Goal: Transaction & Acquisition: Subscribe to service/newsletter

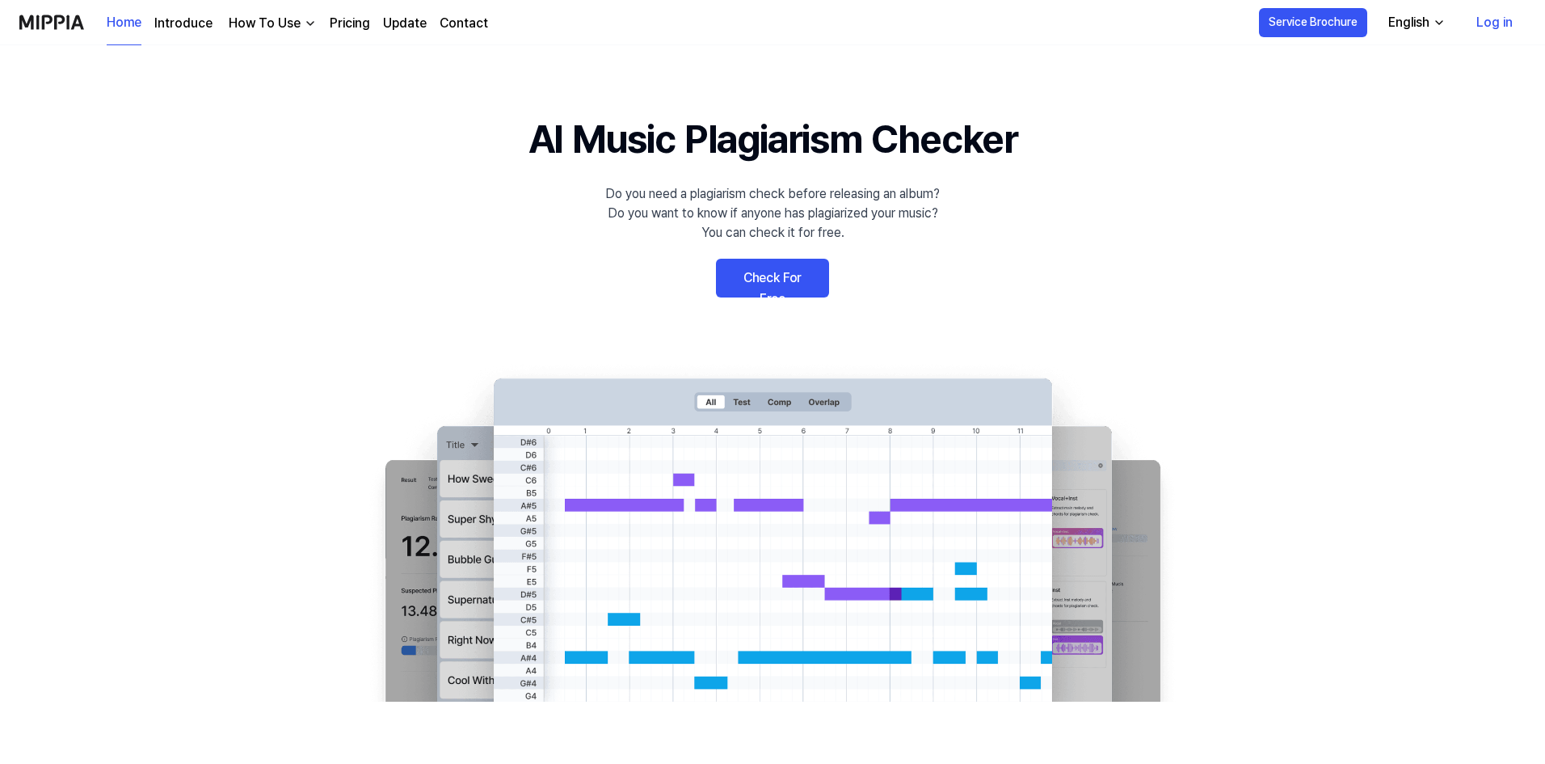
click at [773, 284] on link "Check For Free" at bounding box center [772, 278] width 113 height 39
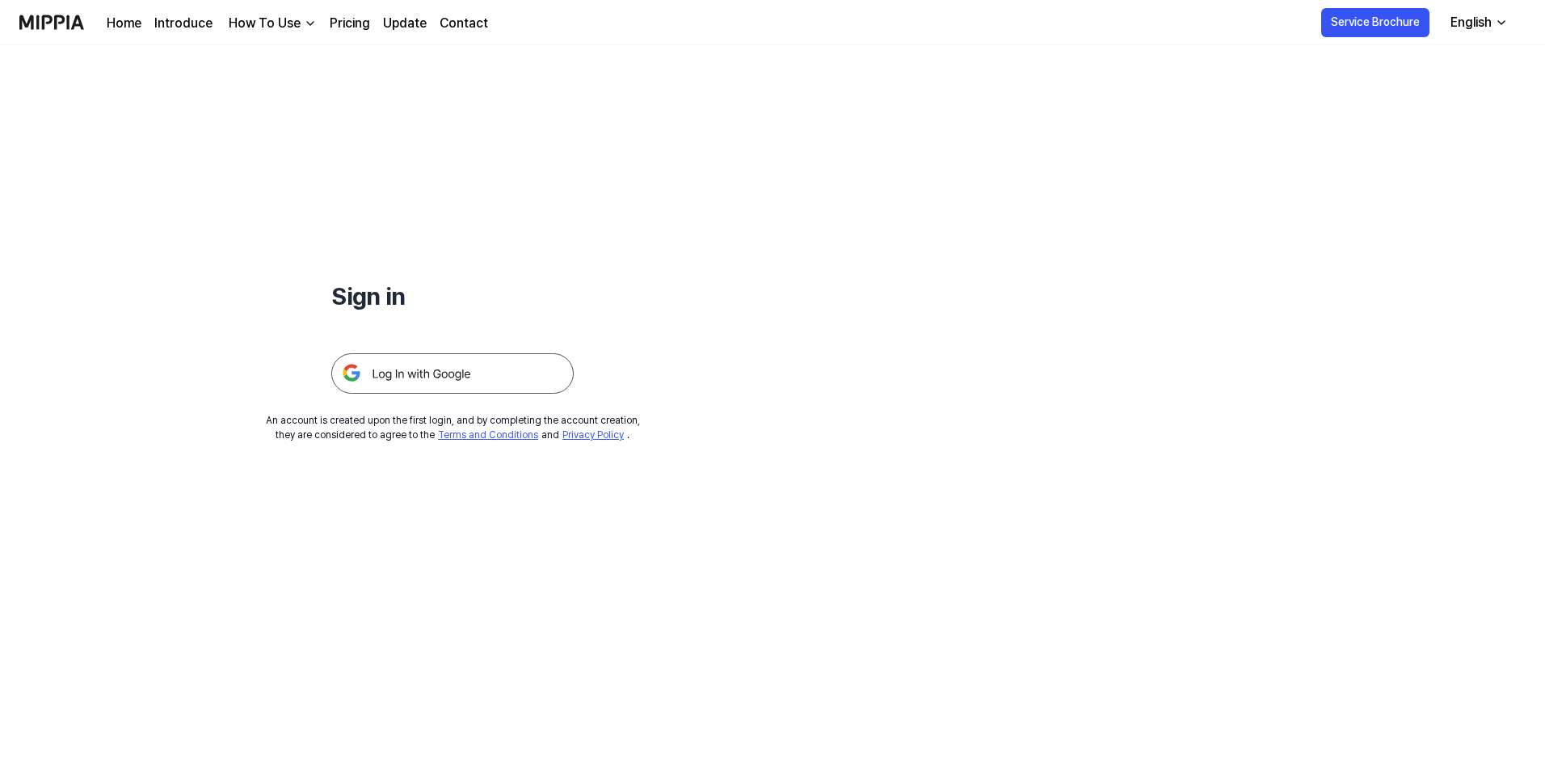
click at [444, 378] on img at bounding box center [452, 373] width 242 height 40
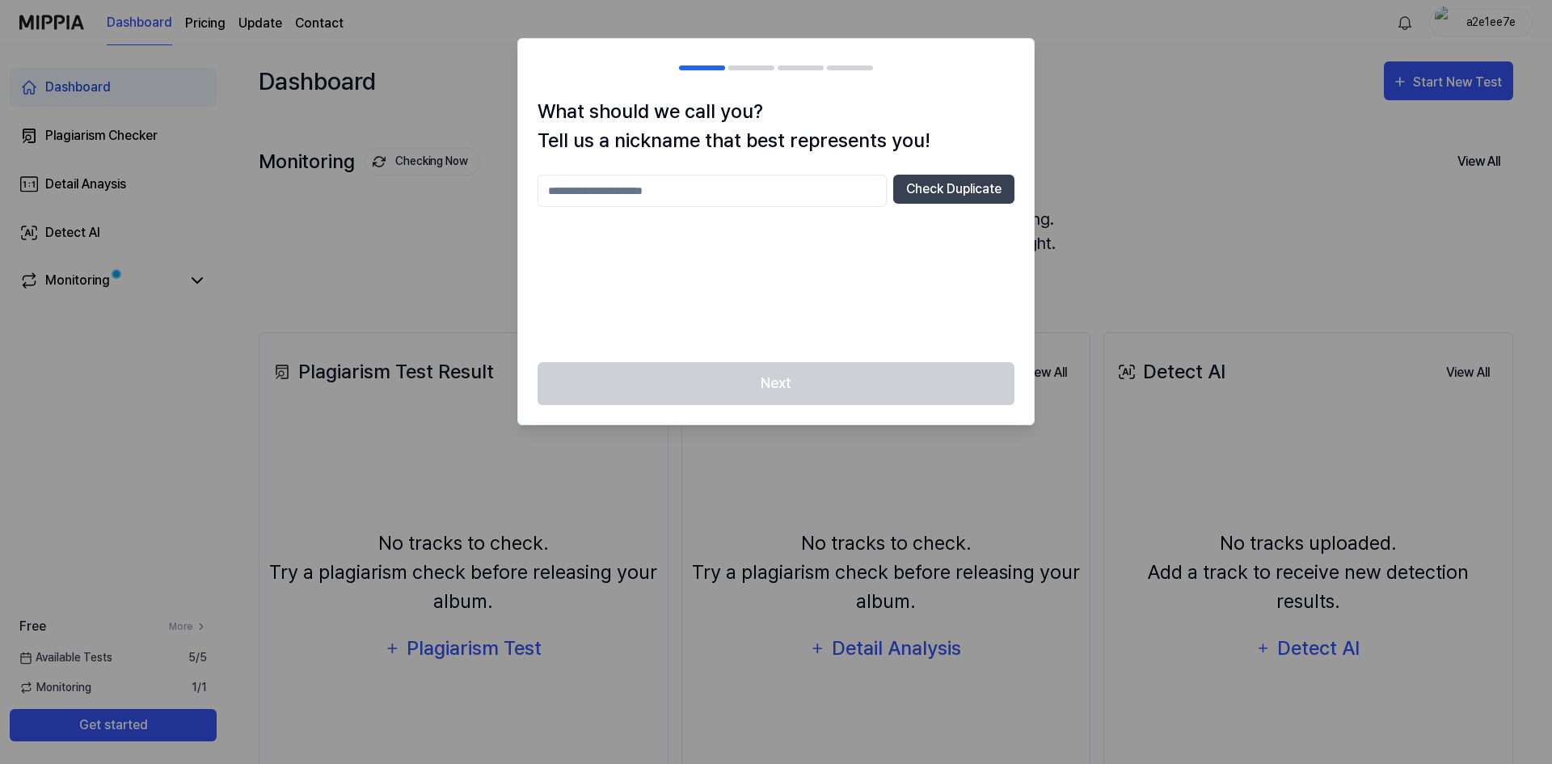
drag, startPoint x: 689, startPoint y: 168, endPoint x: 675, endPoint y: 178, distance: 16.8
click at [678, 173] on div "What should we call you? Tell us a nickname that best represents you! Check Dup…" at bounding box center [776, 229] width 516 height 265
click at [658, 190] on input "text" at bounding box center [711, 191] width 349 height 32
type input "********"
click at [963, 188] on button "Check Duplicate" at bounding box center [953, 189] width 121 height 29
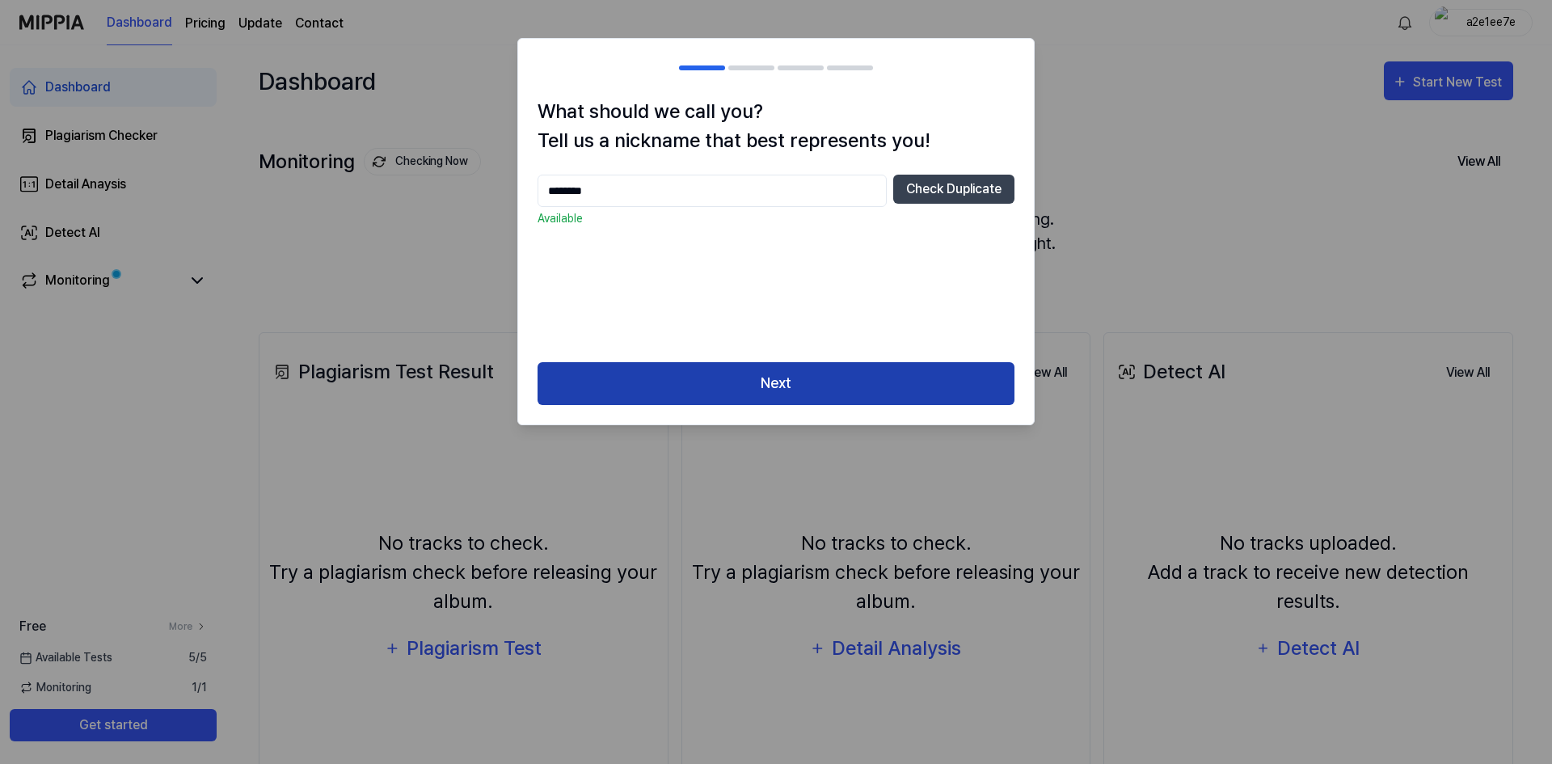
click at [809, 373] on button "Next" at bounding box center [775, 383] width 477 height 43
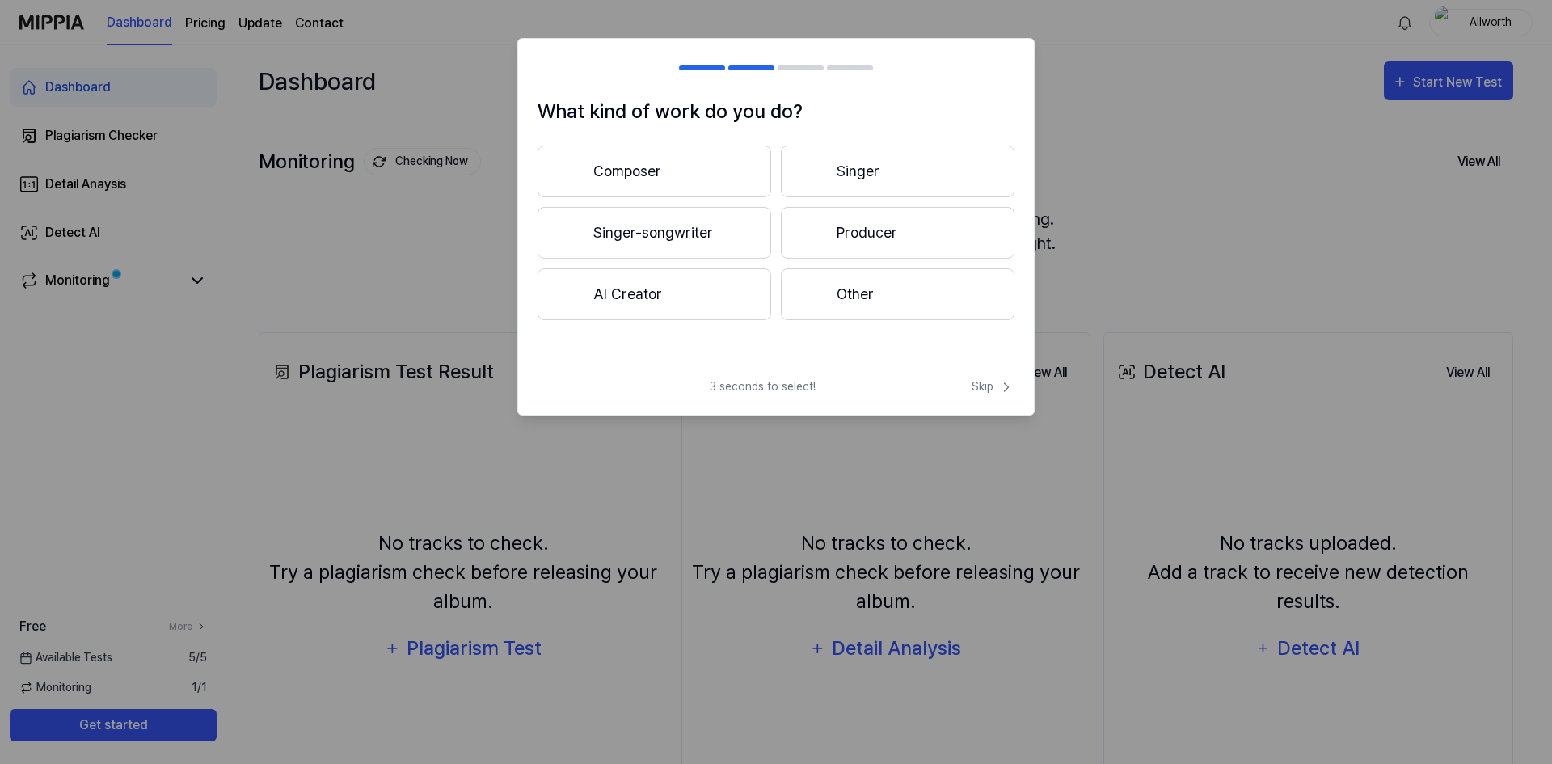
click at [691, 162] on button "Composer" at bounding box center [654, 171] width 234 height 52
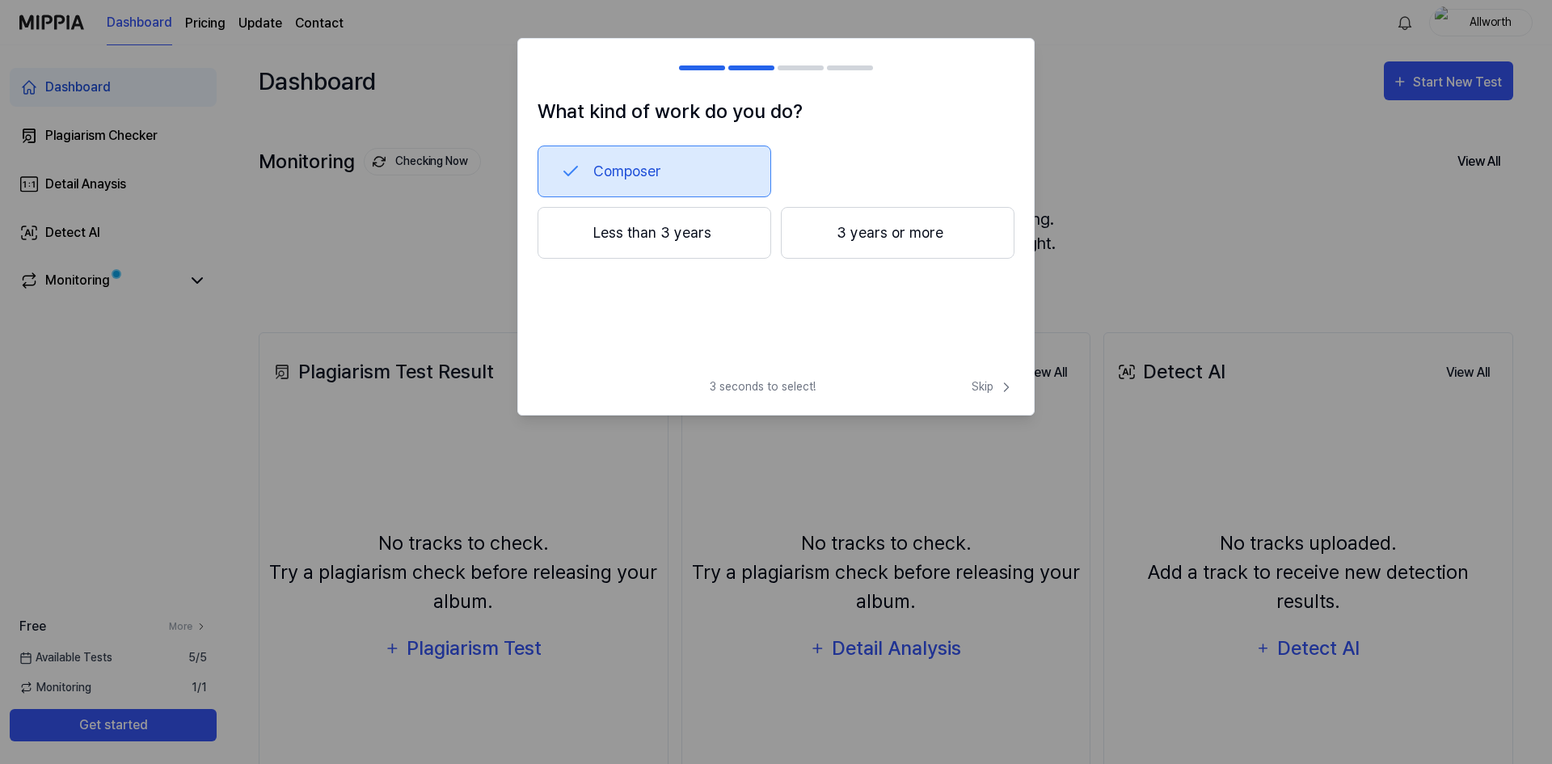
click at [924, 227] on button "3 years or more" at bounding box center [898, 233] width 234 height 52
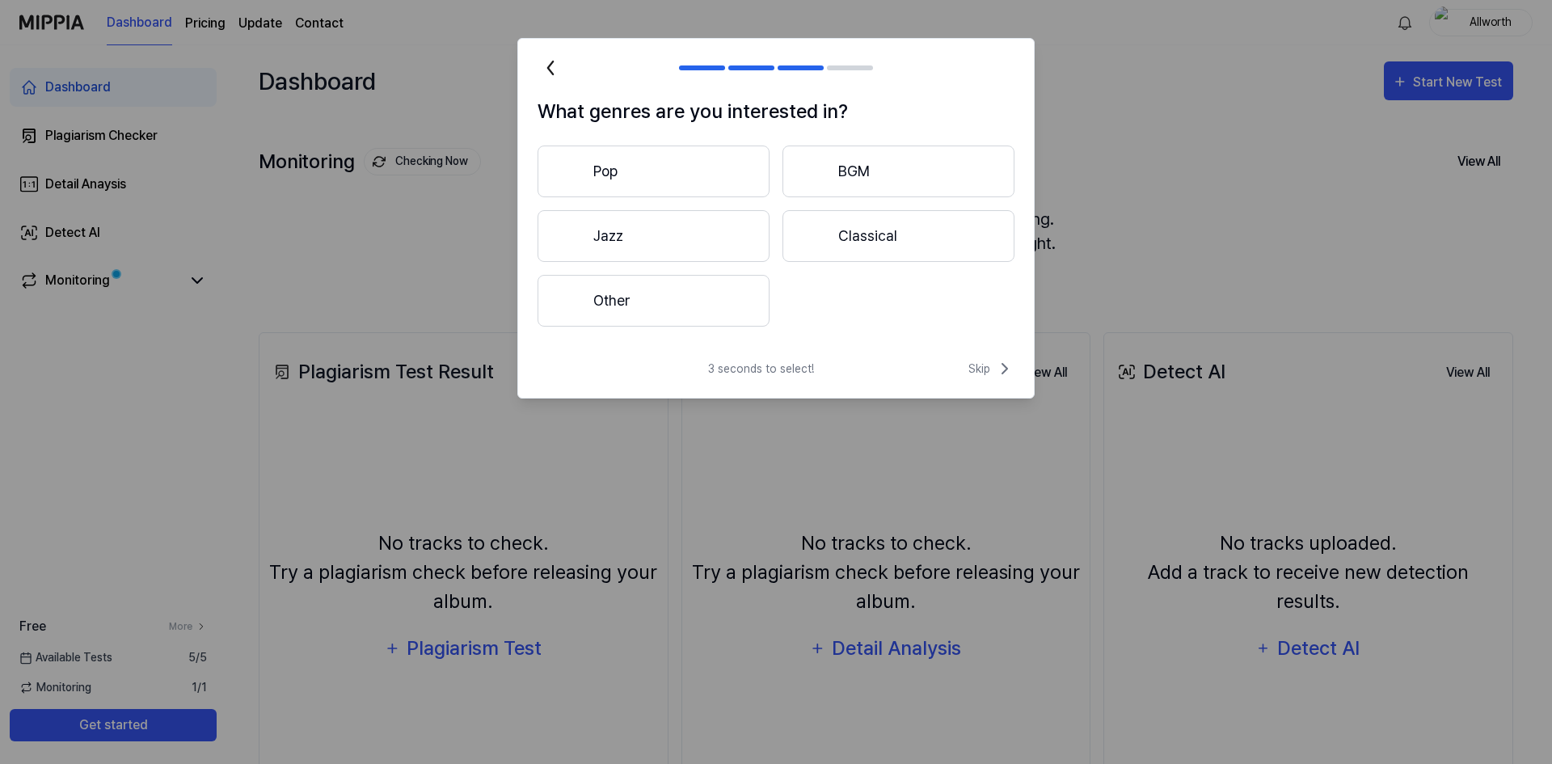
click at [665, 145] on button "Pop" at bounding box center [653, 171] width 232 height 52
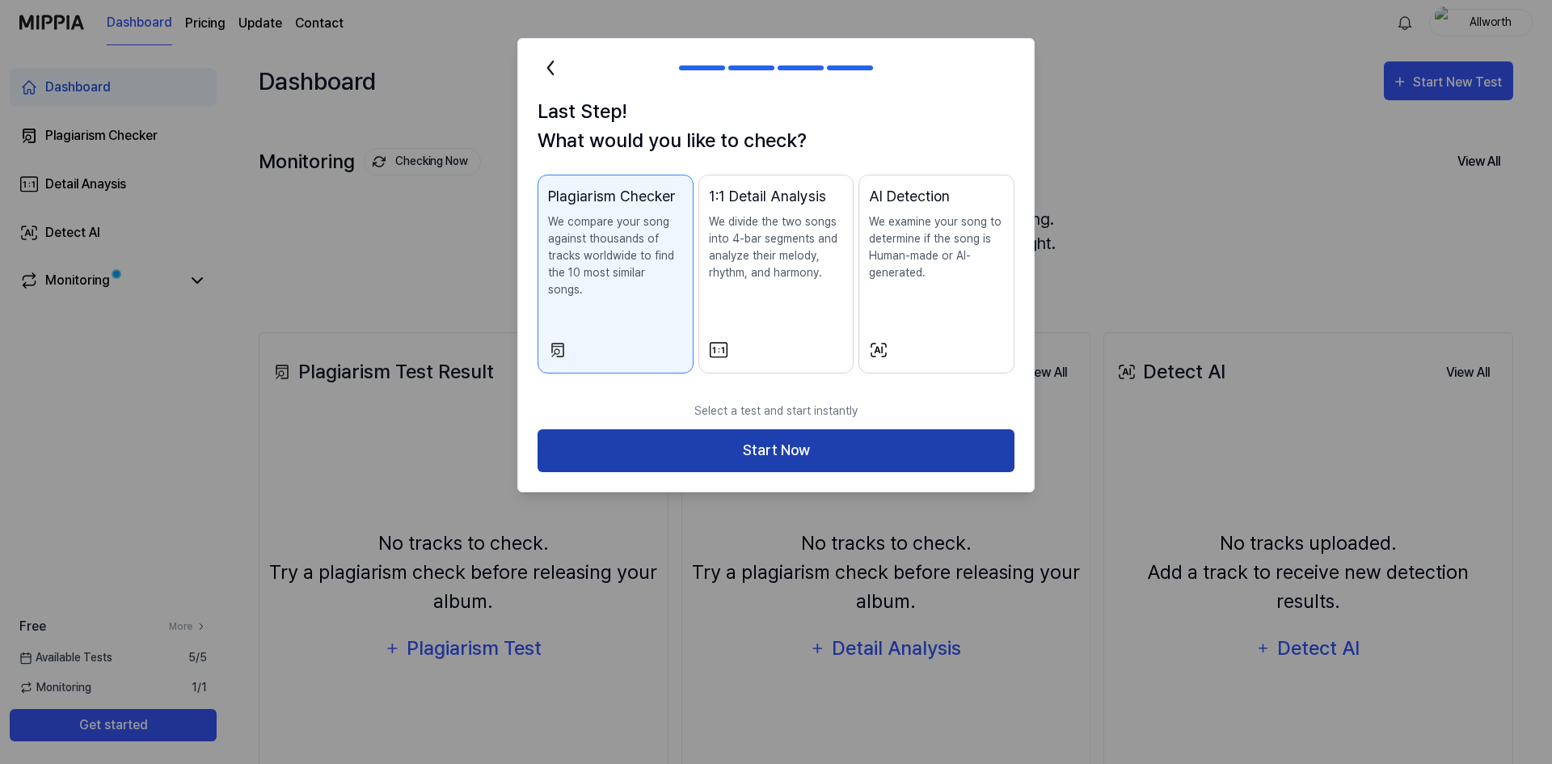
click at [754, 429] on button "Start Now" at bounding box center [775, 450] width 477 height 43
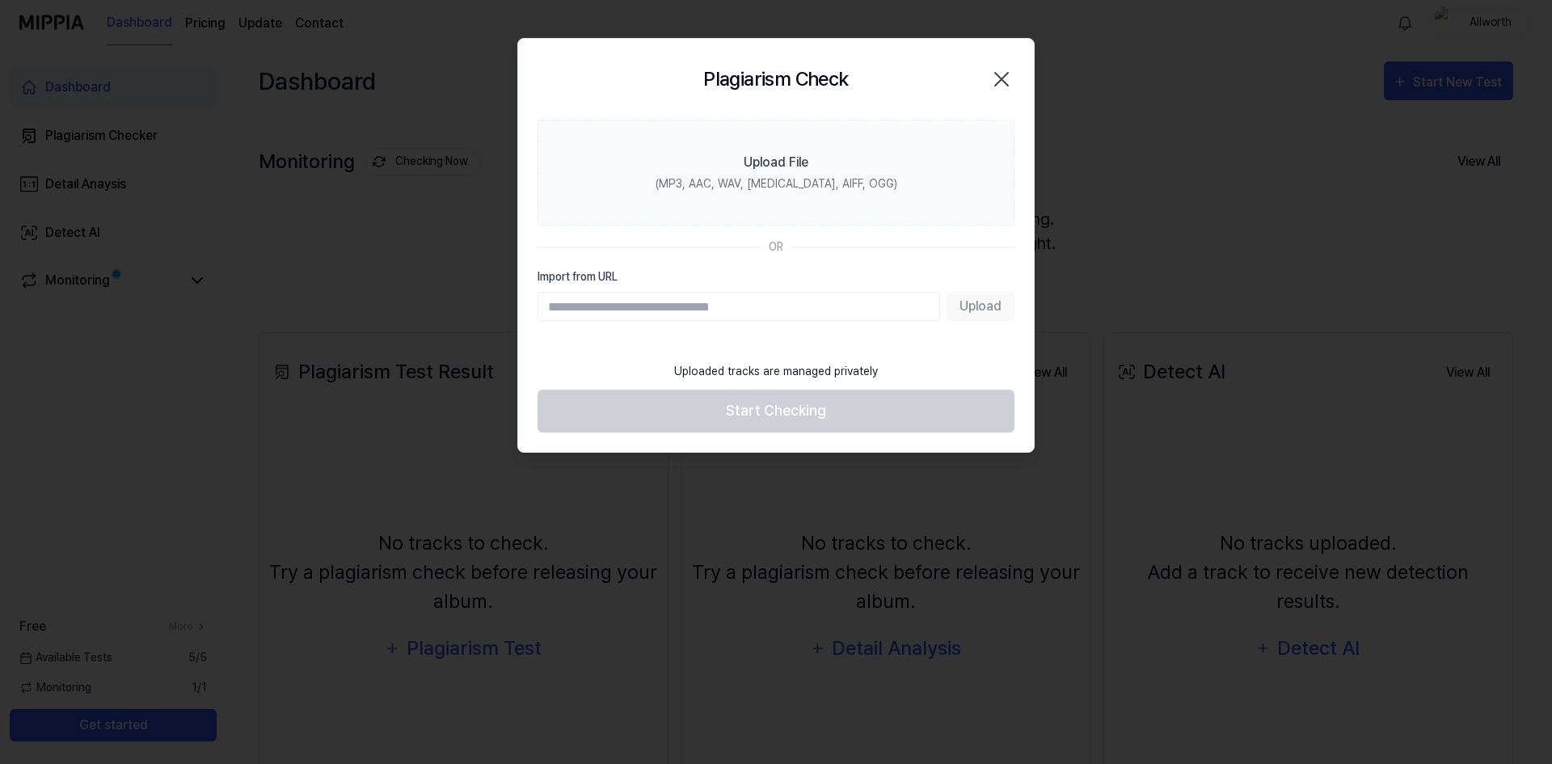
drag, startPoint x: 713, startPoint y: 314, endPoint x: 730, endPoint y: 318, distance: 17.4
click at [715, 314] on input "Import from URL" at bounding box center [738, 306] width 402 height 29
paste input "**********"
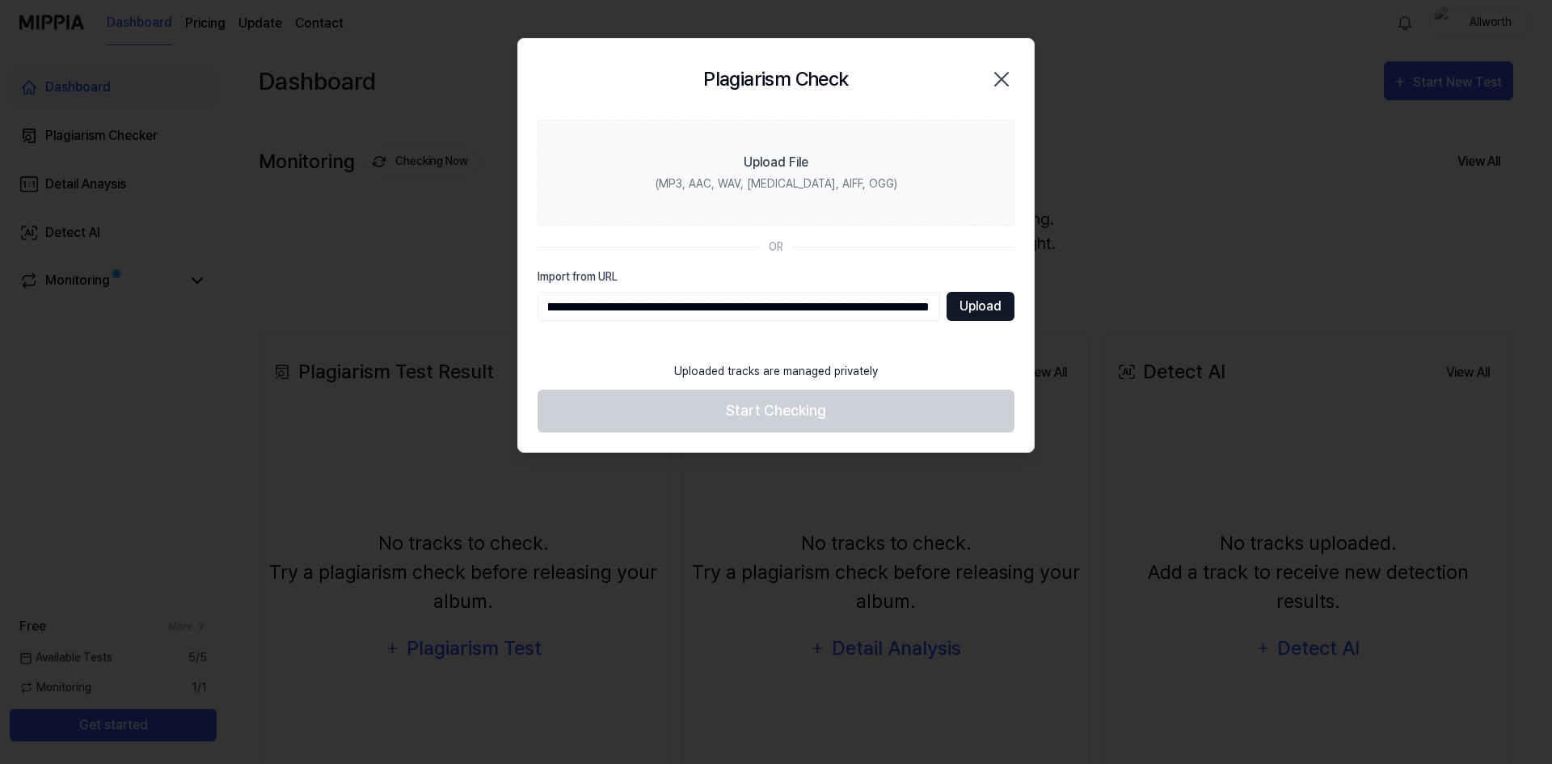
type input "**********"
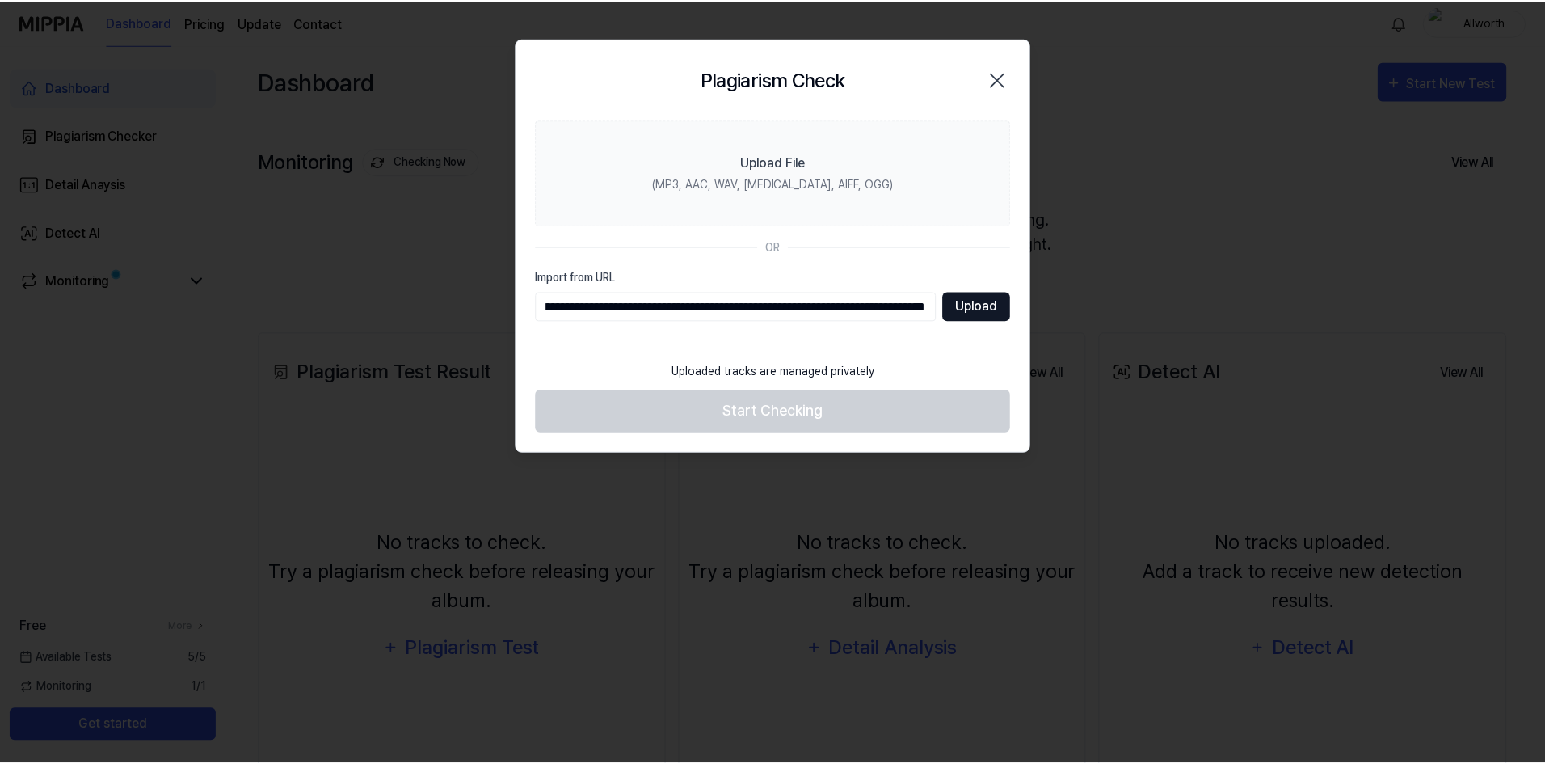
scroll to position [0, 0]
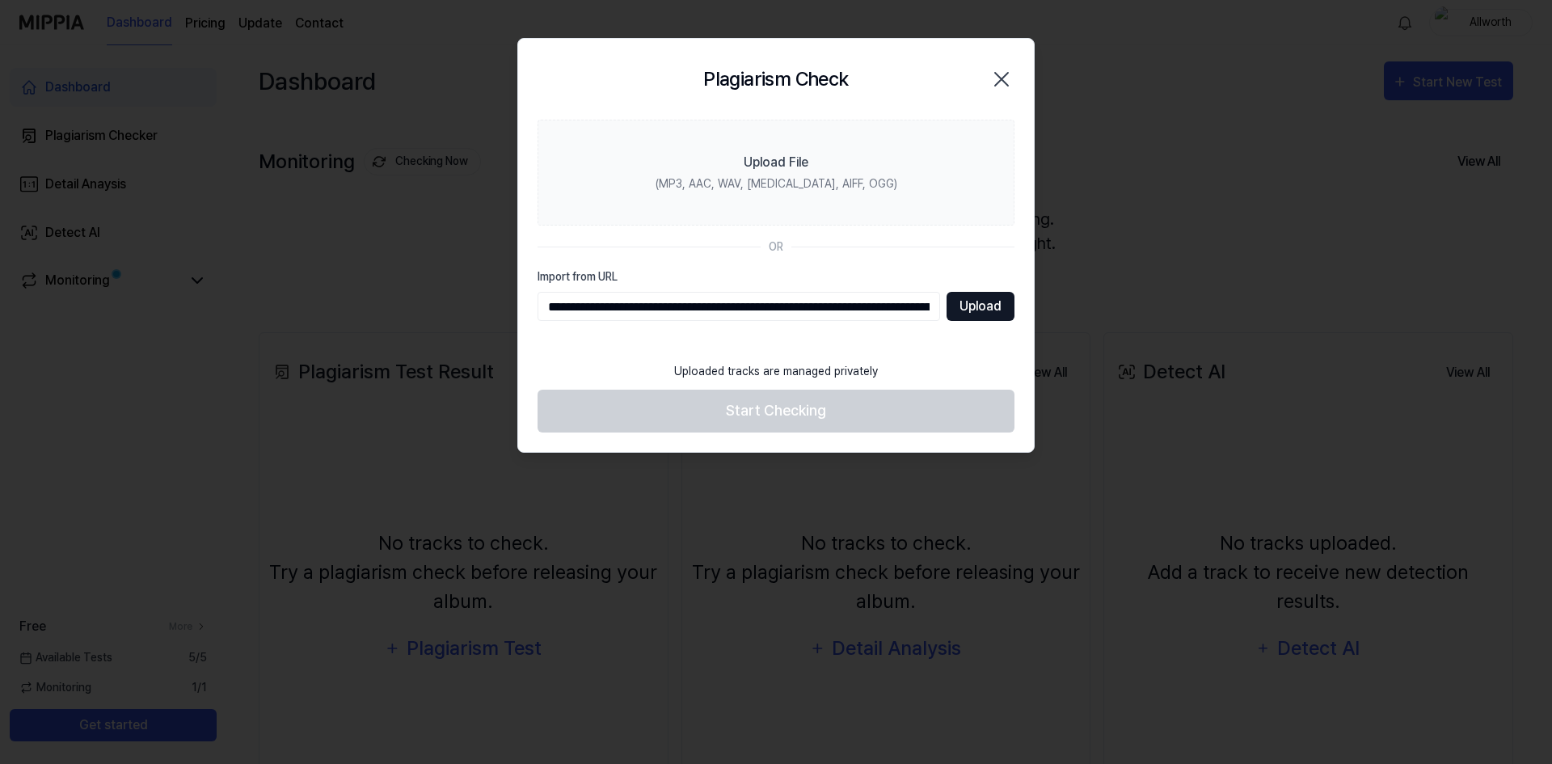
click at [978, 311] on button "Upload" at bounding box center [980, 306] width 68 height 29
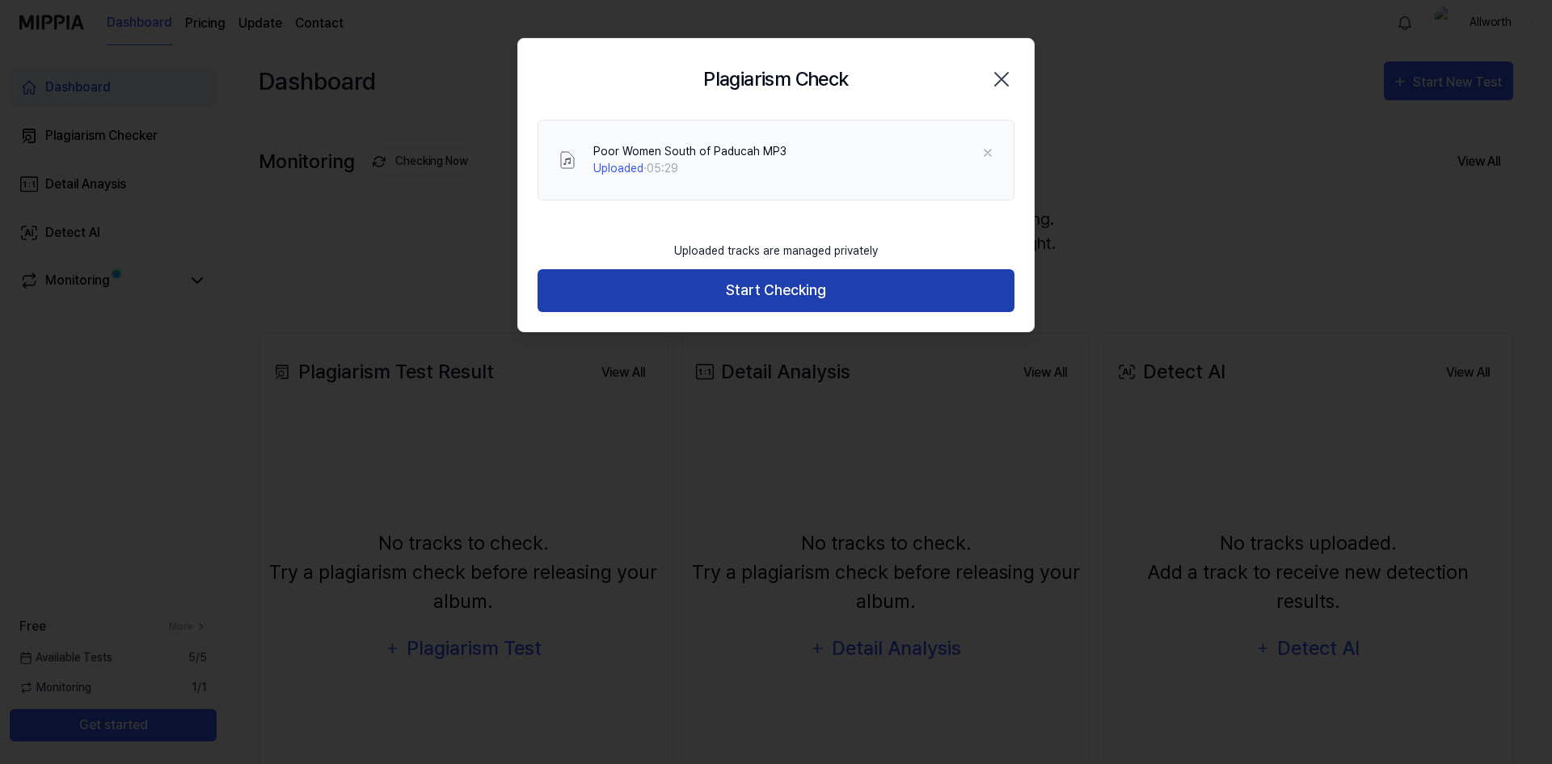
click at [799, 290] on button "Start Checking" at bounding box center [775, 290] width 477 height 43
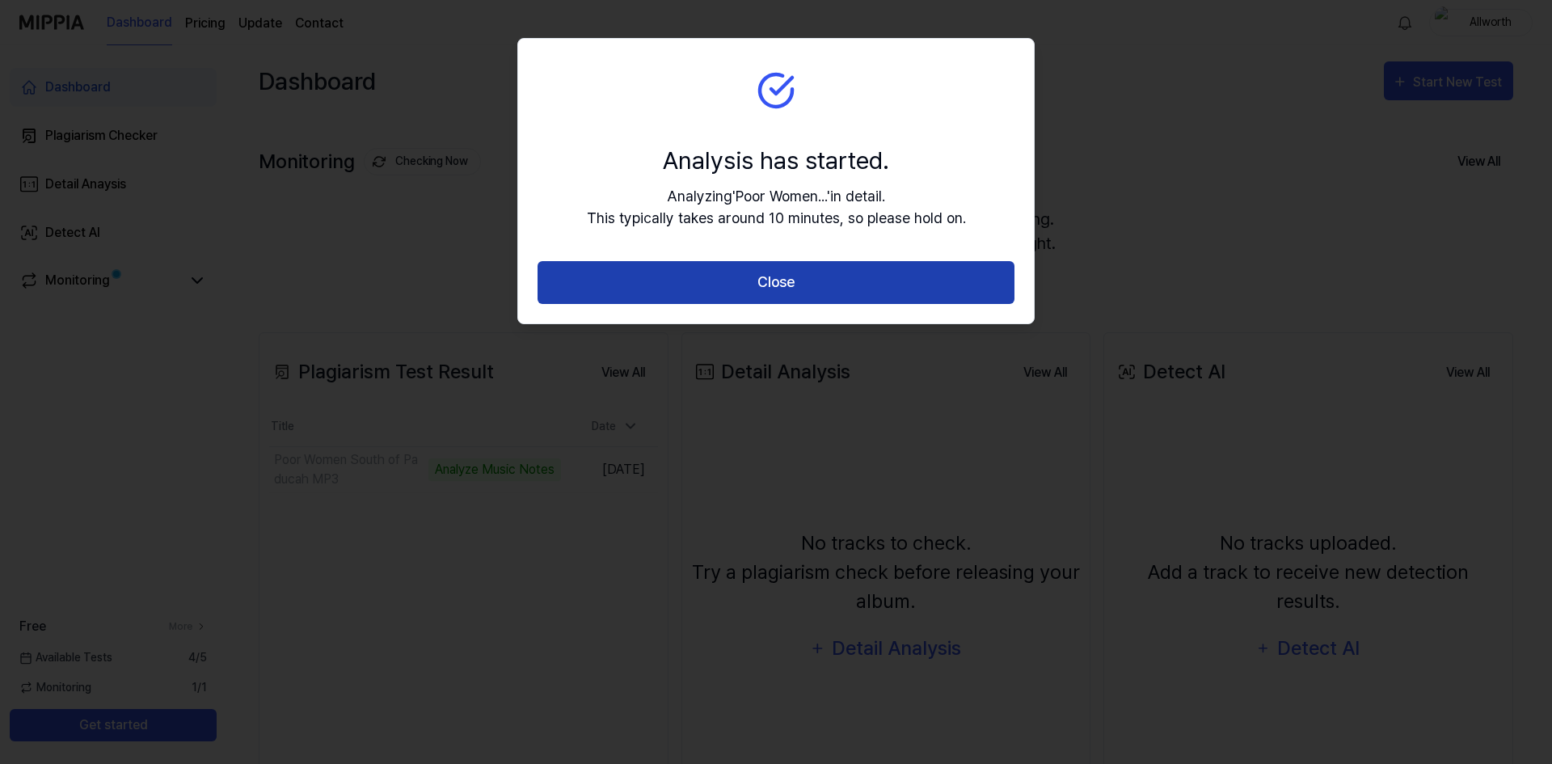
click at [796, 279] on button "Close" at bounding box center [775, 282] width 477 height 43
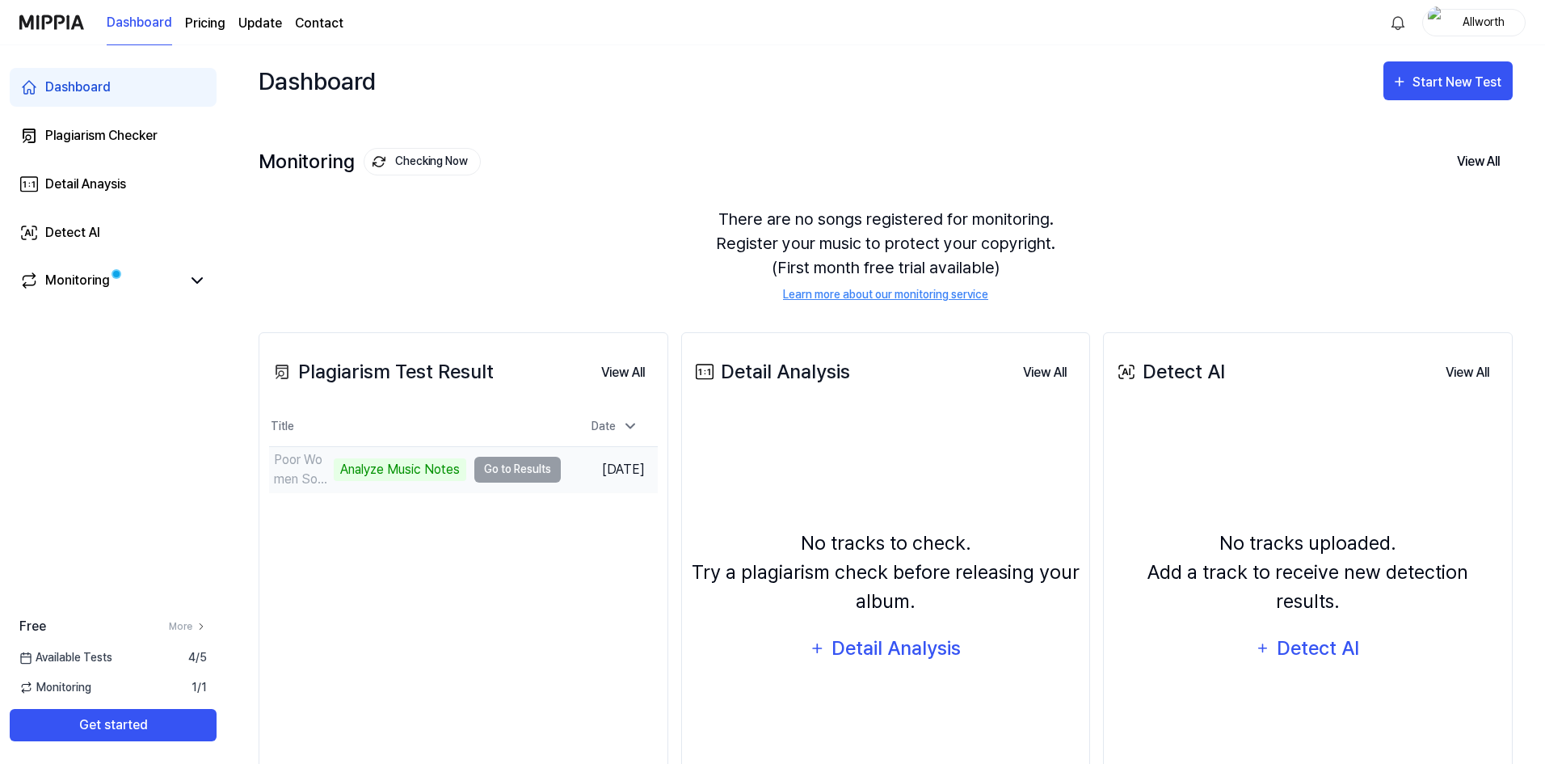
click at [504, 466] on td "Poor Women South of Paducah MP3 Analyze Music Notes Go to Results" at bounding box center [415, 469] width 292 height 45
click at [371, 464] on div "Analyze Music Notes" at bounding box center [400, 469] width 133 height 23
click at [487, 465] on button "Go to Results" at bounding box center [517, 470] width 86 height 26
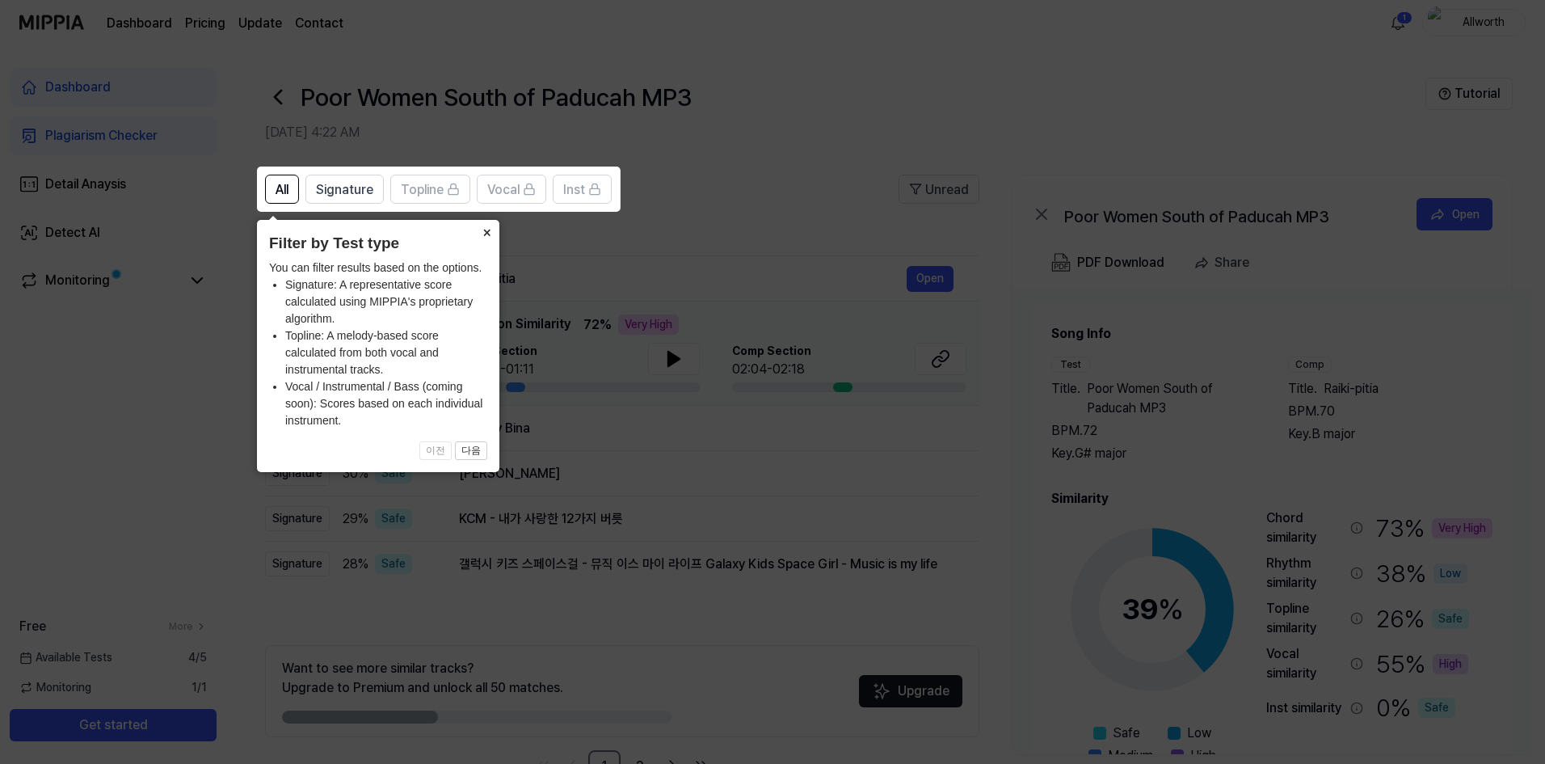
click at [491, 232] on button "×" at bounding box center [487, 231] width 26 height 23
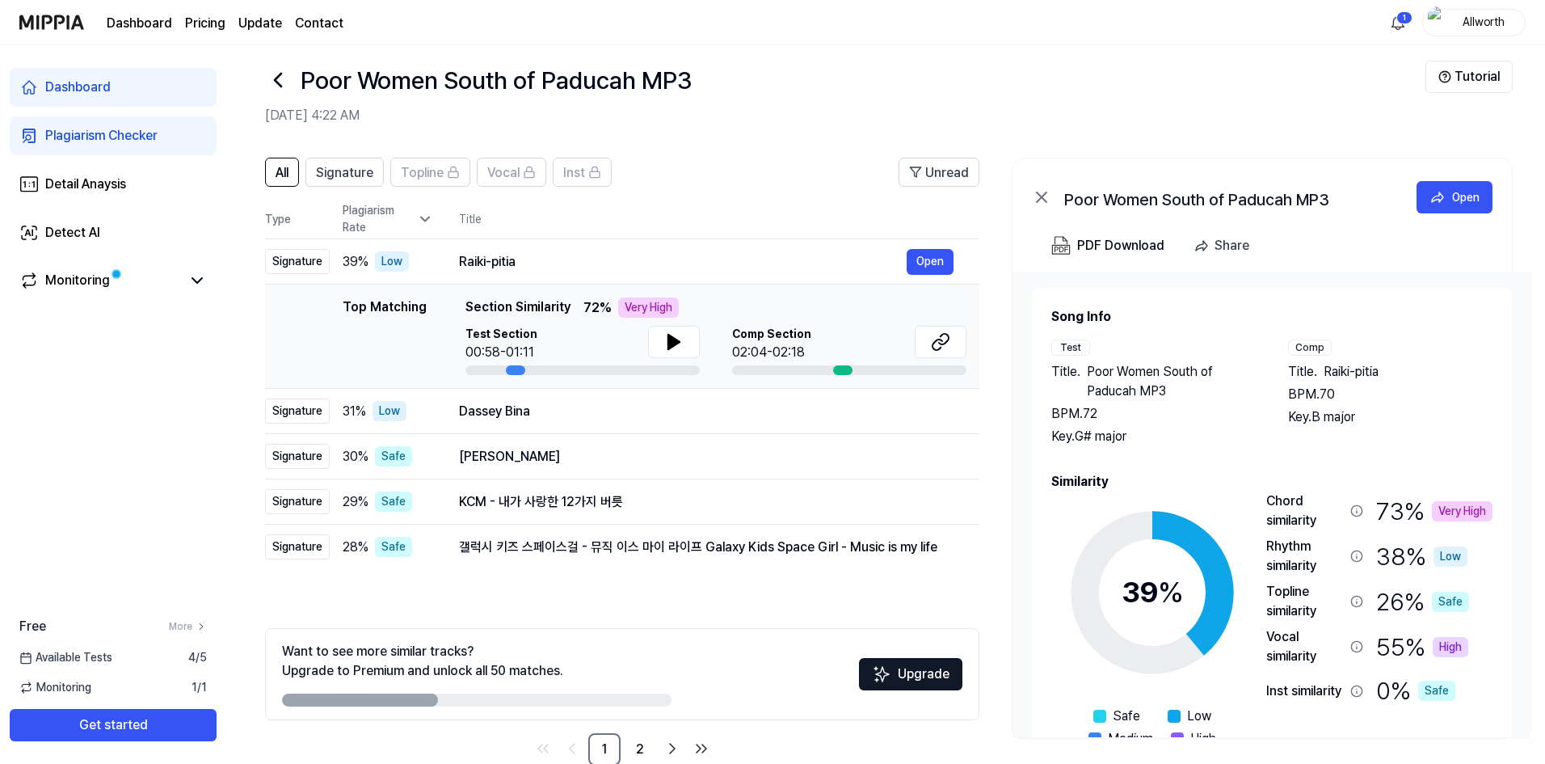
scroll to position [51, 0]
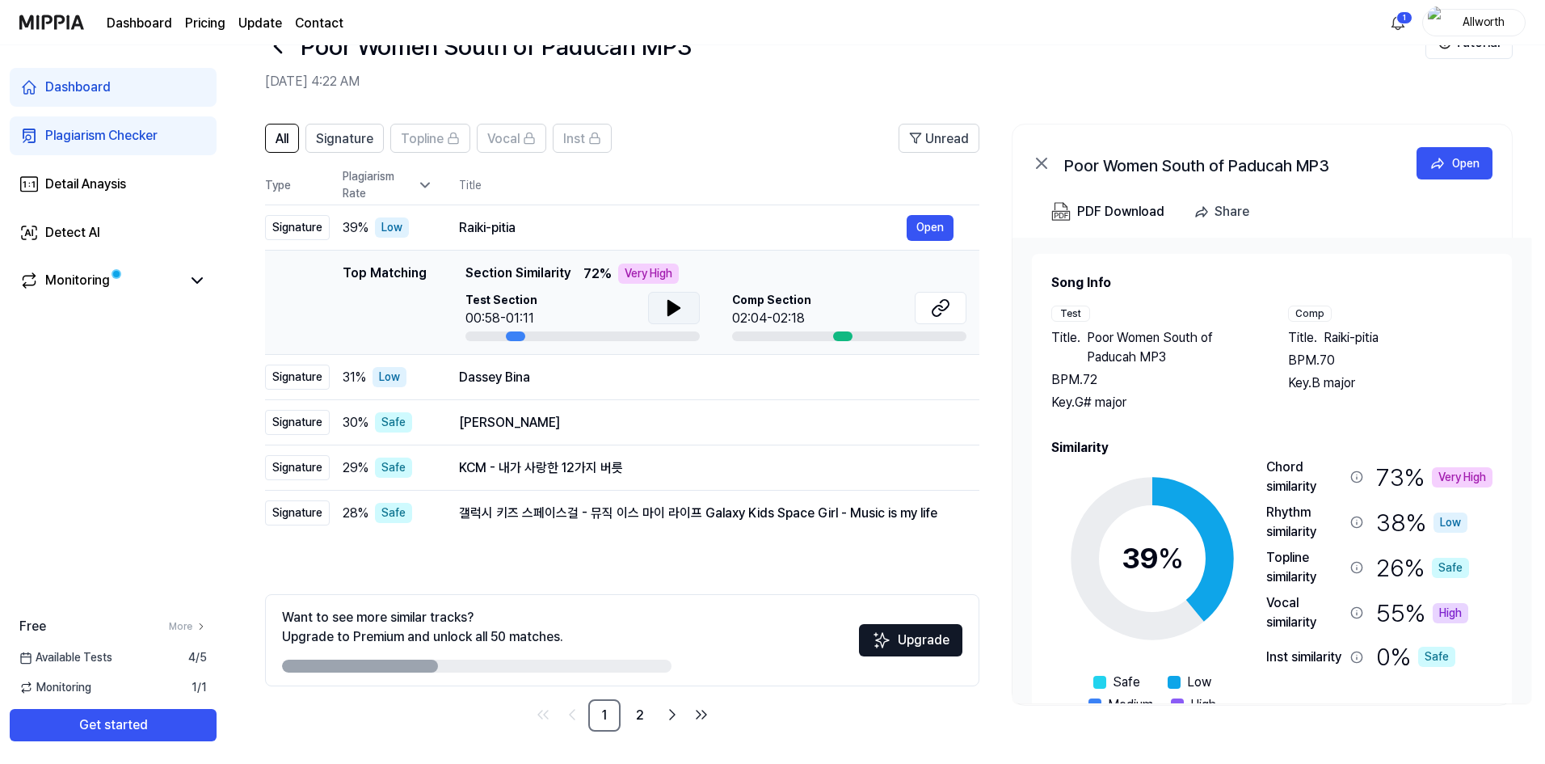
click at [675, 306] on icon at bounding box center [673, 308] width 11 height 15
click at [676, 306] on icon at bounding box center [677, 307] width 3 height 13
click at [668, 307] on icon at bounding box center [673, 308] width 11 height 15
click at [645, 268] on div "Very High" at bounding box center [648, 273] width 61 height 20
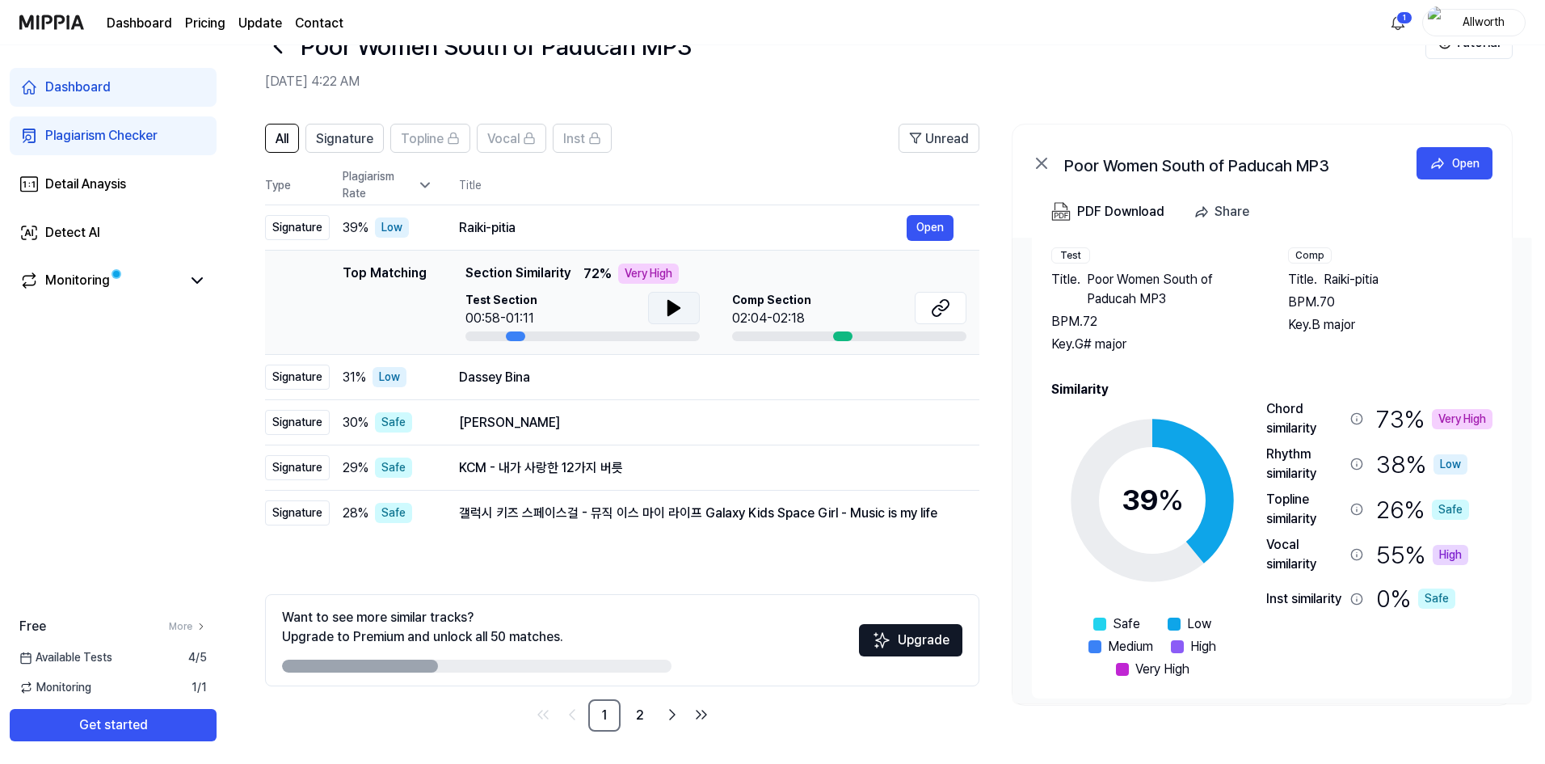
scroll to position [70, 0]
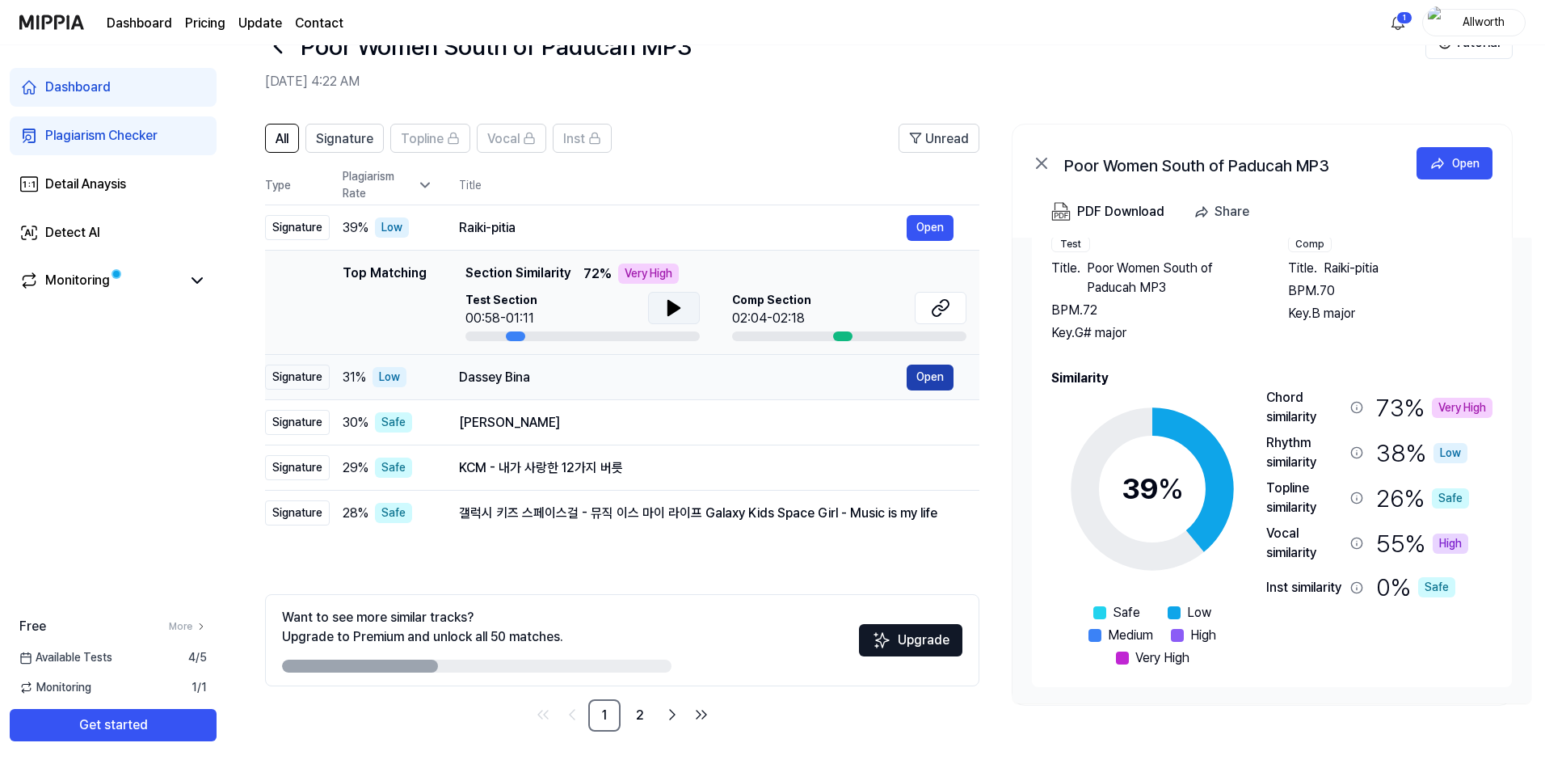
click at [933, 378] on button "Open" at bounding box center [930, 378] width 47 height 26
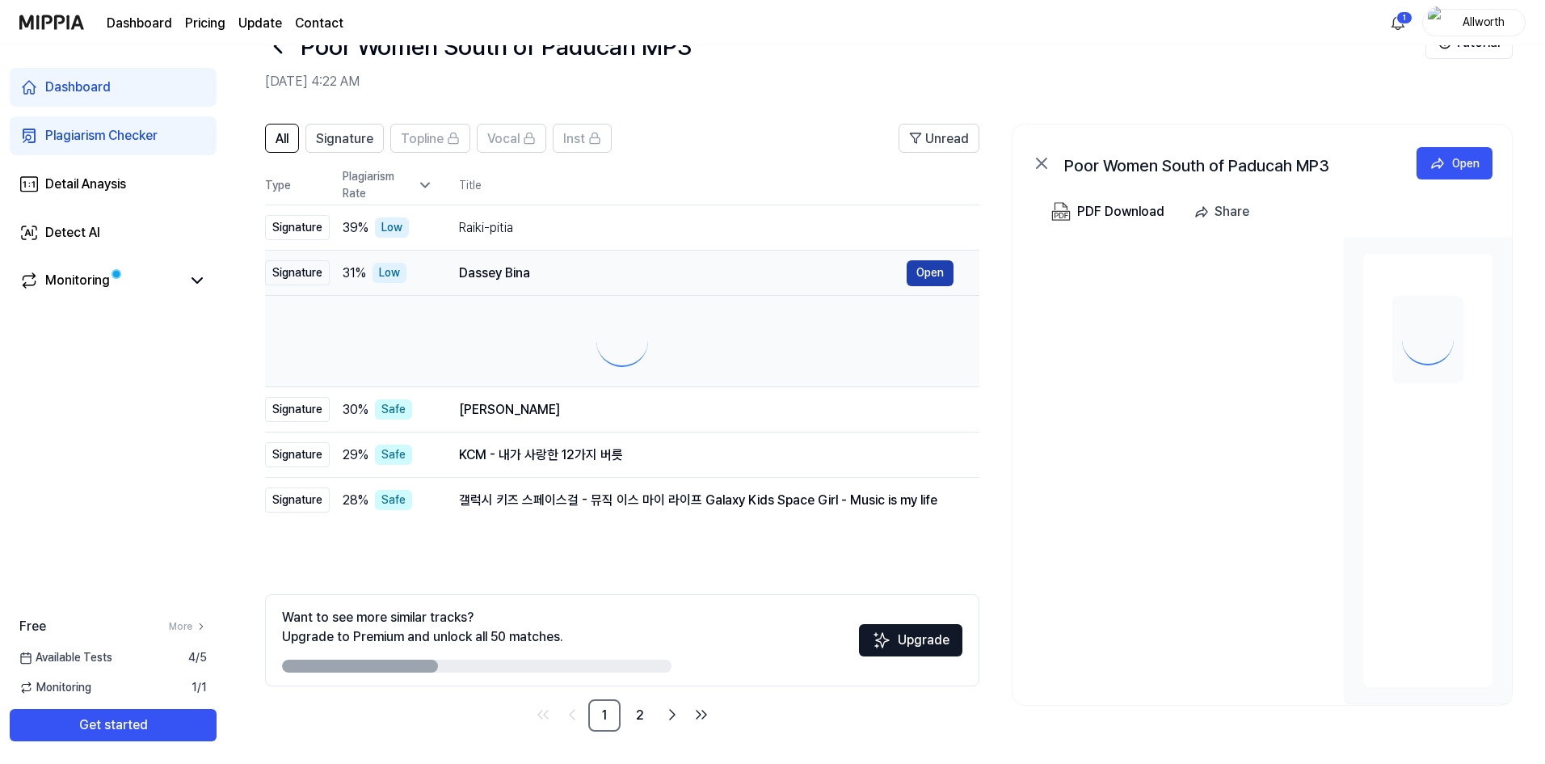
scroll to position [0, 0]
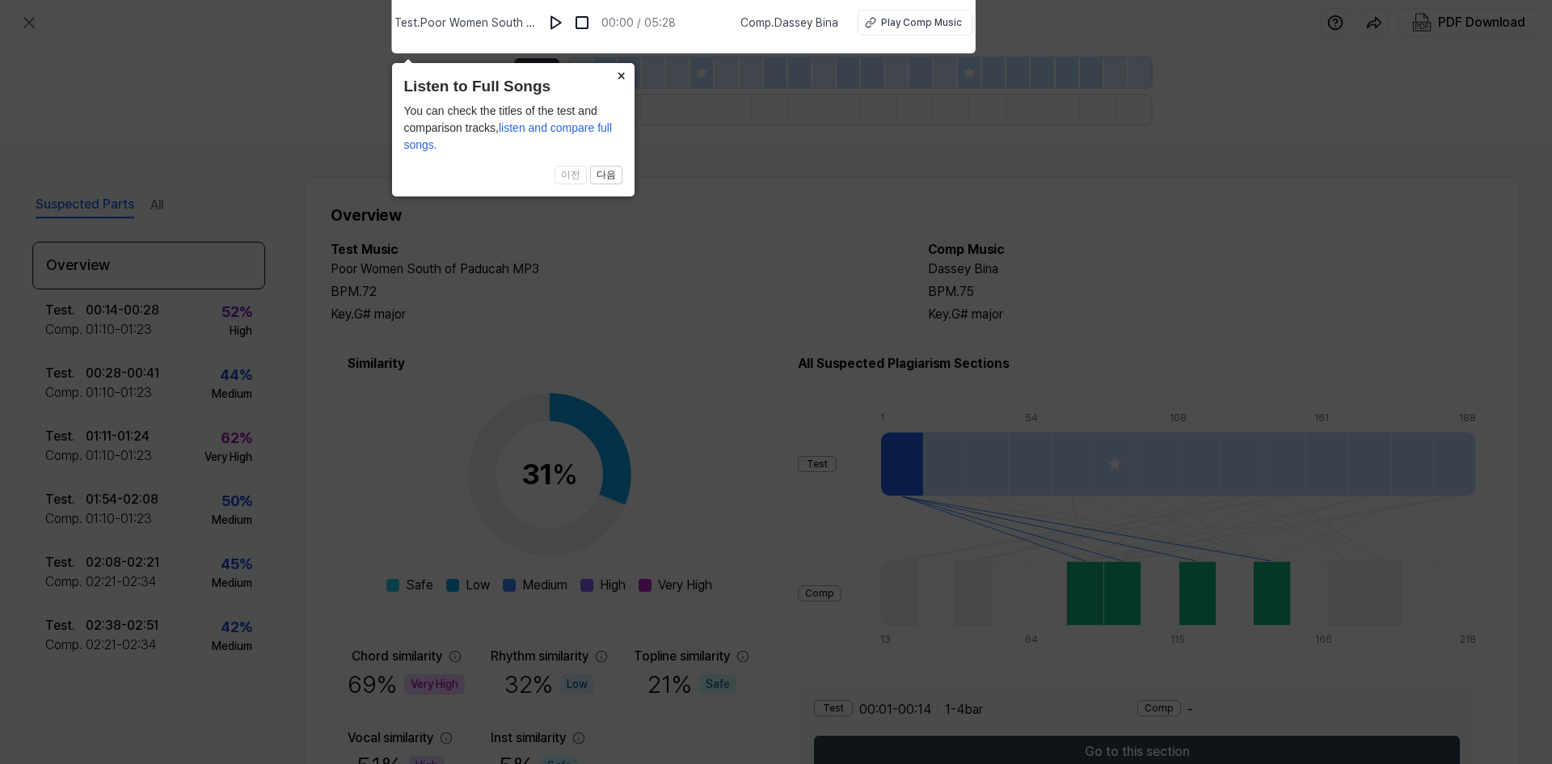
click at [726, 259] on body "Test . Poor Women South of Paducah MP3 00:00 / 05:28 Comp . [PERSON_NAME] Play …" at bounding box center [776, 382] width 1552 height 764
click at [565, 129] on span "listen and compare full songs." at bounding box center [508, 136] width 209 height 30
click at [558, 23] on img at bounding box center [556, 23] width 16 height 16
click at [561, 23] on img at bounding box center [556, 23] width 16 height 16
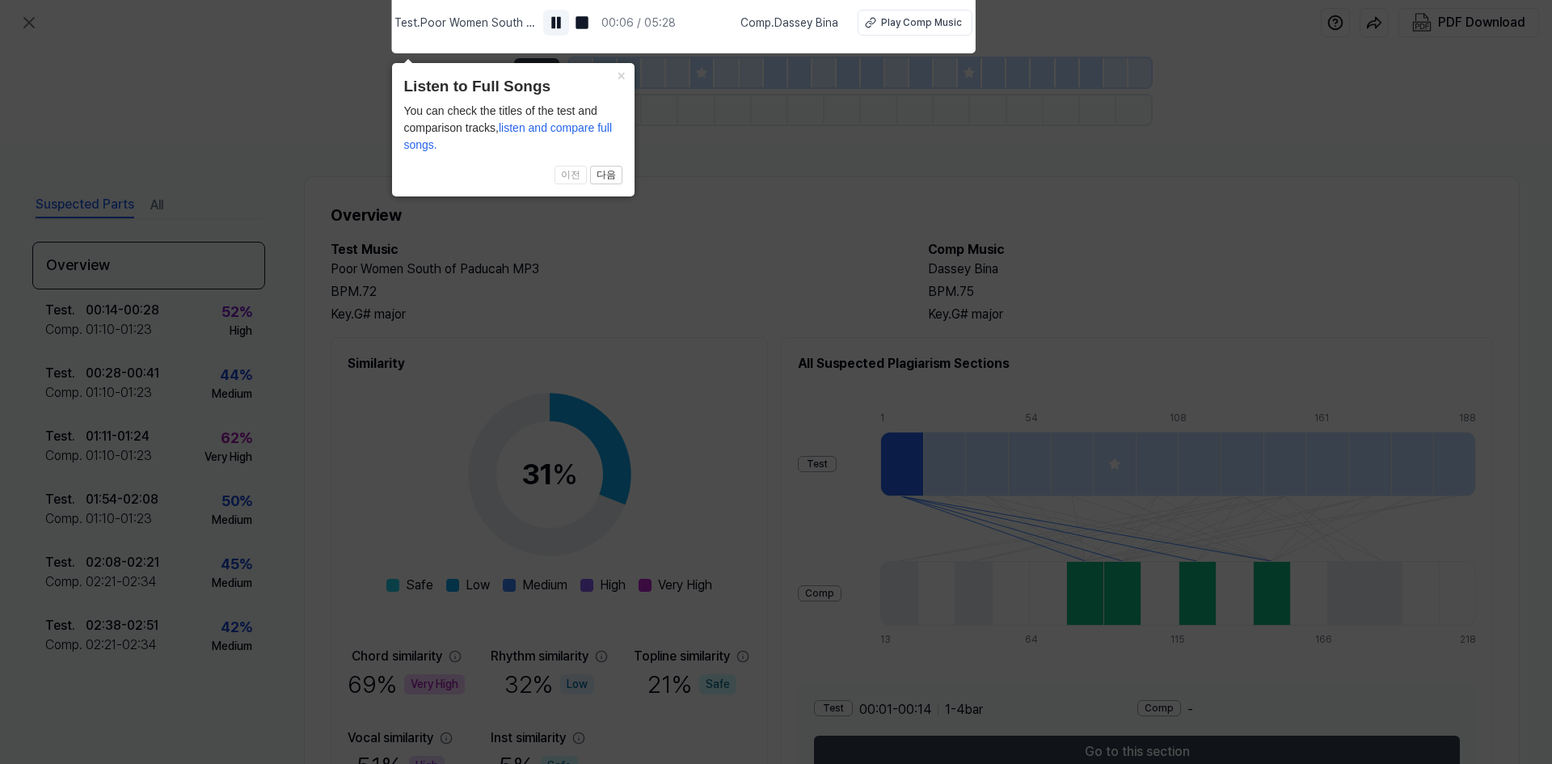
click at [561, 23] on img at bounding box center [556, 23] width 16 height 16
click at [785, 15] on span "Comp . [PERSON_NAME]" at bounding box center [789, 23] width 98 height 17
click at [930, 24] on div "Play Comp Music" at bounding box center [921, 22] width 81 height 15
click at [233, 81] on icon at bounding box center [776, 378] width 1552 height 772
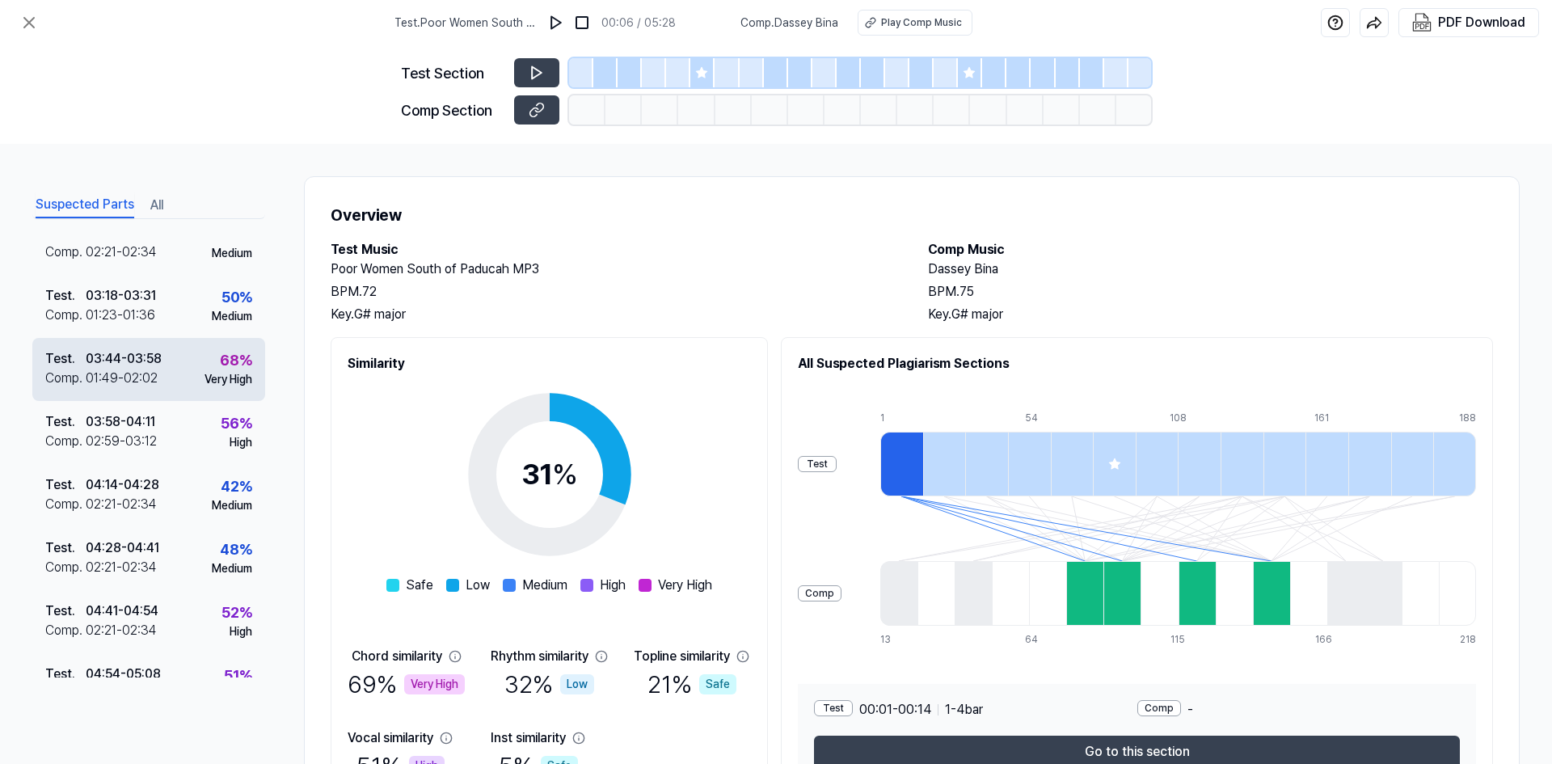
scroll to position [495, 0]
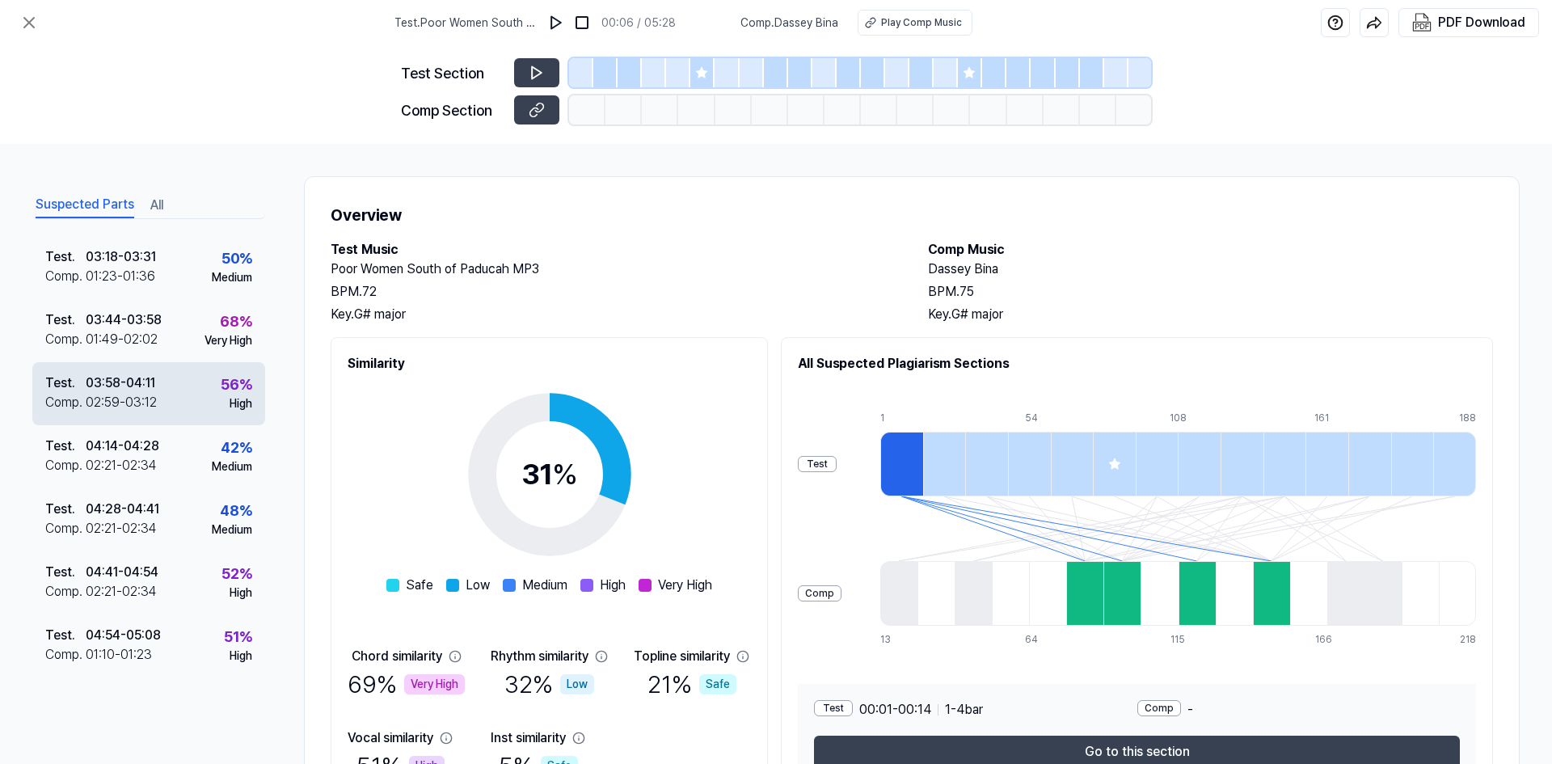
click at [127, 397] on div "02:59 - 03:12" at bounding box center [121, 402] width 71 height 19
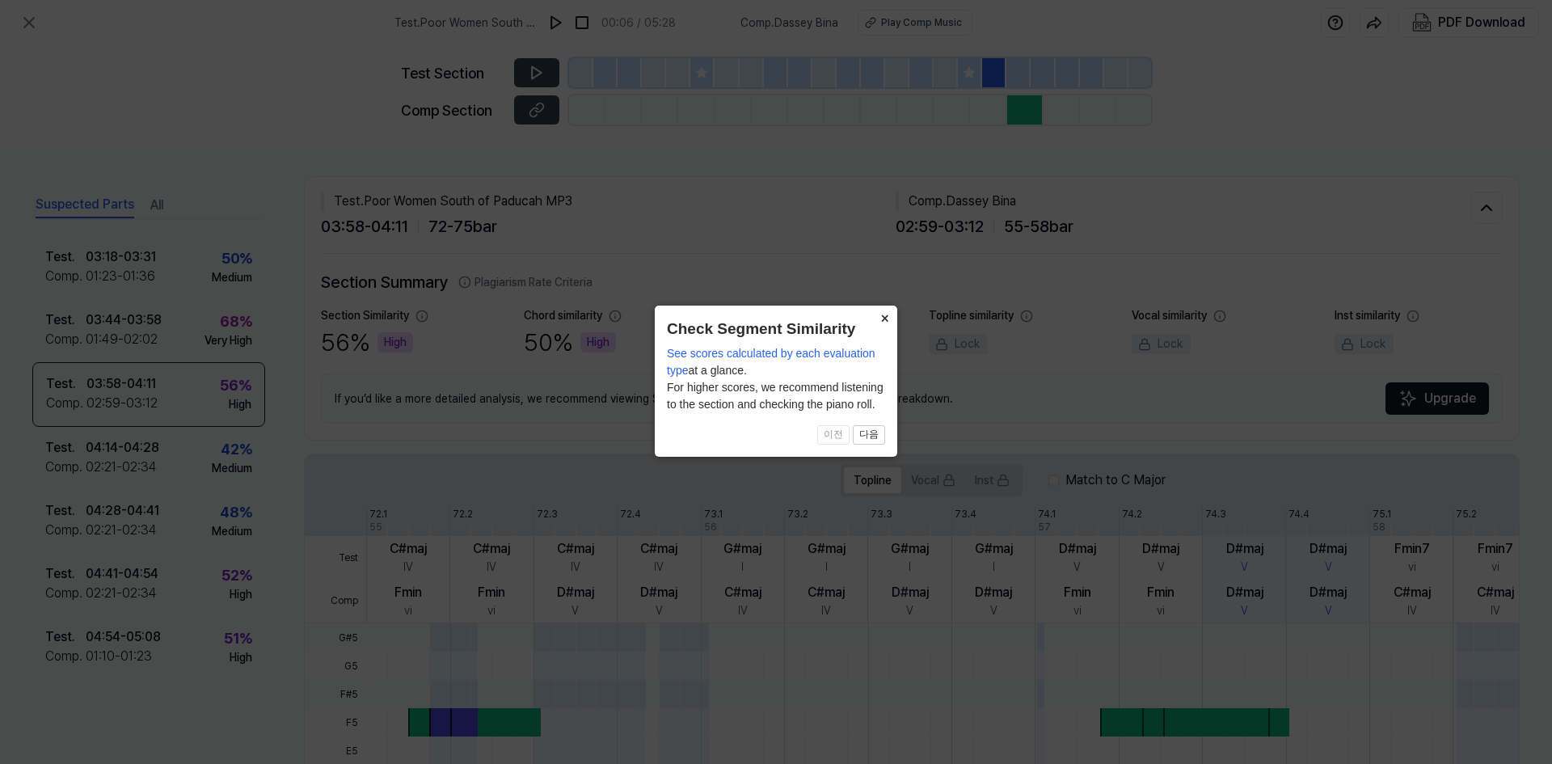
click at [883, 317] on button "×" at bounding box center [884, 317] width 26 height 23
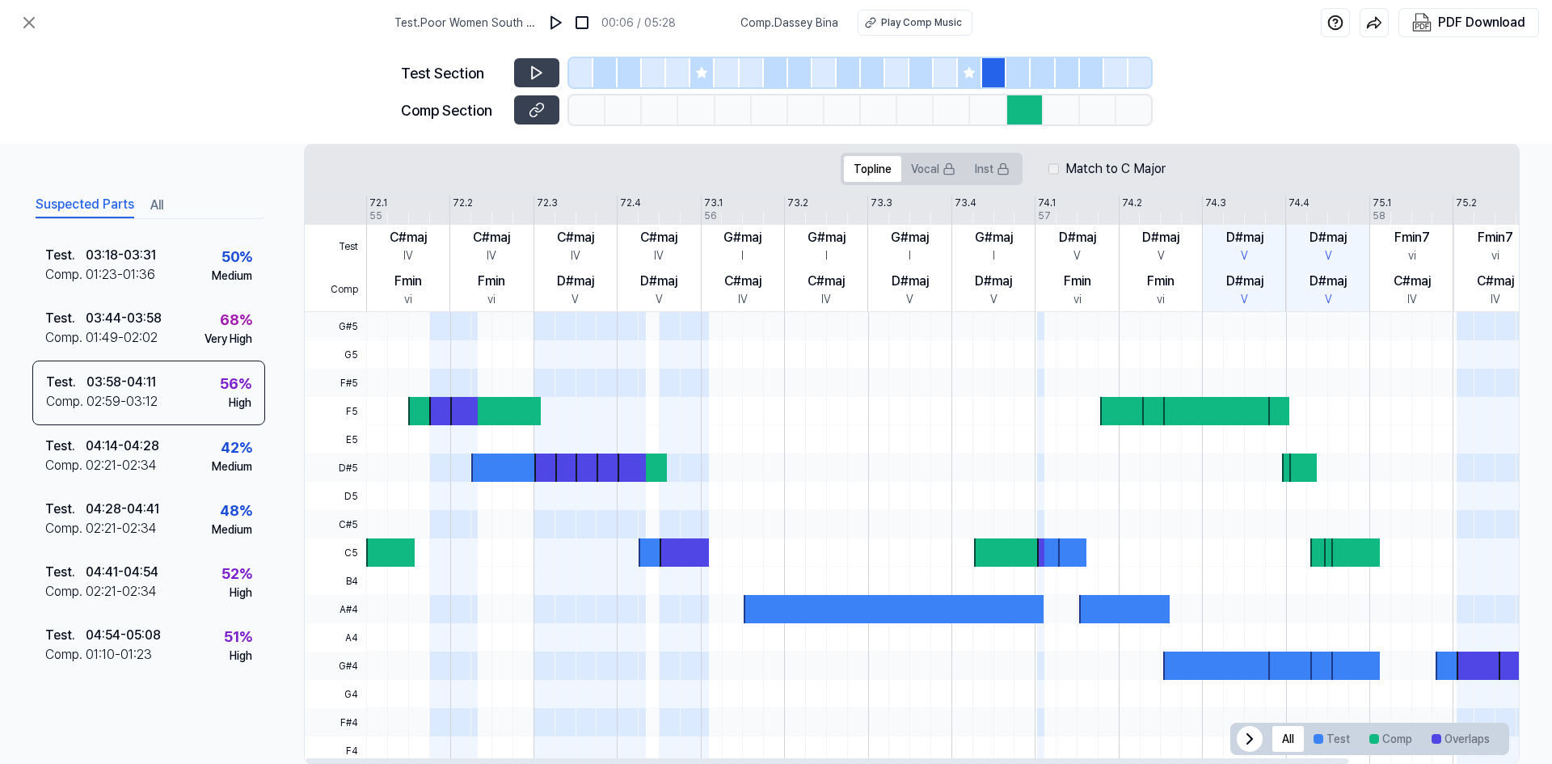
scroll to position [345, 0]
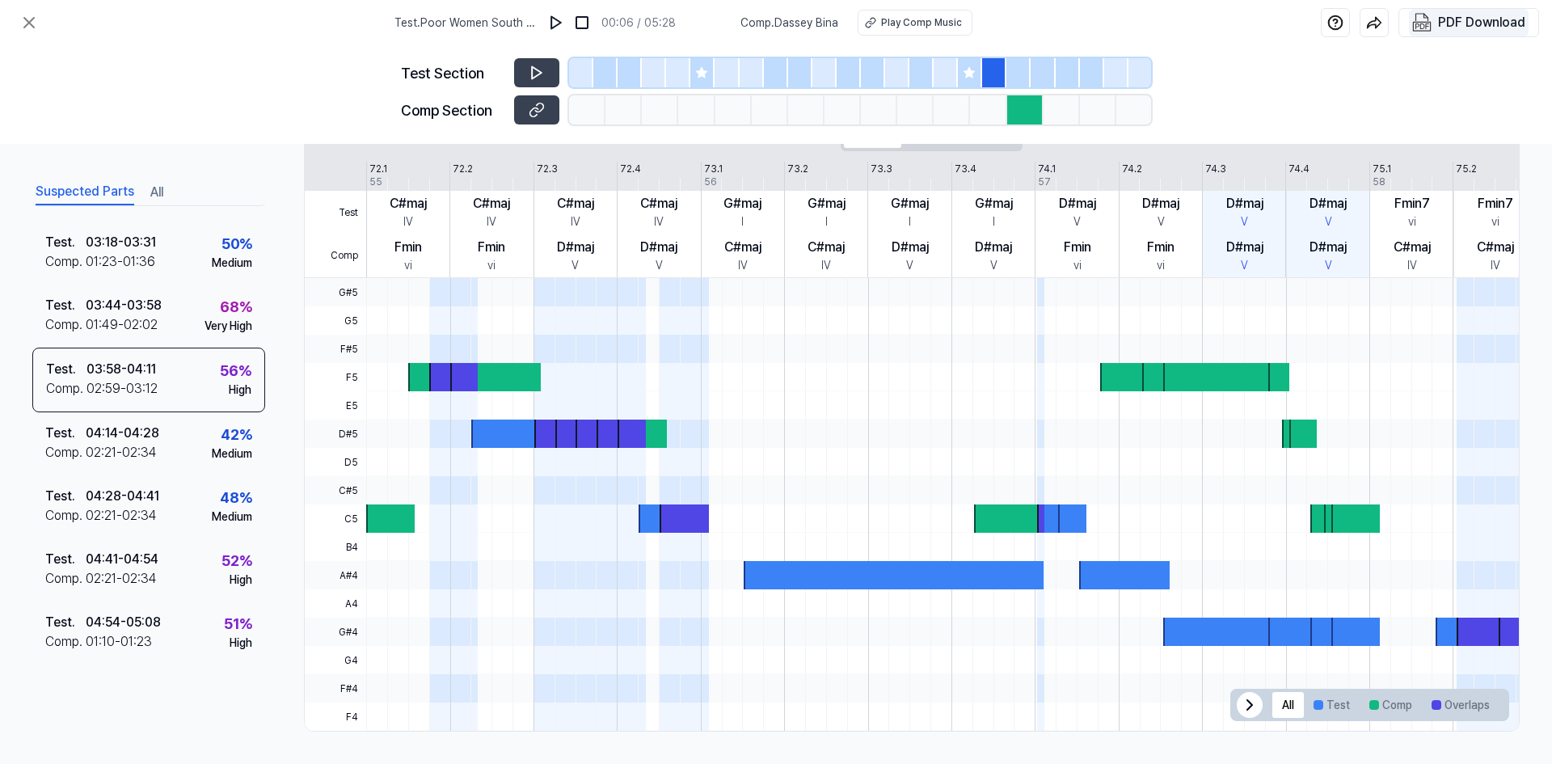
click at [1435, 23] on button "PDF Download" at bounding box center [1469, 22] width 120 height 27
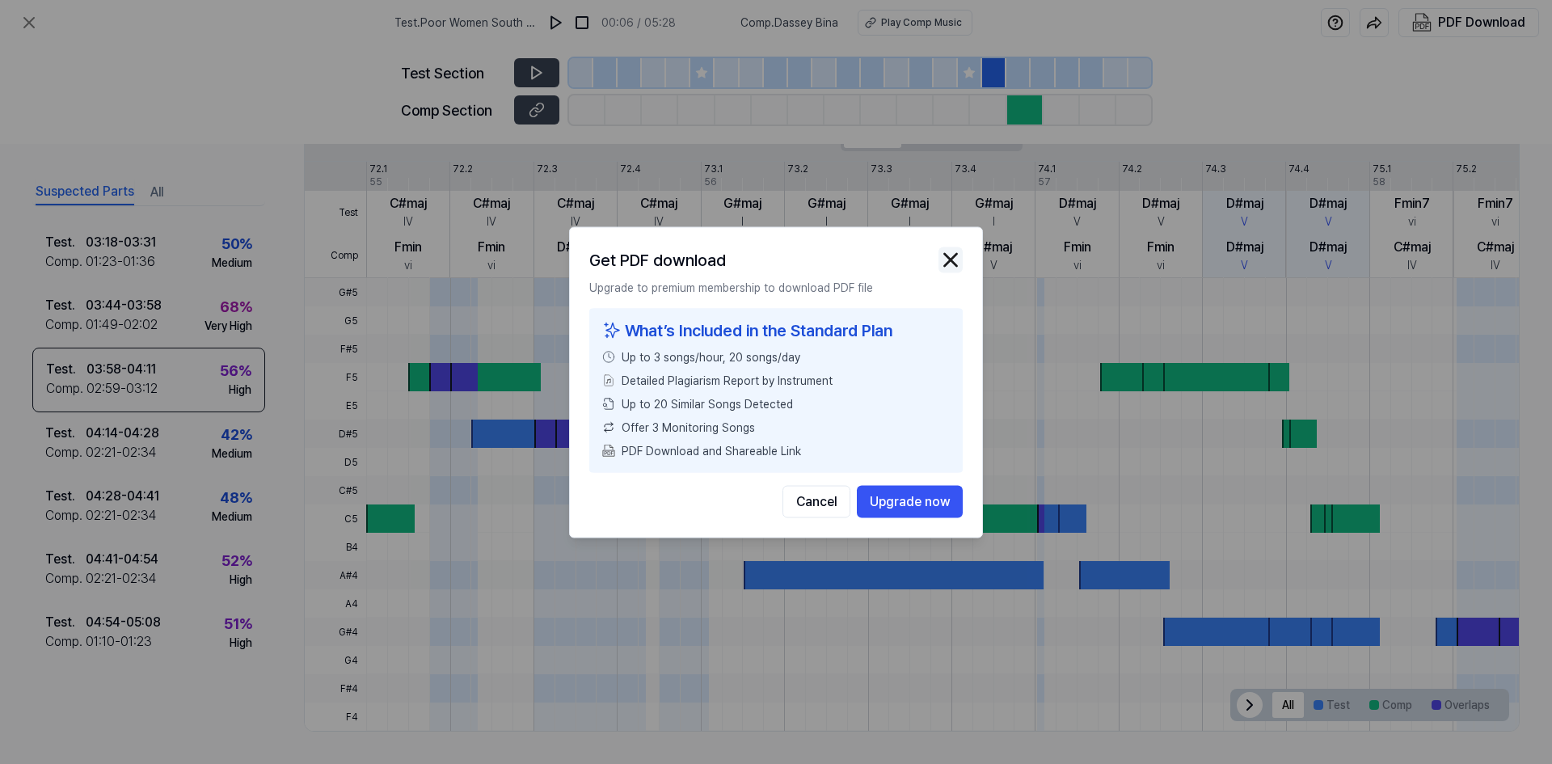
click at [951, 256] on img "button" at bounding box center [950, 259] width 24 height 24
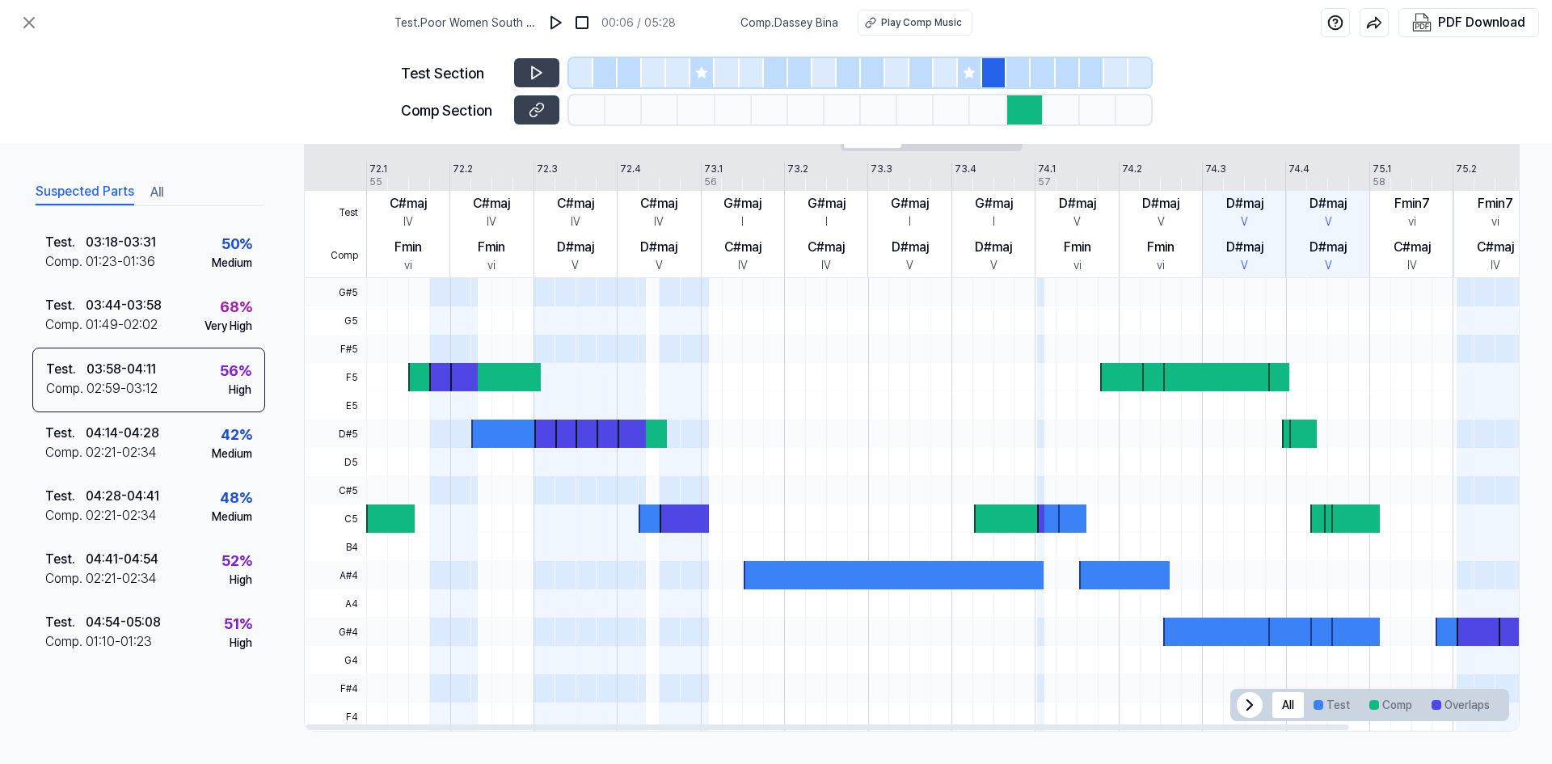
scroll to position [103, 0]
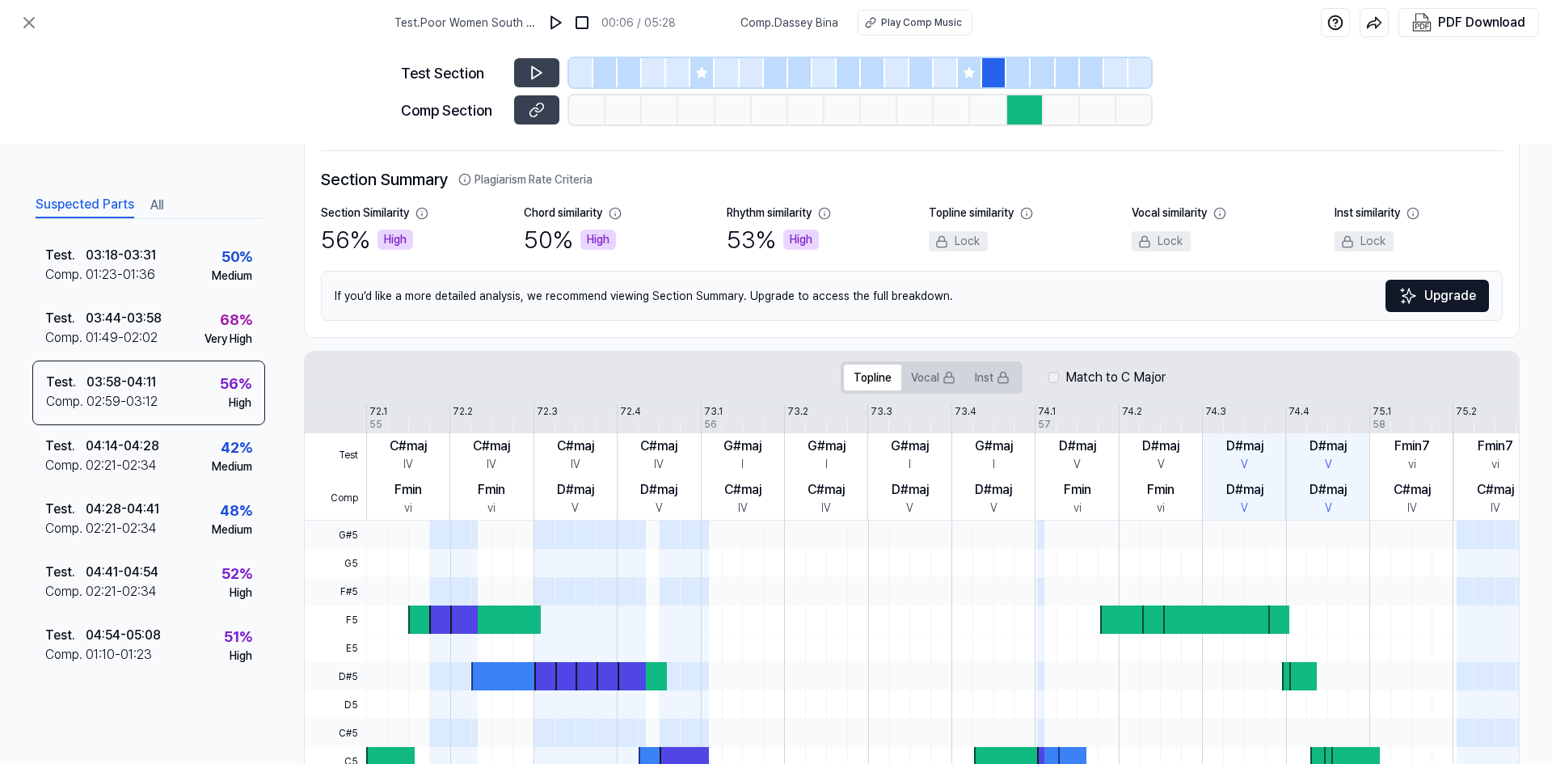
click at [508, 65] on div "Test Section" at bounding box center [776, 72] width 750 height 29
click at [536, 70] on icon at bounding box center [537, 73] width 16 height 16
click at [535, 70] on icon at bounding box center [534, 72] width 2 height 11
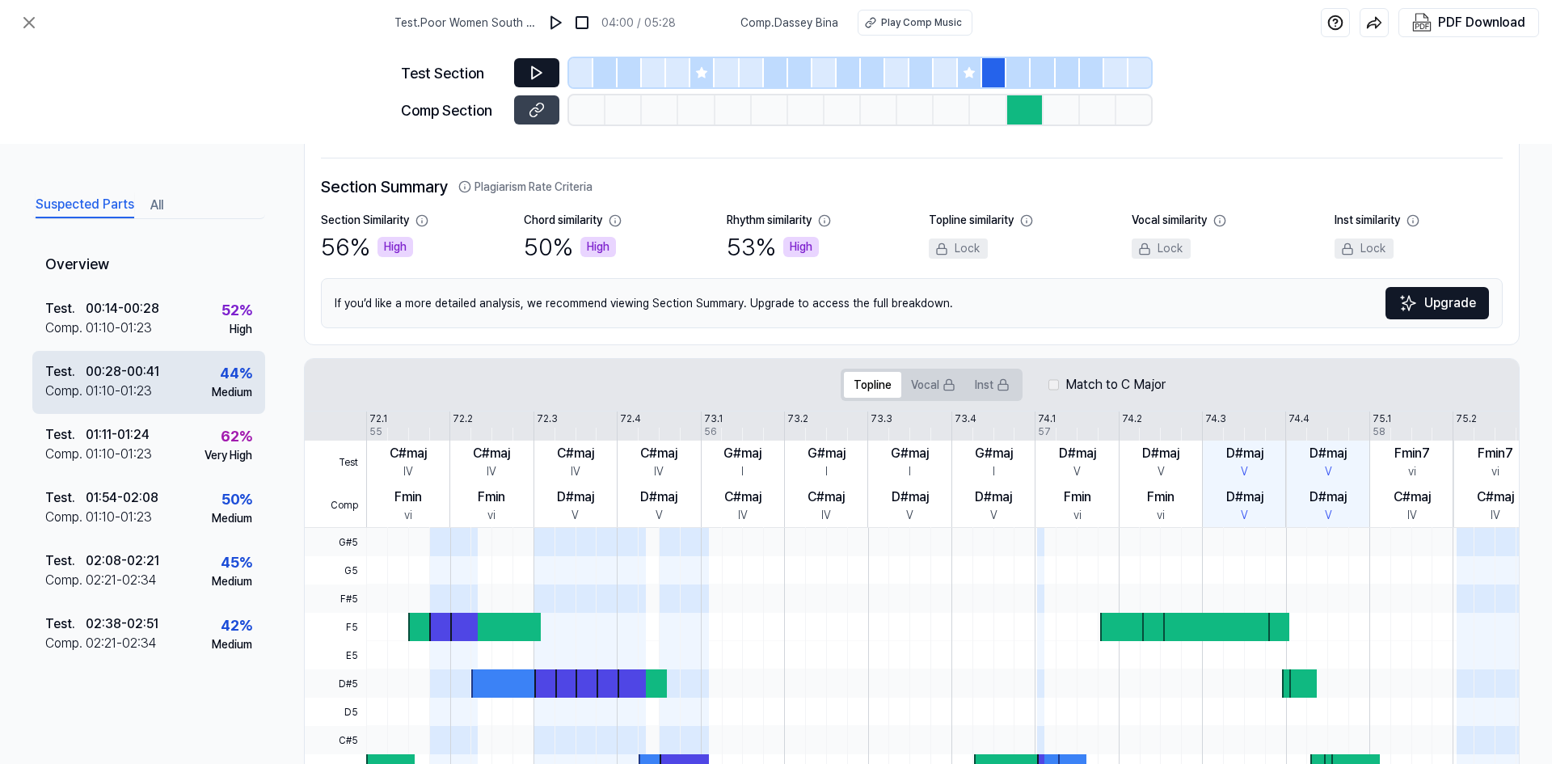
scroll to position [22, 0]
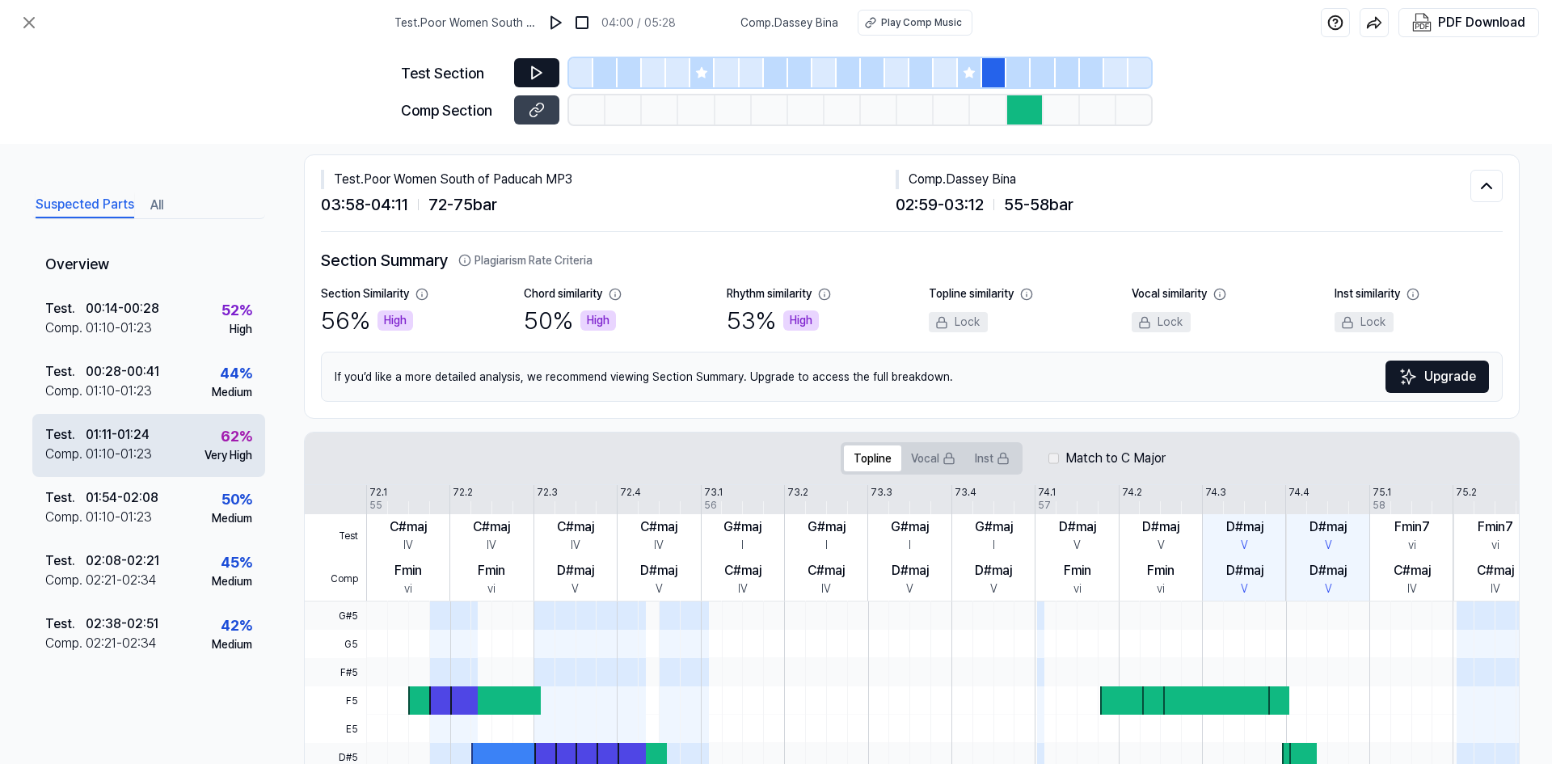
click at [130, 441] on div "01:11 - 01:24" at bounding box center [118, 434] width 64 height 19
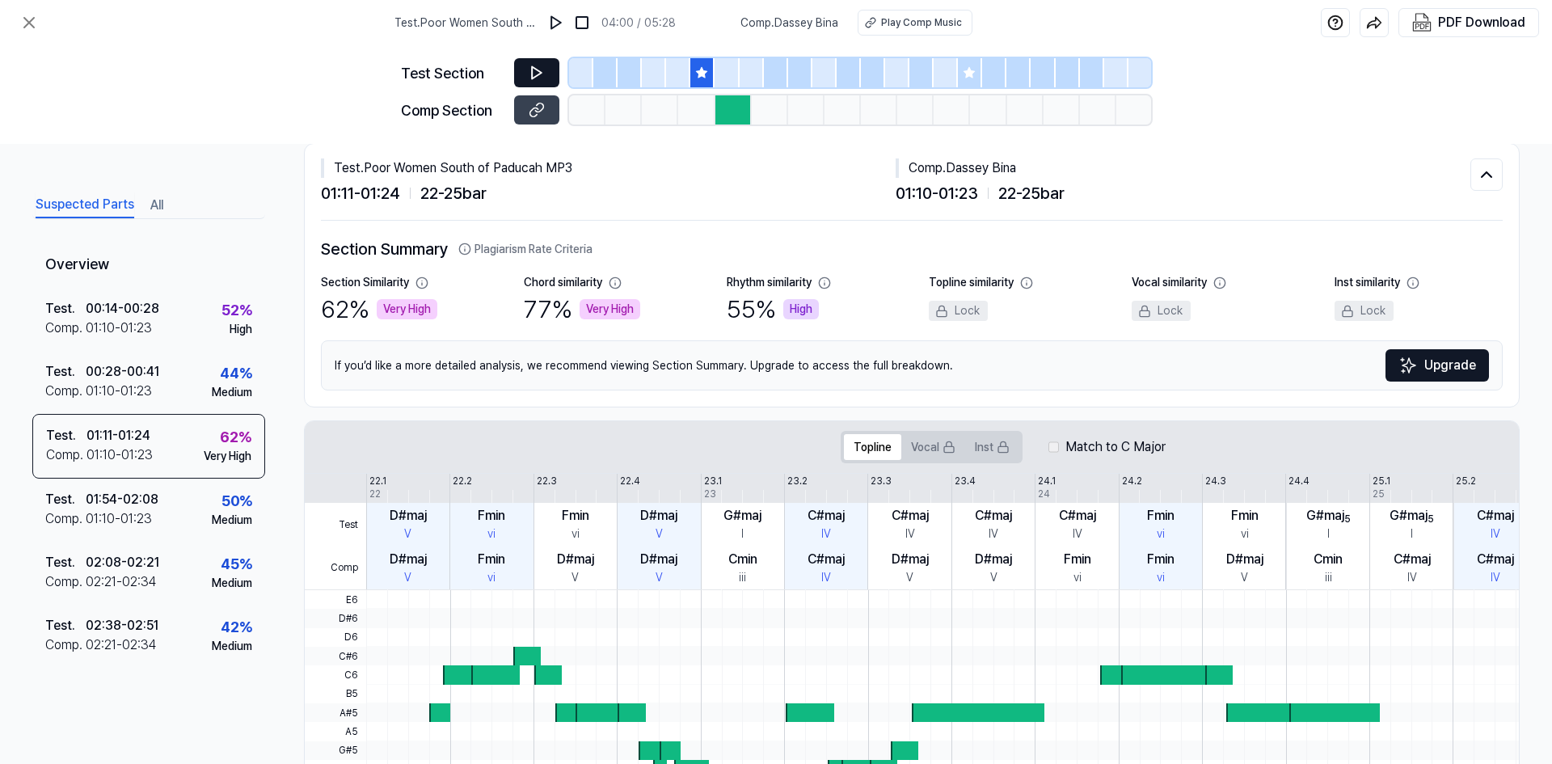
scroll to position [0, 0]
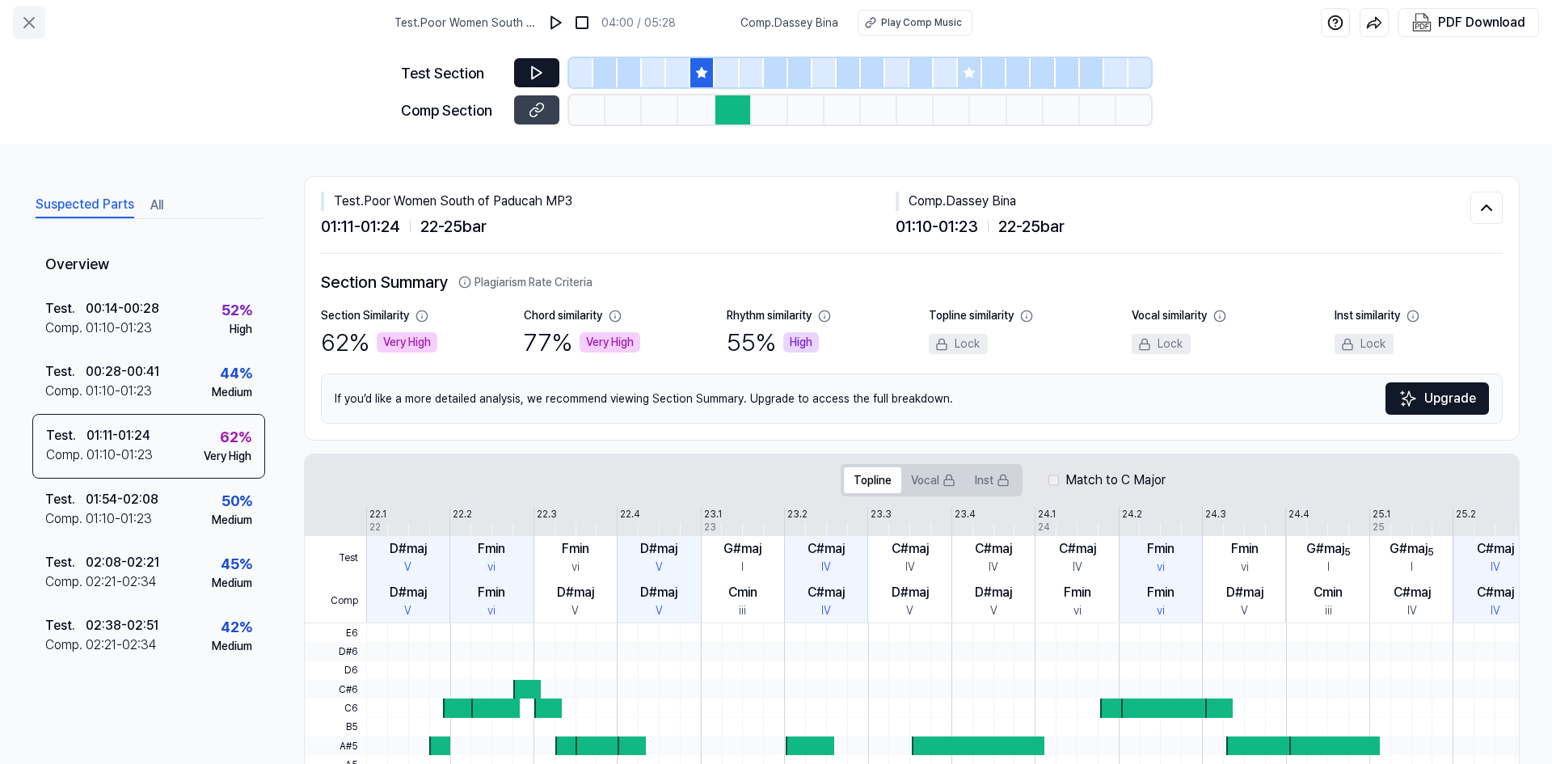
click at [30, 23] on icon at bounding box center [29, 23] width 10 height 10
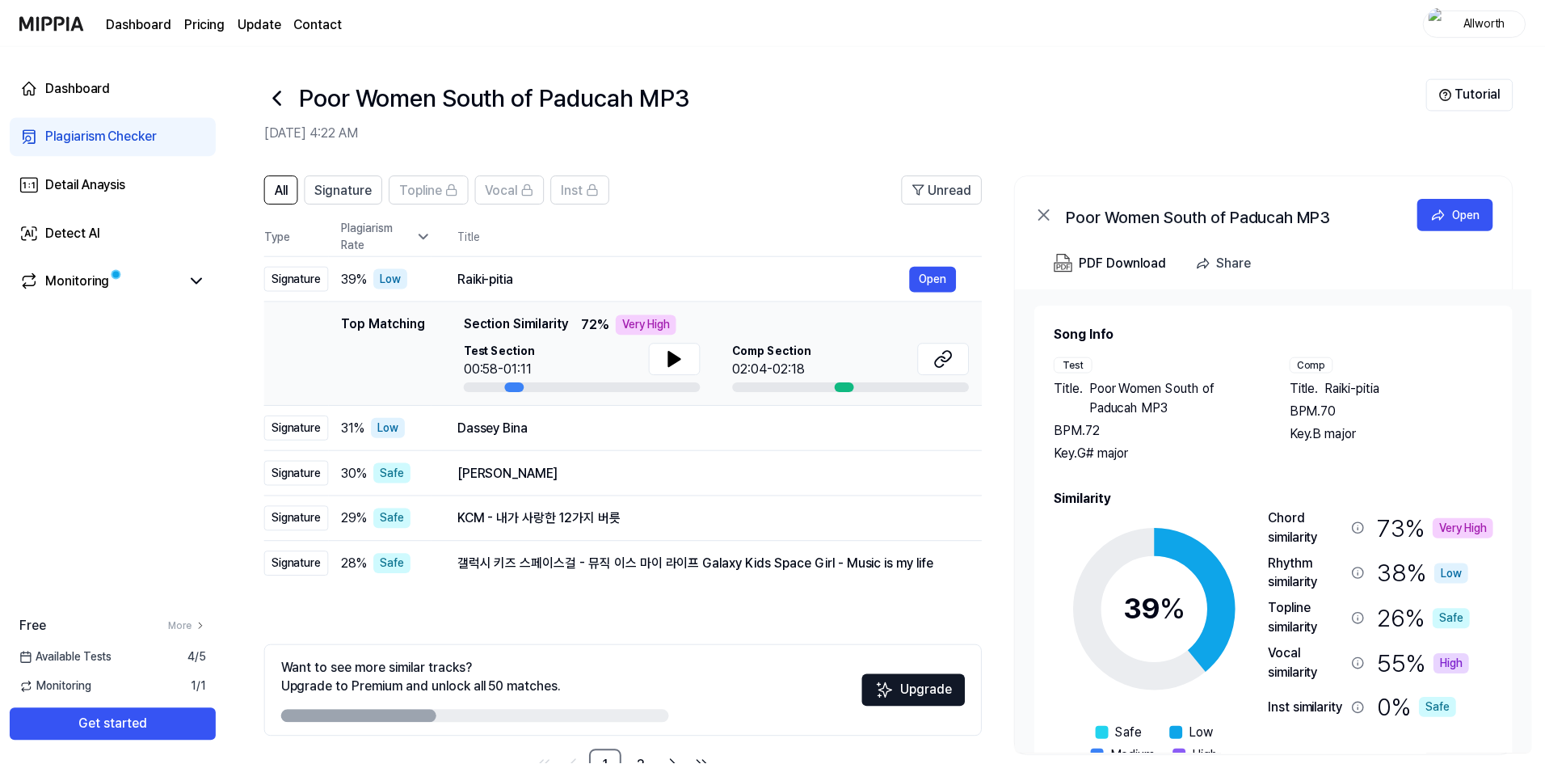
scroll to position [51, 0]
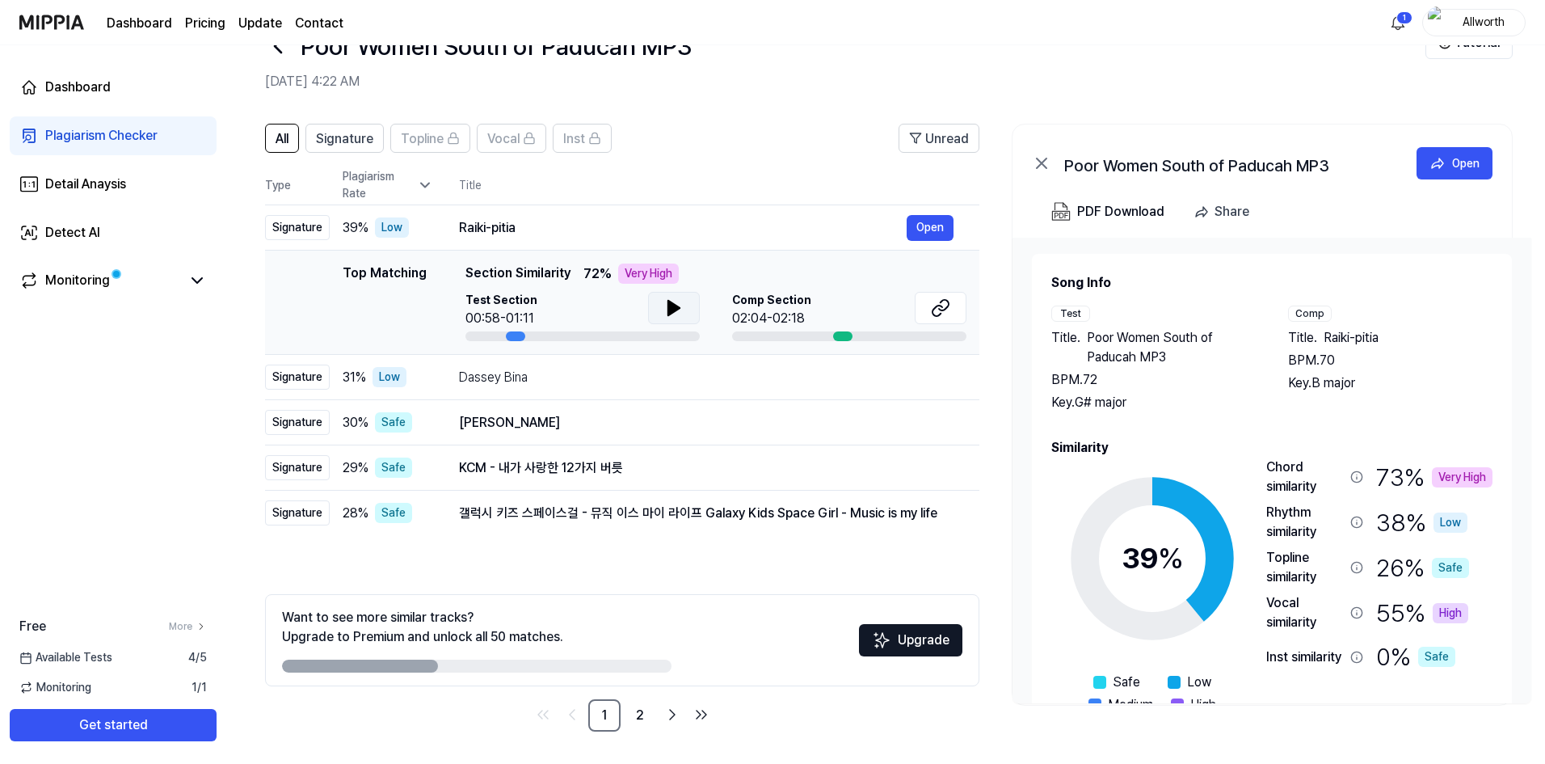
click at [672, 309] on icon at bounding box center [673, 308] width 11 height 15
click at [672, 309] on icon at bounding box center [673, 307] width 19 height 19
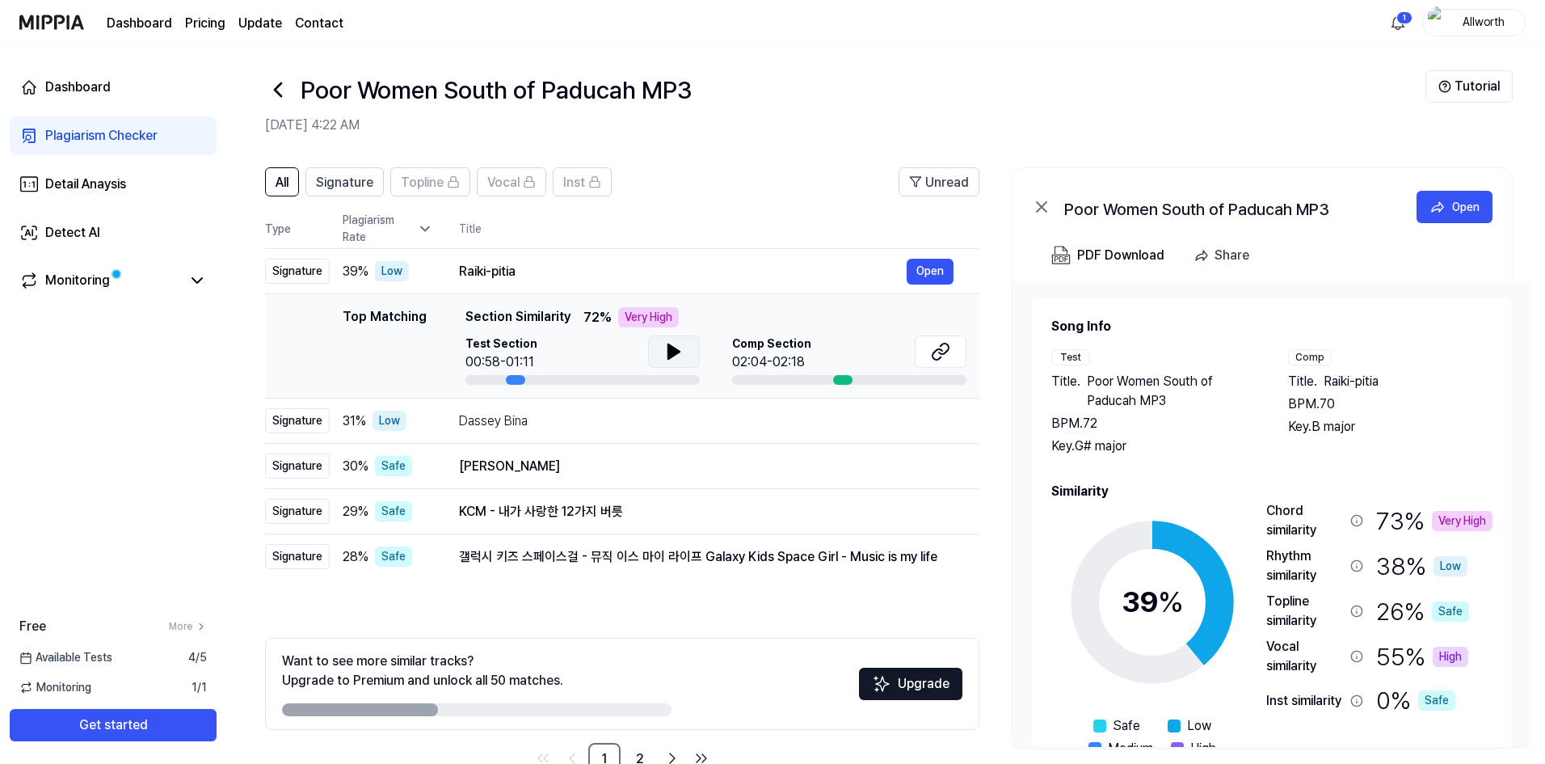
scroll to position [0, 0]
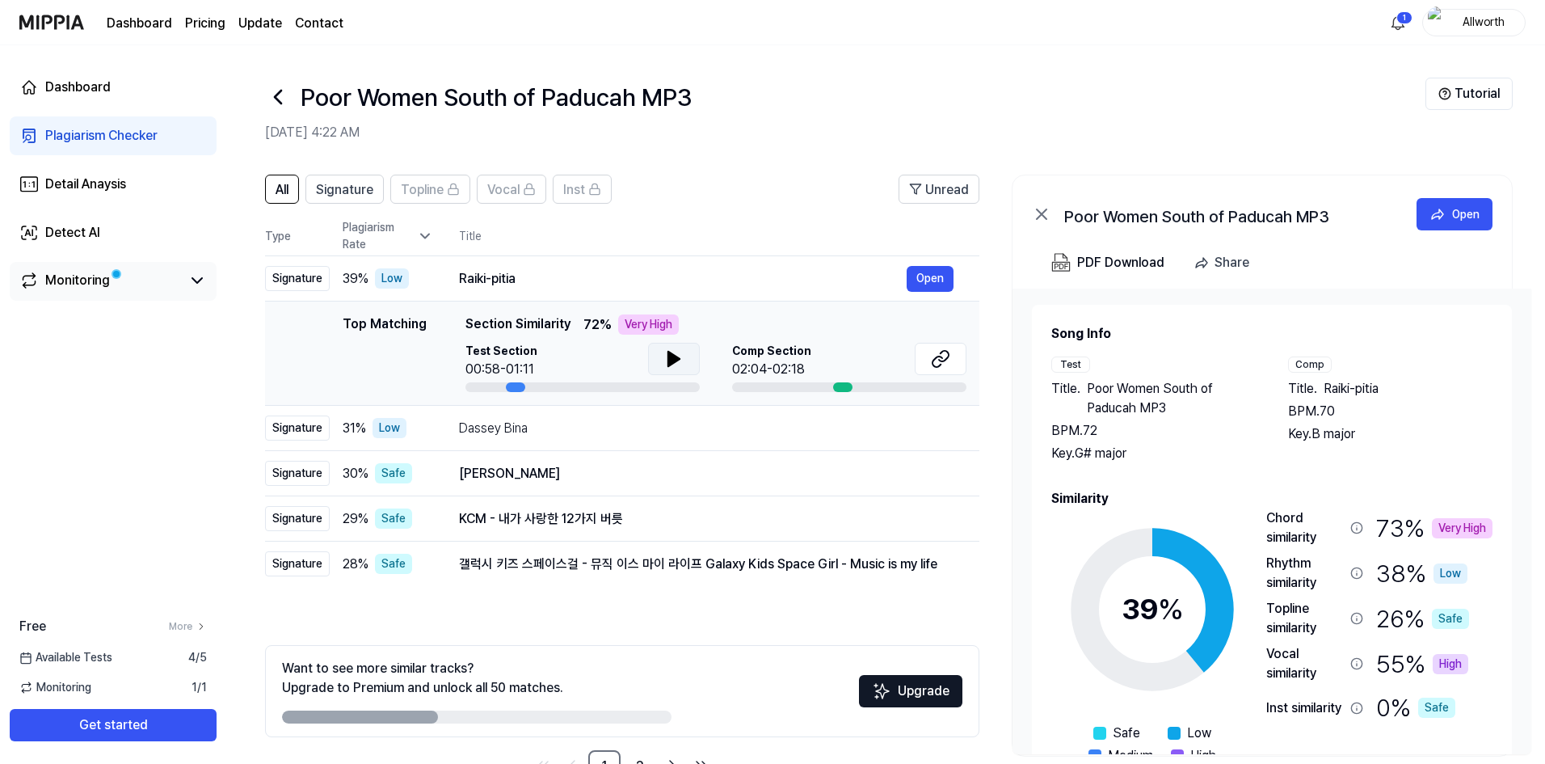
click at [100, 284] on div "Monitoring" at bounding box center [77, 280] width 65 height 19
drag, startPoint x: 945, startPoint y: 357, endPoint x: 545, endPoint y: 664, distance: 503.9
click at [719, 636] on div "All Signature Topline Vocal Inst Unread All Signature Topline Vocal Inst Type P…" at bounding box center [622, 479] width 714 height 608
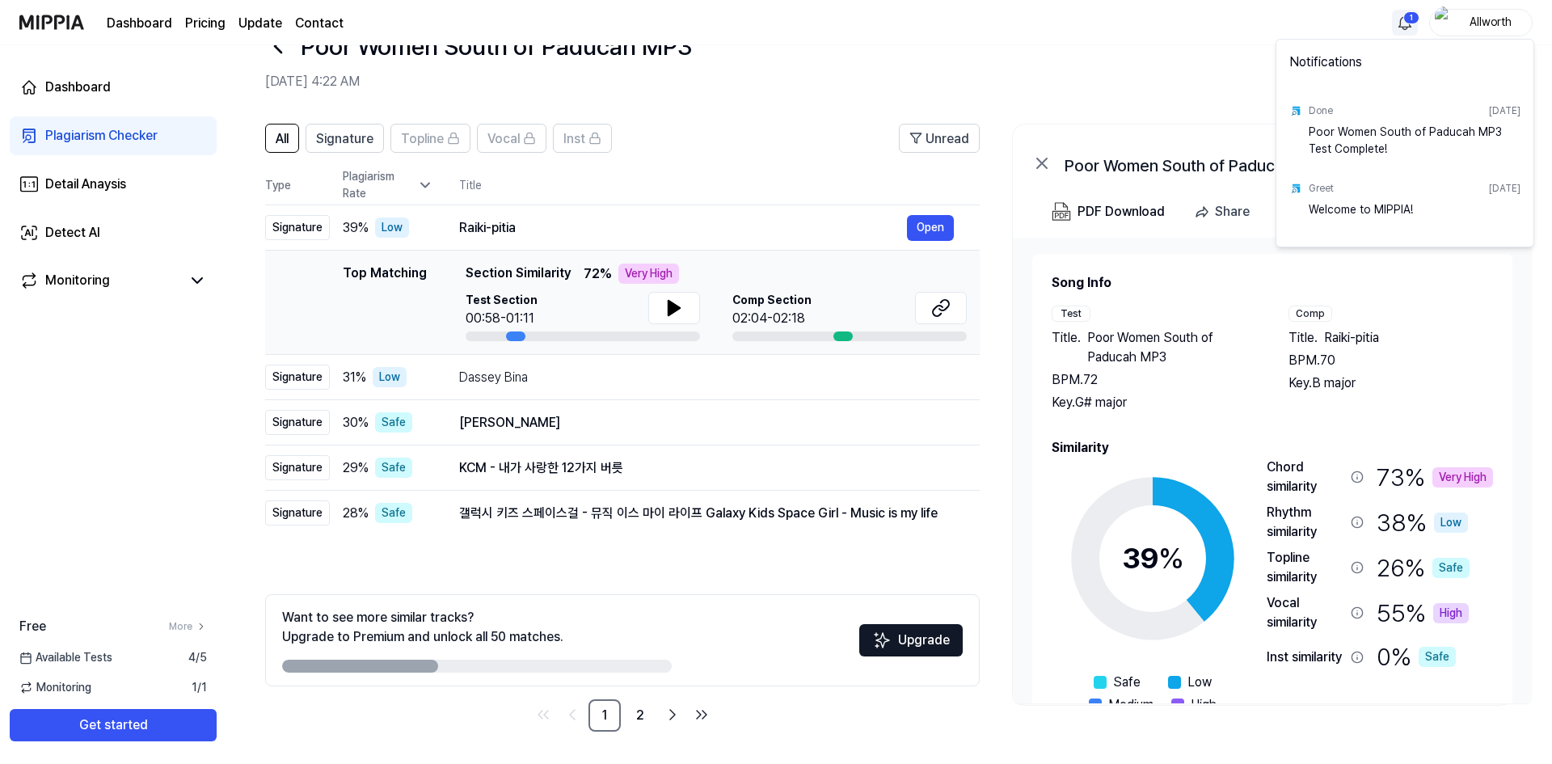
click at [1410, 15] on html "Dashboard Pricing Update Contact 1 Allworth Dashboard Plagiarism Checker Detail…" at bounding box center [776, 331] width 1552 height 764
click at [1148, 60] on html "Dashboard Pricing Update Contact Allworth Dashboard Plagiarism Checker Detail A…" at bounding box center [776, 331] width 1552 height 764
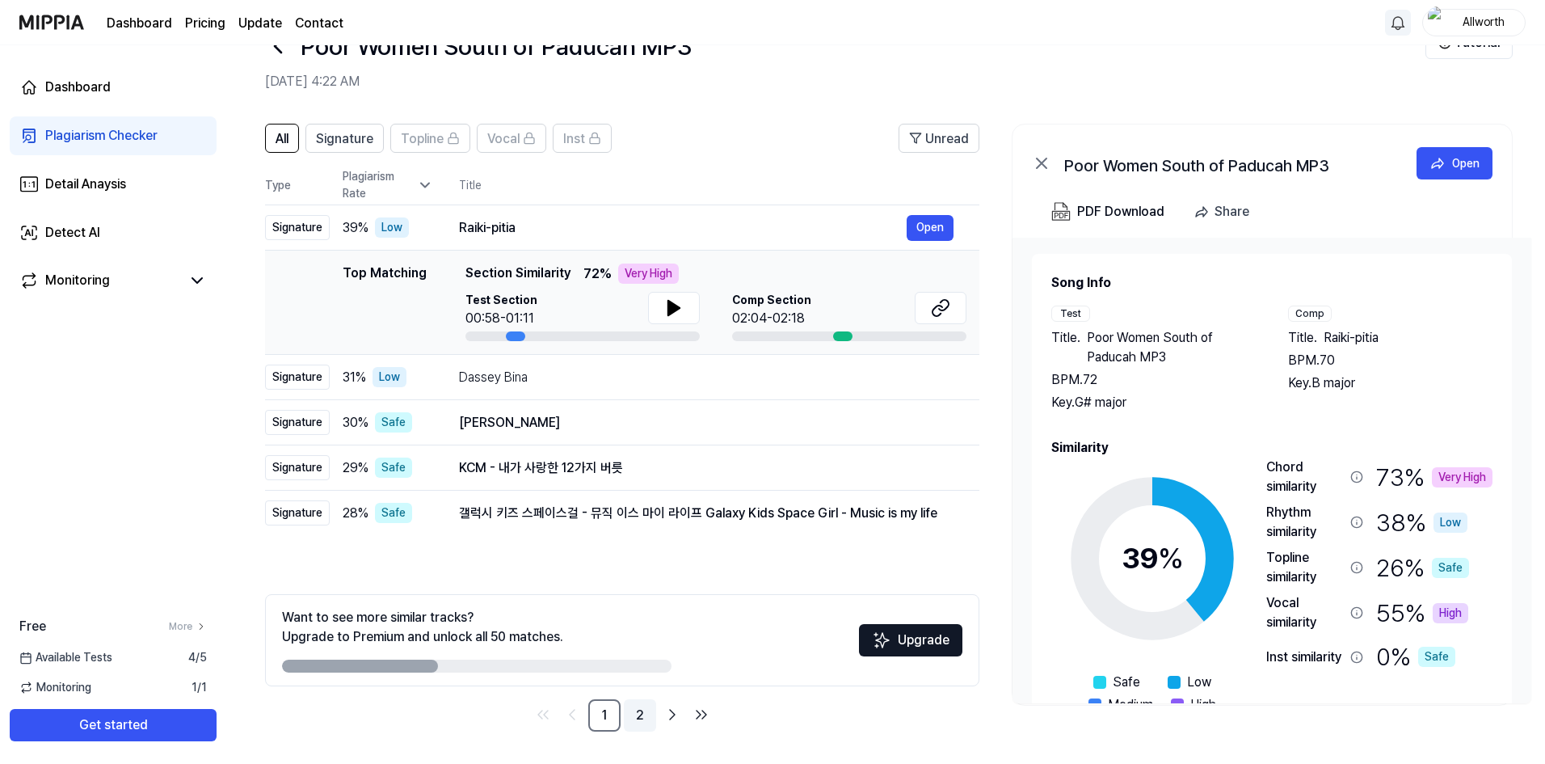
click at [638, 720] on link "2" at bounding box center [640, 715] width 32 height 32
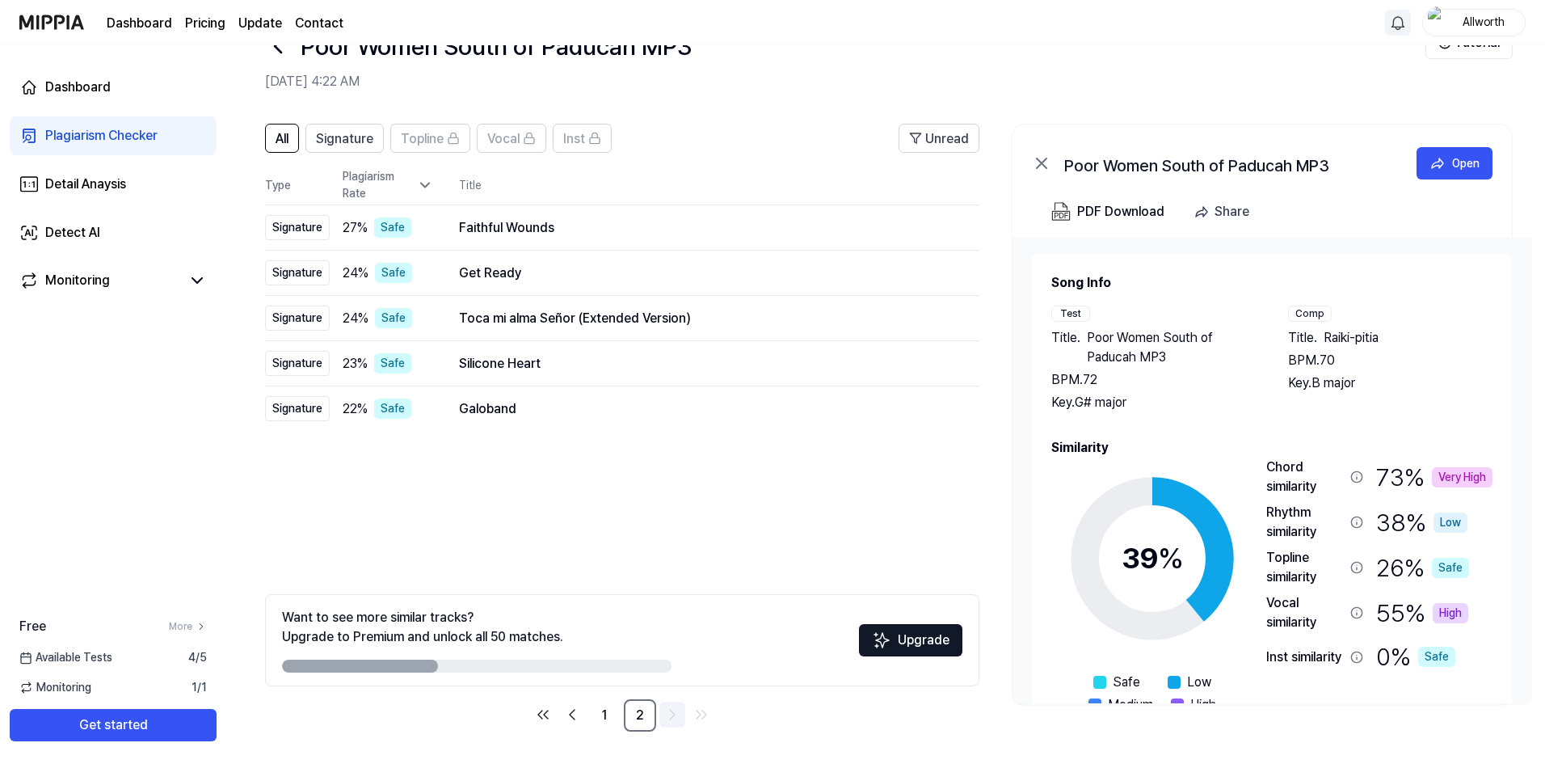
click at [675, 717] on icon "Go to next page" at bounding box center [672, 714] width 19 height 19
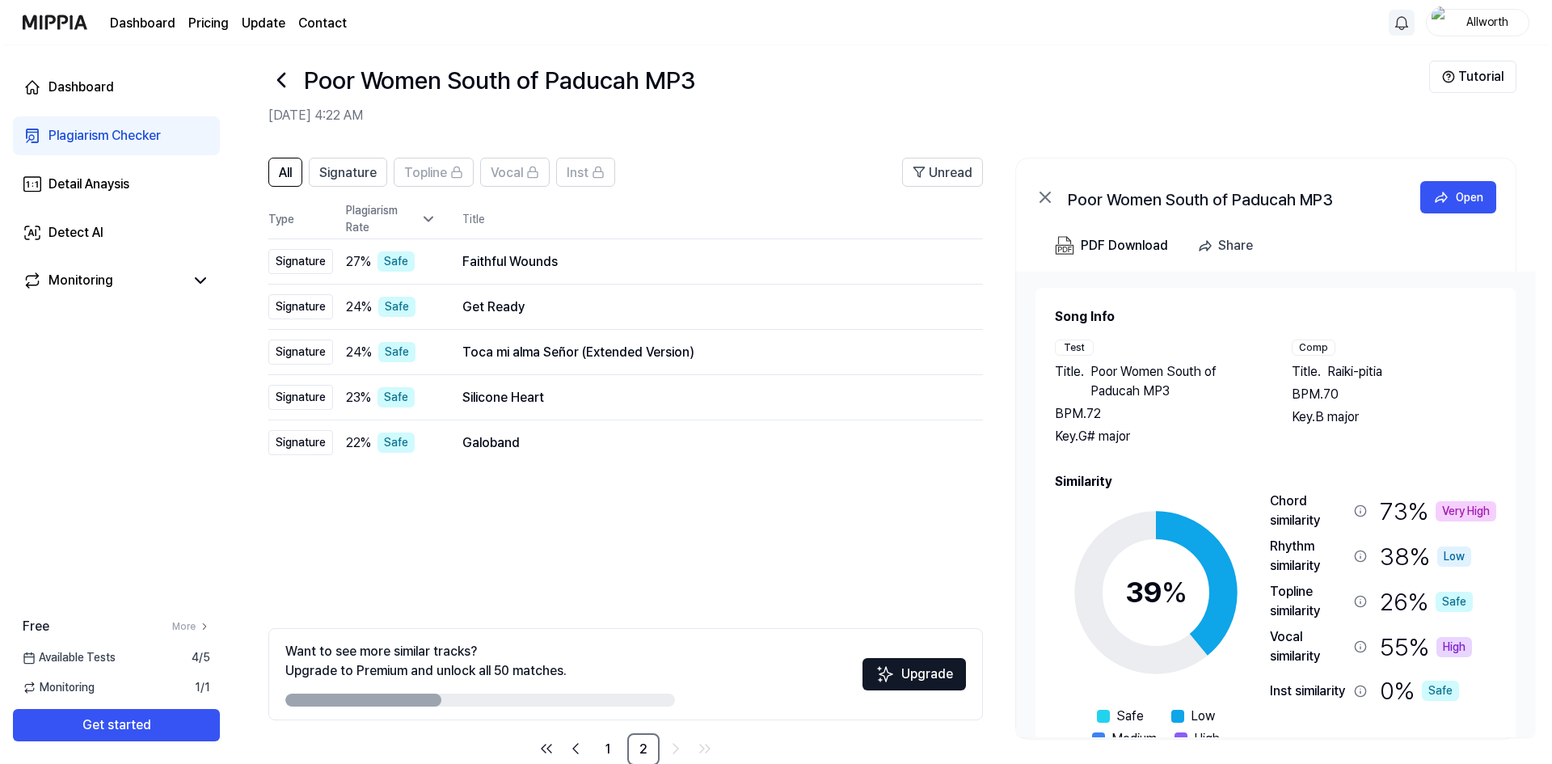
scroll to position [51, 0]
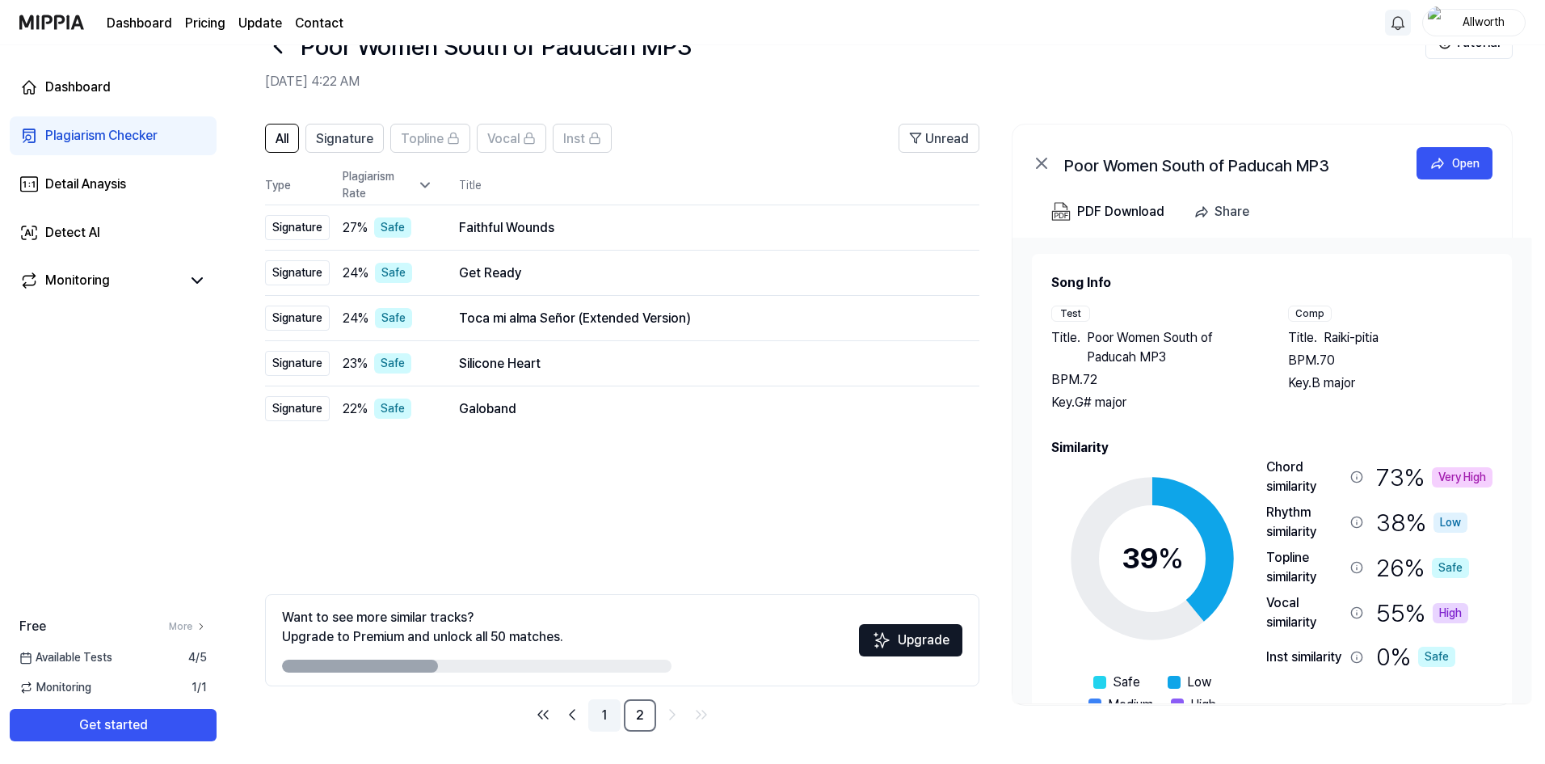
click at [601, 714] on link "1" at bounding box center [604, 715] width 32 height 32
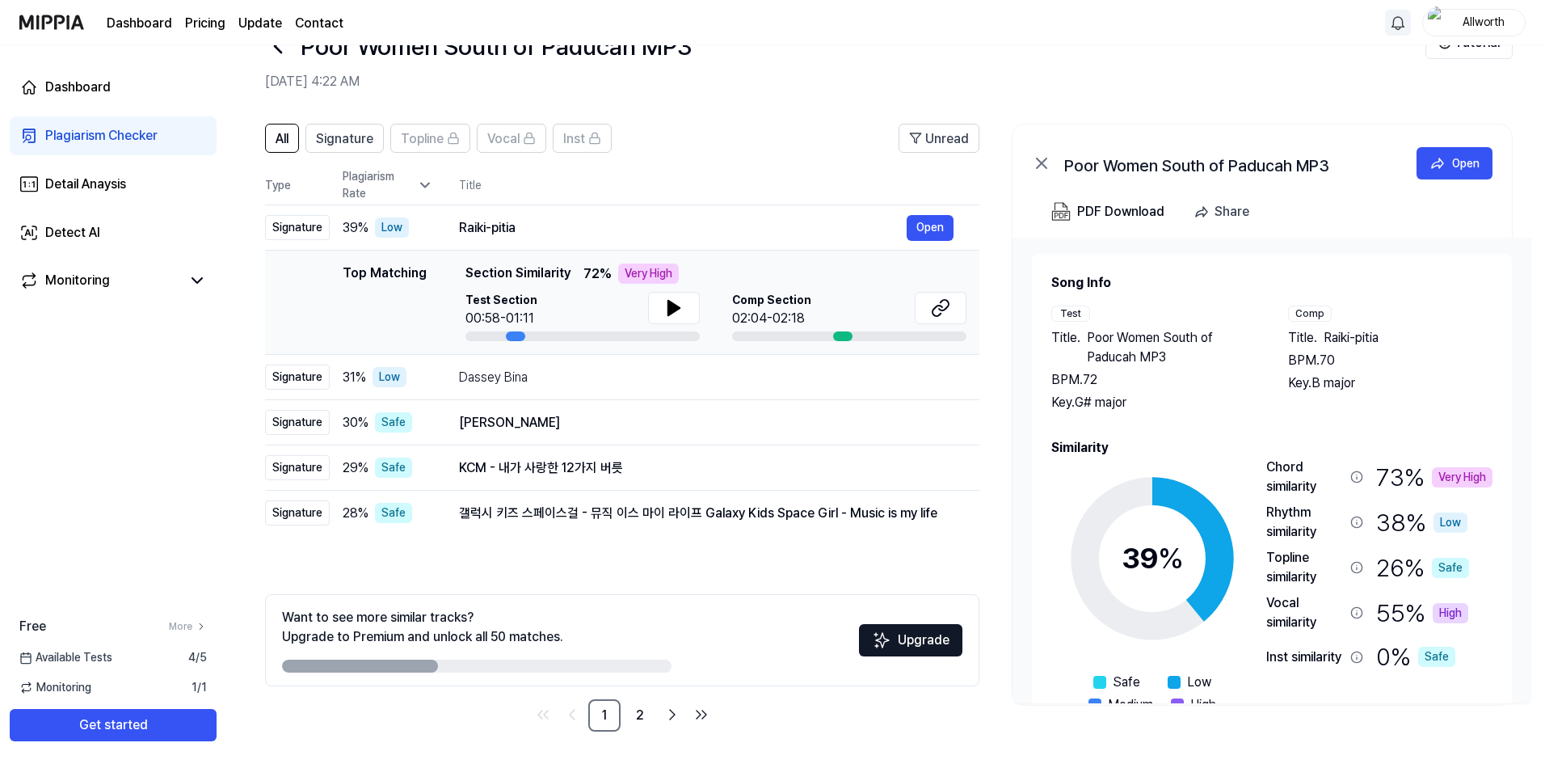
drag, startPoint x: 466, startPoint y: 276, endPoint x: 554, endPoint y: 263, distance: 89.0
click at [554, 263] on td "Top Matching Top Matching Section Similarity 72 % Very High Test Section 00:58-…" at bounding box center [622, 303] width 714 height 104
click at [537, 284] on div "Top Matching Section Similarity 72 % Very High Test Section 00:58-01:11 Comp Se…" at bounding box center [716, 302] width 501 height 78
drag, startPoint x: 566, startPoint y: 278, endPoint x: 442, endPoint y: 275, distance: 123.7
click at [442, 275] on div "Top Matching Top Matching Section Similarity 72 % Very High Test Section 00:58-…" at bounding box center [622, 302] width 689 height 78
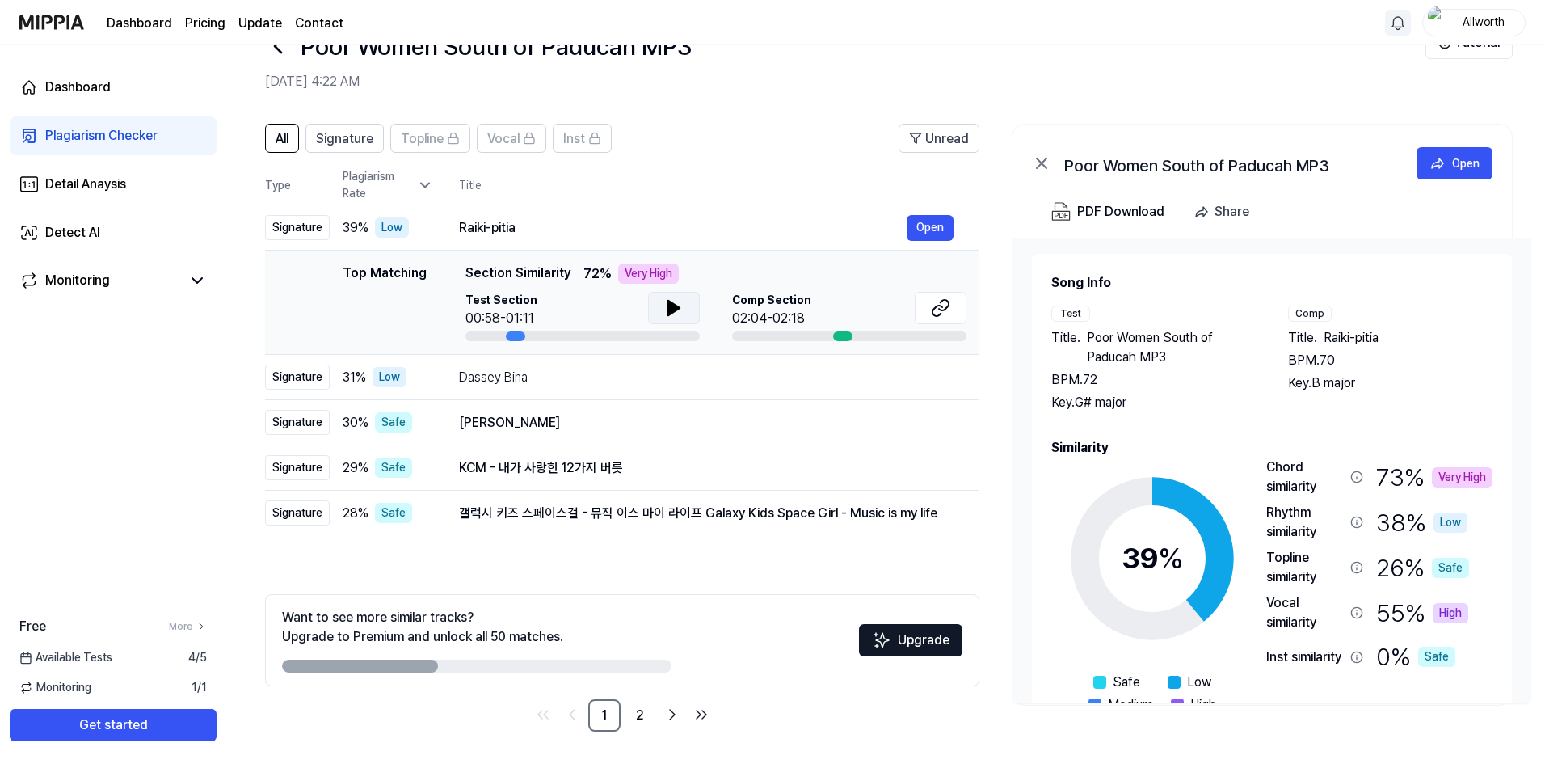
click at [681, 301] on icon at bounding box center [673, 307] width 19 height 19
drag, startPoint x: 516, startPoint y: 331, endPoint x: 418, endPoint y: 337, distance: 98.0
click at [418, 337] on div "Top Matching Top Matching Section Similarity 72 % Very High Test Section 00:60/…" at bounding box center [622, 302] width 689 height 78
click at [670, 299] on icon at bounding box center [673, 307] width 19 height 19
drag, startPoint x: 510, startPoint y: 335, endPoint x: 381, endPoint y: 348, distance: 129.2
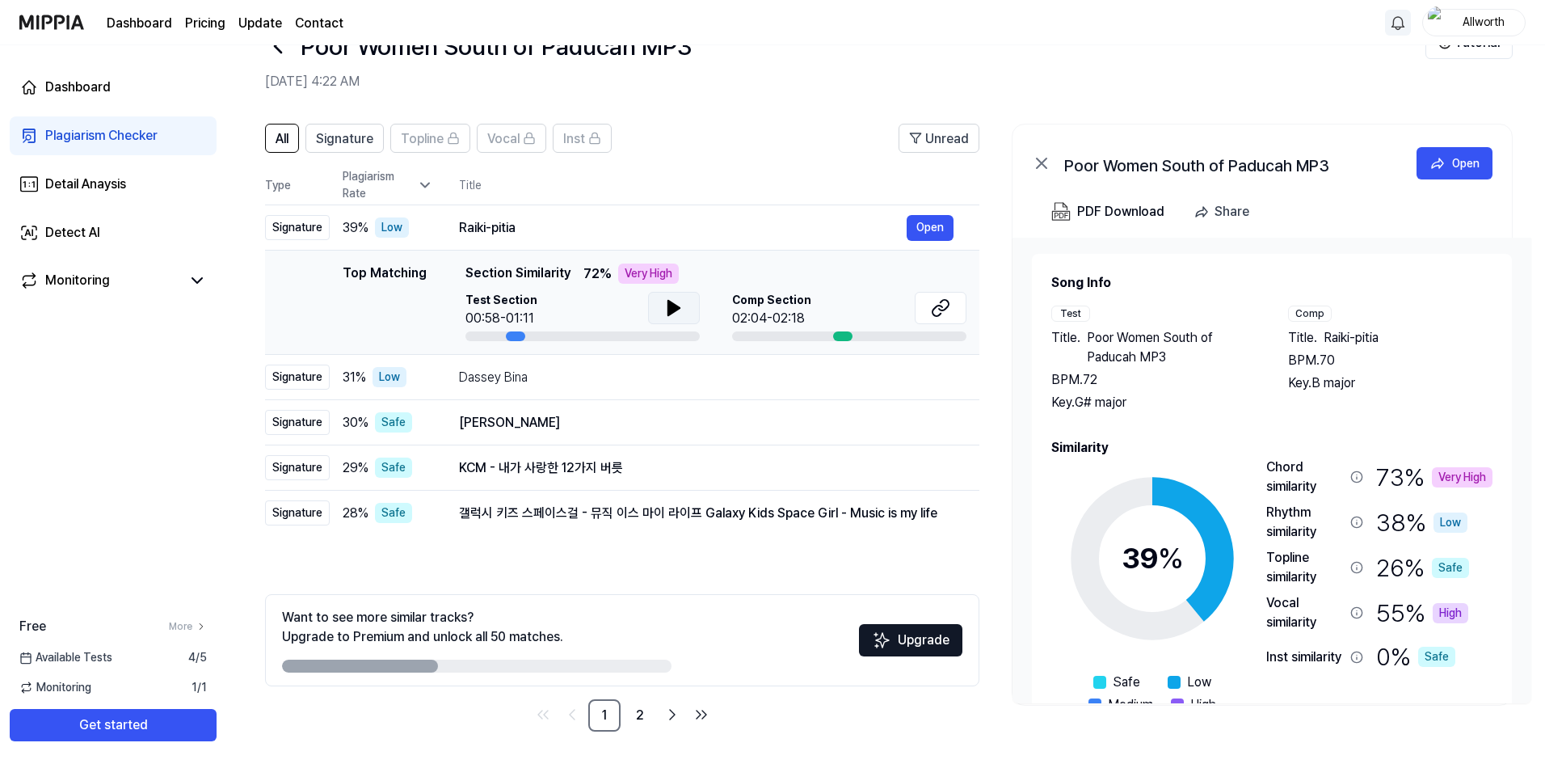
click at [387, 343] on td "Top Matching Top Matching Section Similarity 72 % Very High Test Section 00:58-…" at bounding box center [622, 303] width 714 height 104
click at [668, 300] on icon at bounding box center [673, 307] width 19 height 19
click at [935, 310] on icon at bounding box center [940, 307] width 19 height 19
click at [934, 307] on icon at bounding box center [940, 307] width 19 height 19
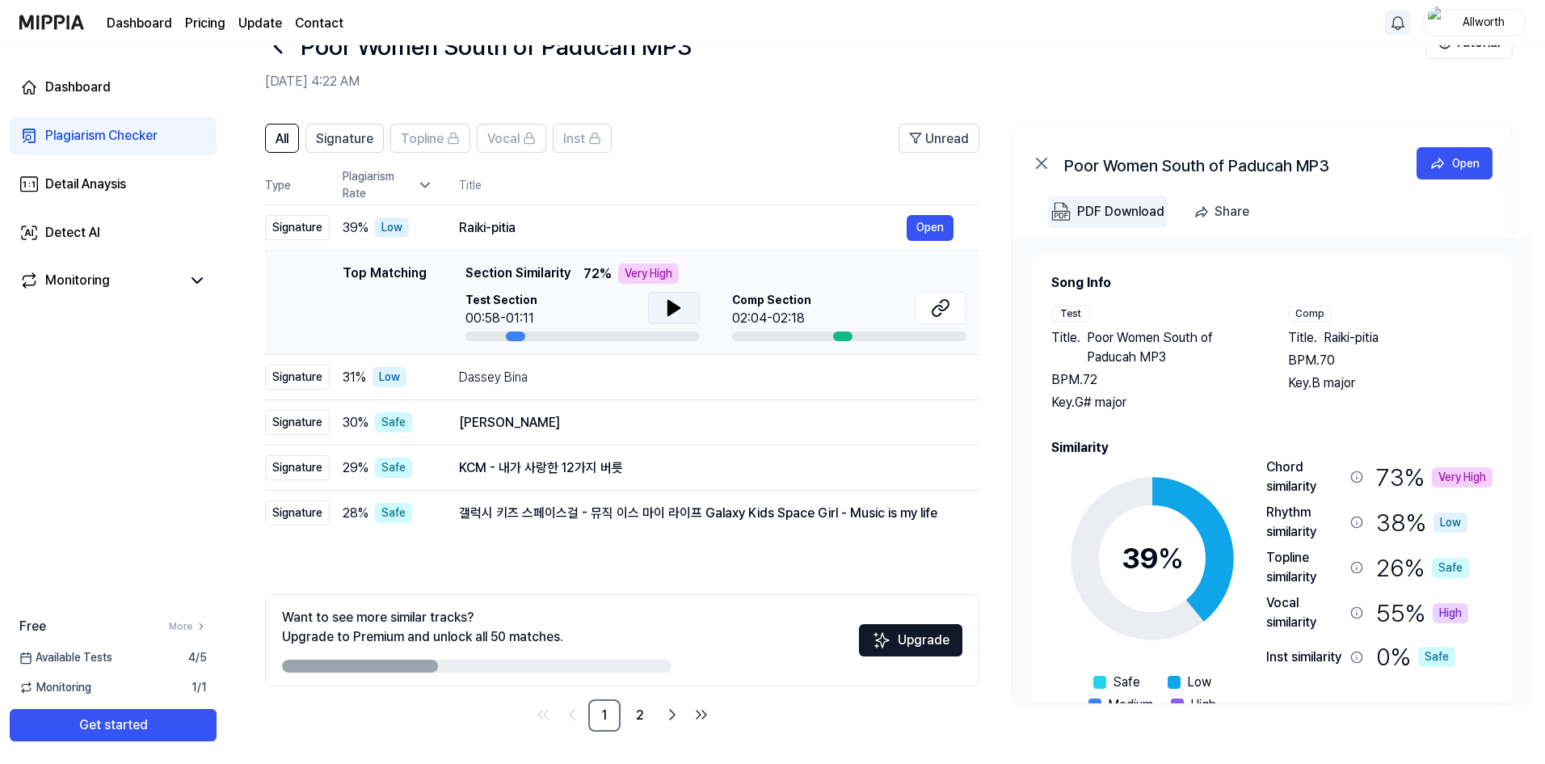
click at [1127, 208] on div "PDF Download" at bounding box center [1120, 211] width 87 height 21
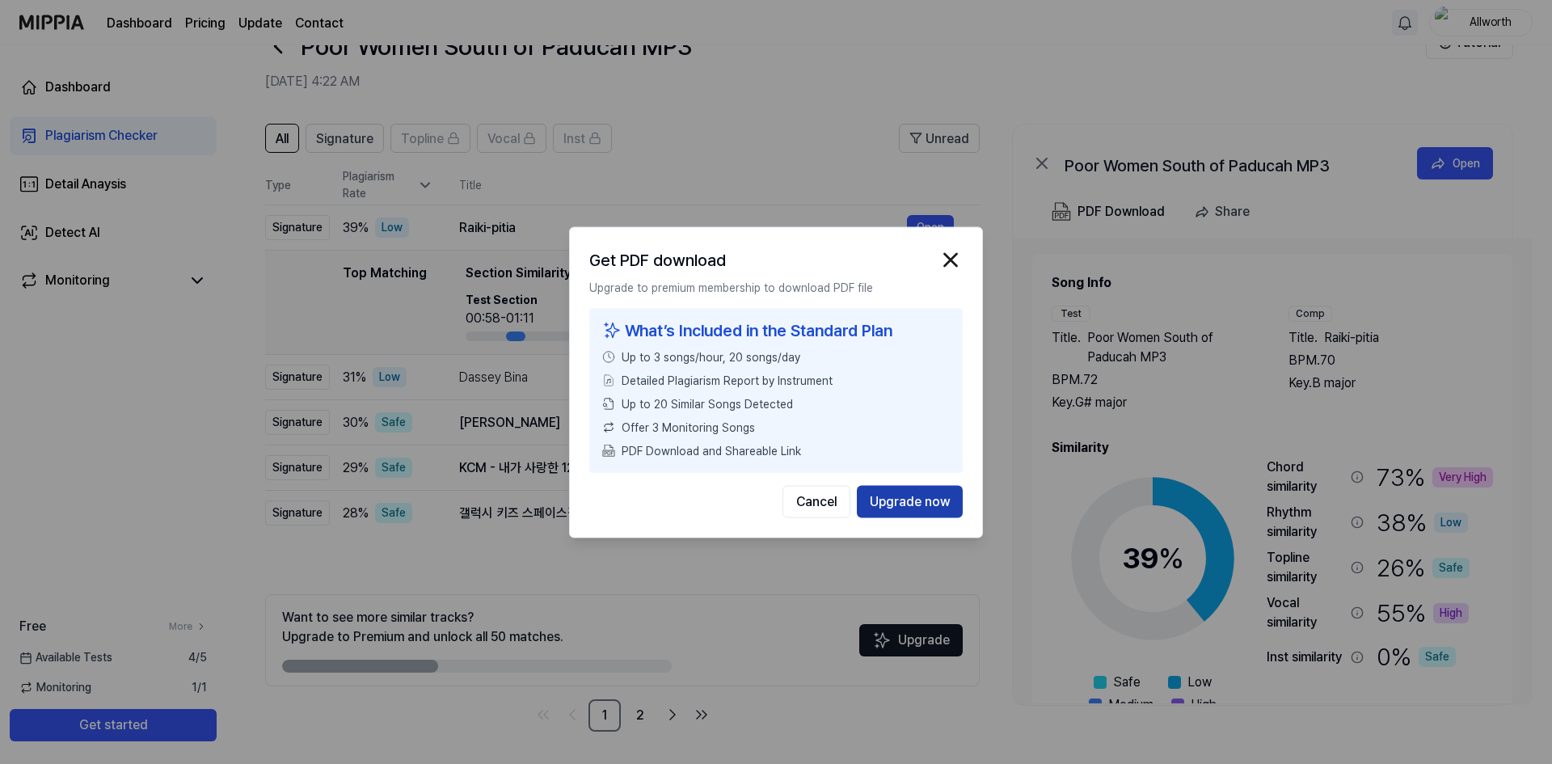
click at [908, 503] on button "Upgrade now" at bounding box center [910, 501] width 106 height 32
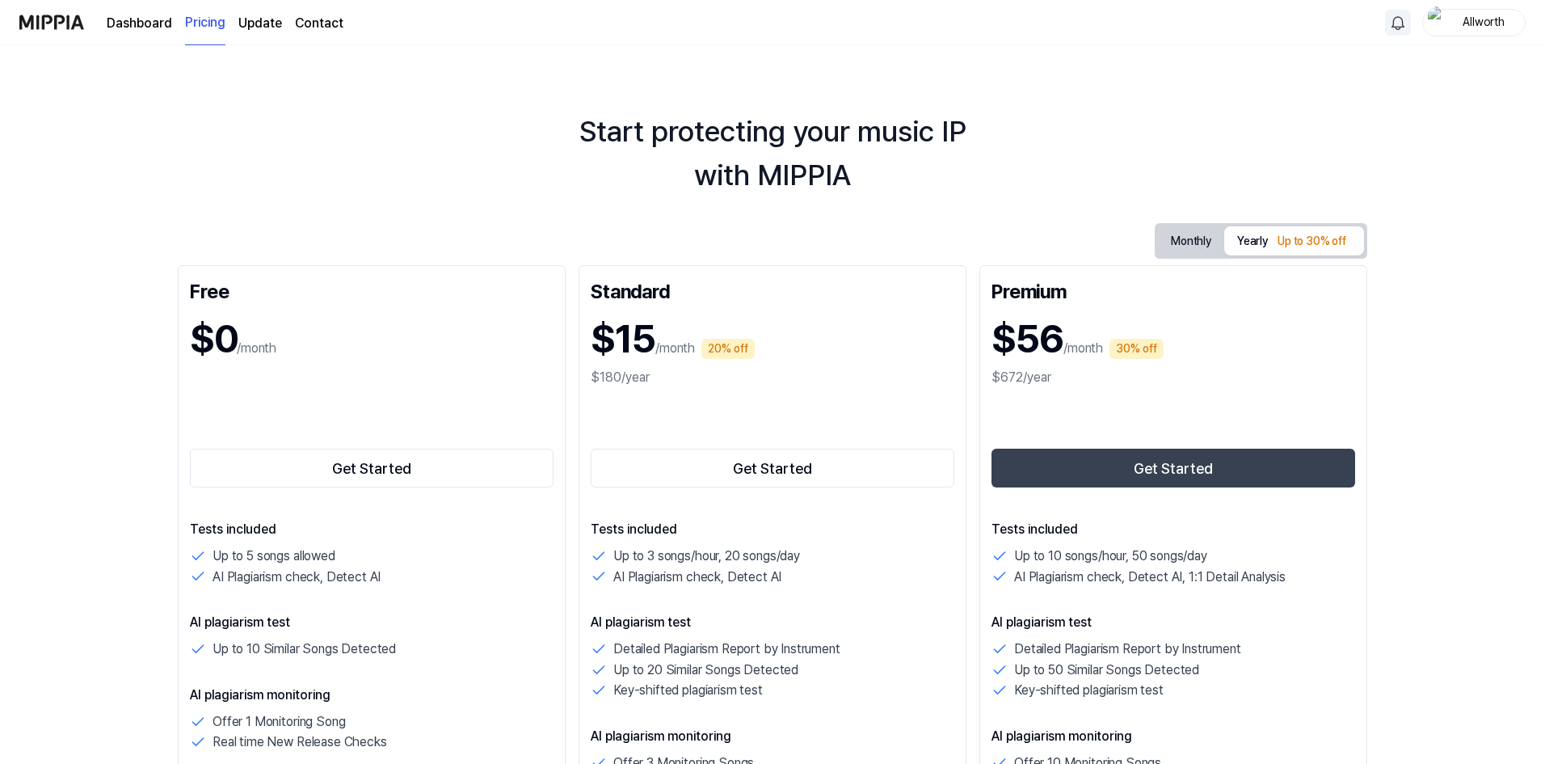
click at [744, 394] on div "Get Started" at bounding box center [773, 438] width 364 height 103
click at [794, 470] on button "Get Started" at bounding box center [773, 468] width 364 height 39
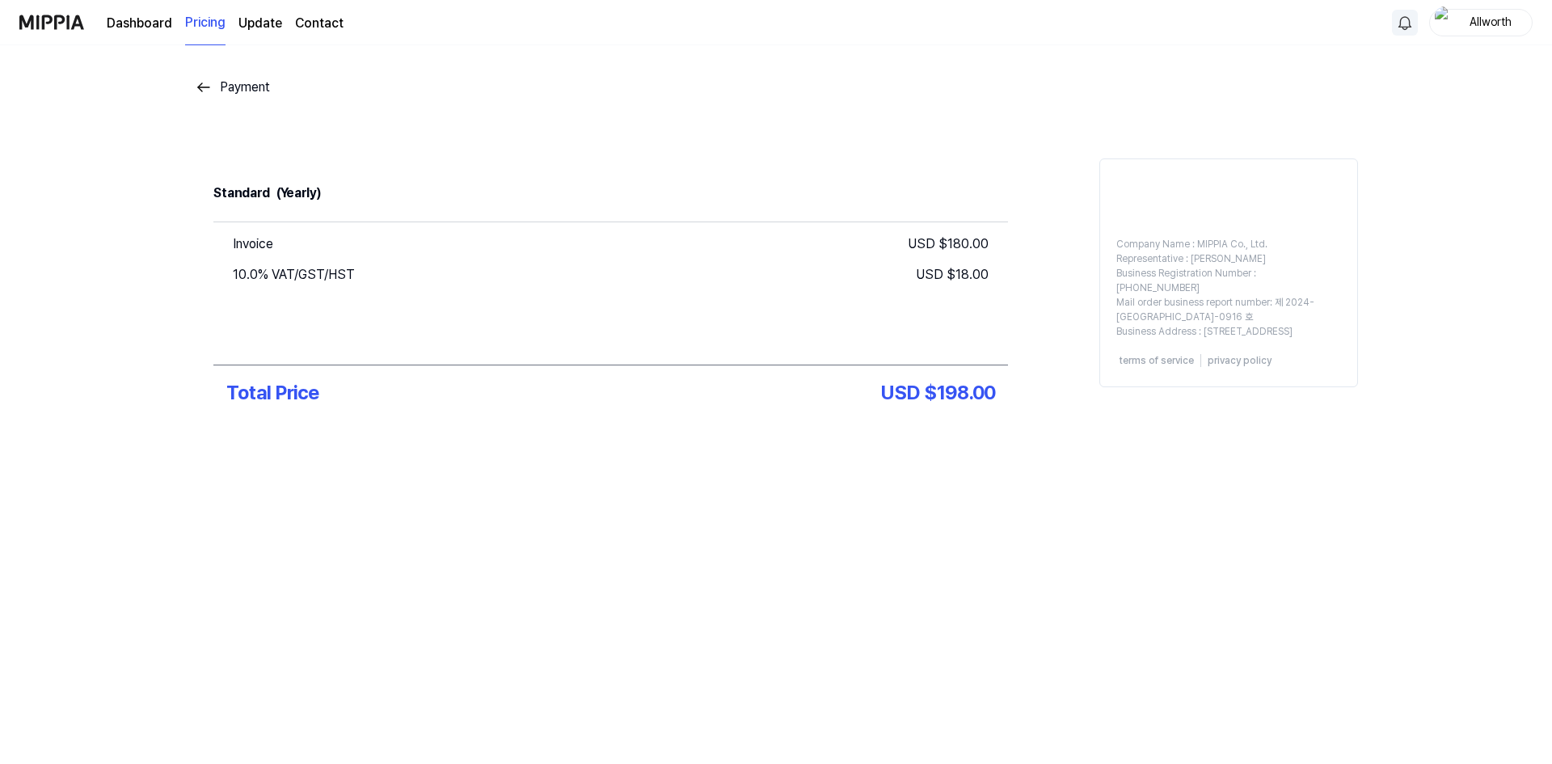
click at [256, 81] on div "Payment" at bounding box center [245, 87] width 50 height 19
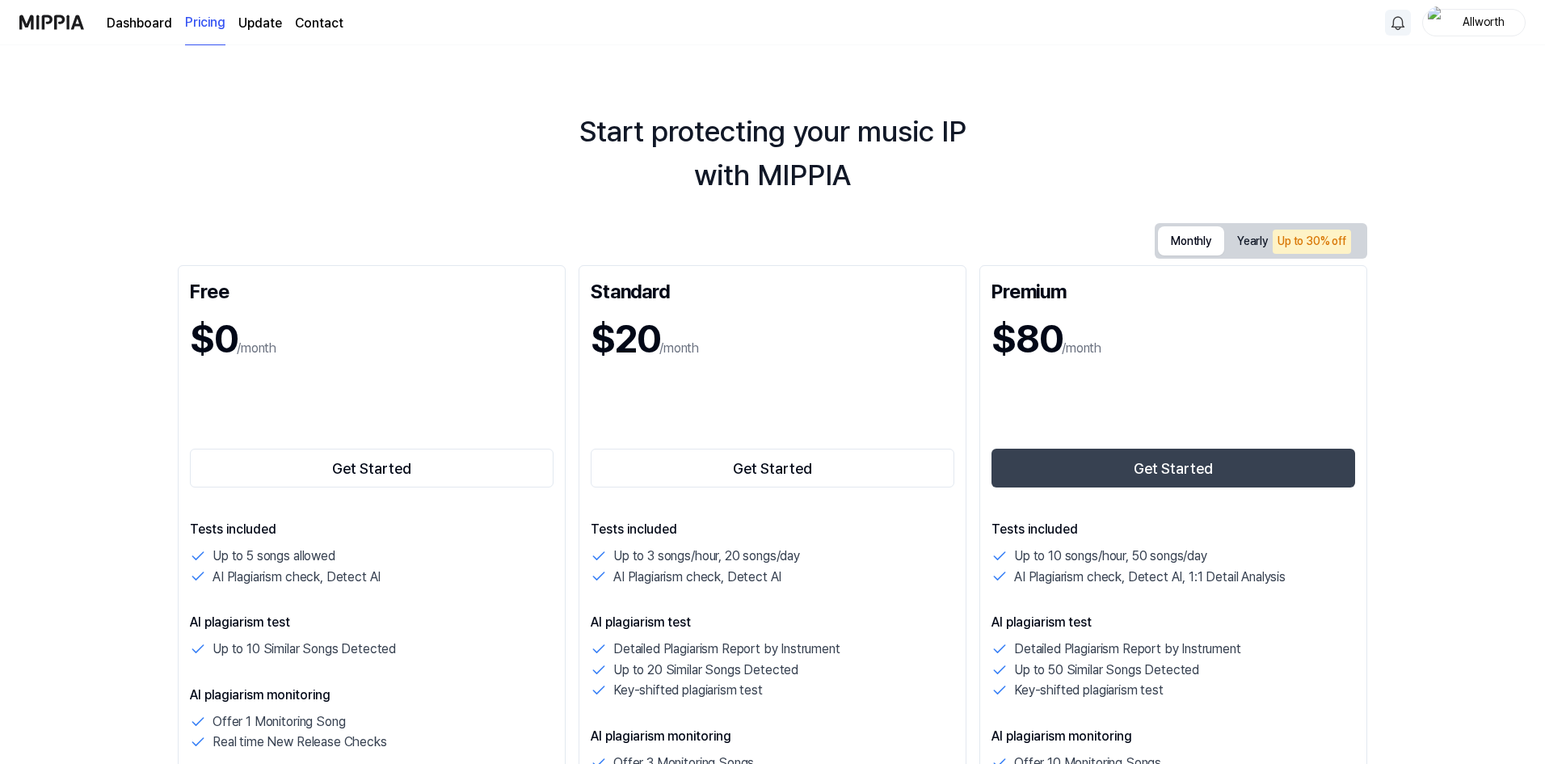
click at [1195, 234] on button "Monthly" at bounding box center [1191, 240] width 66 height 29
click at [762, 470] on button "Get Started" at bounding box center [773, 468] width 364 height 39
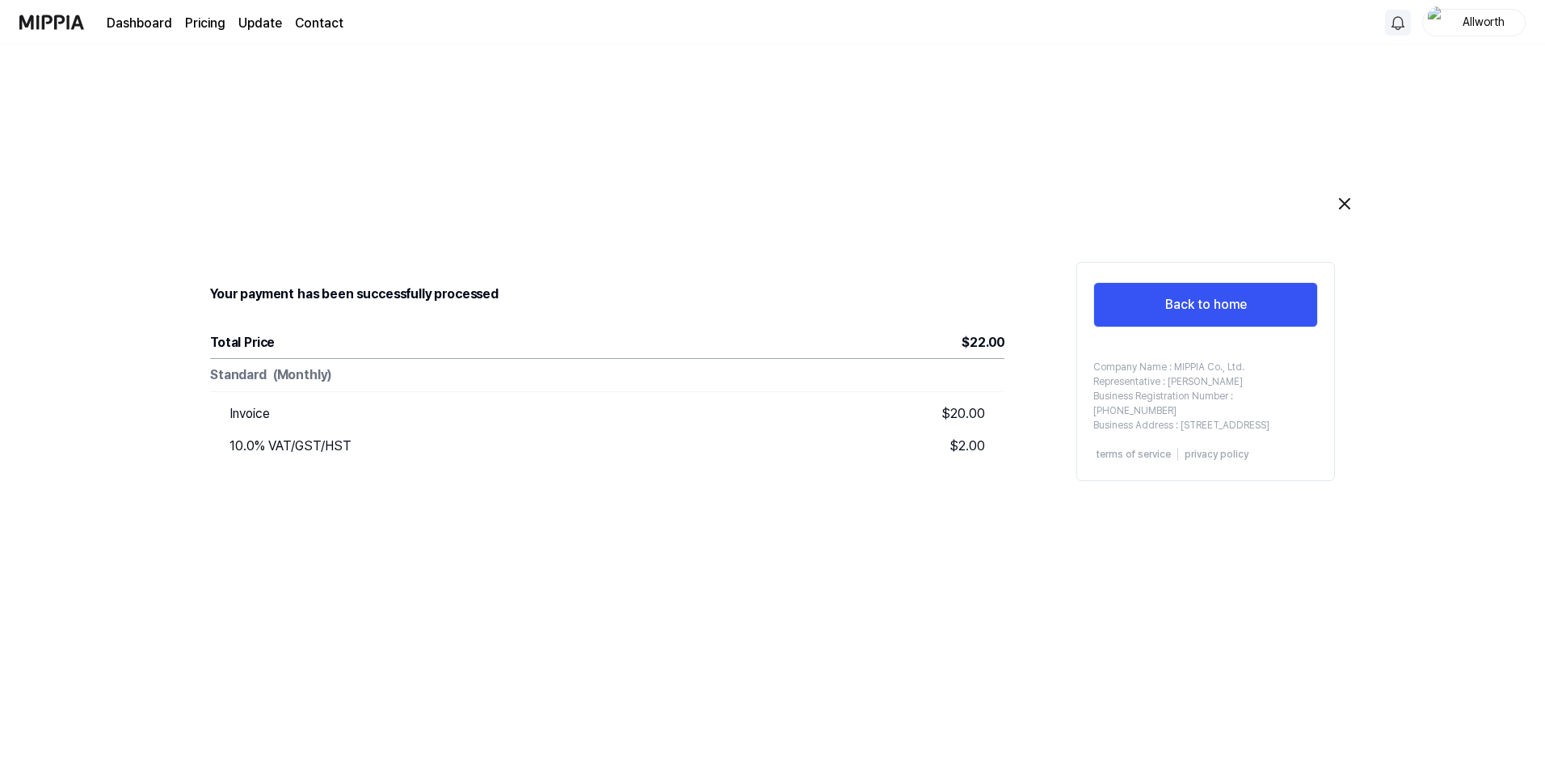
click at [1505, 28] on div "Allworth" at bounding box center [1483, 22] width 63 height 18
click at [1355, 128] on link "Account" at bounding box center [1423, 120] width 186 height 17
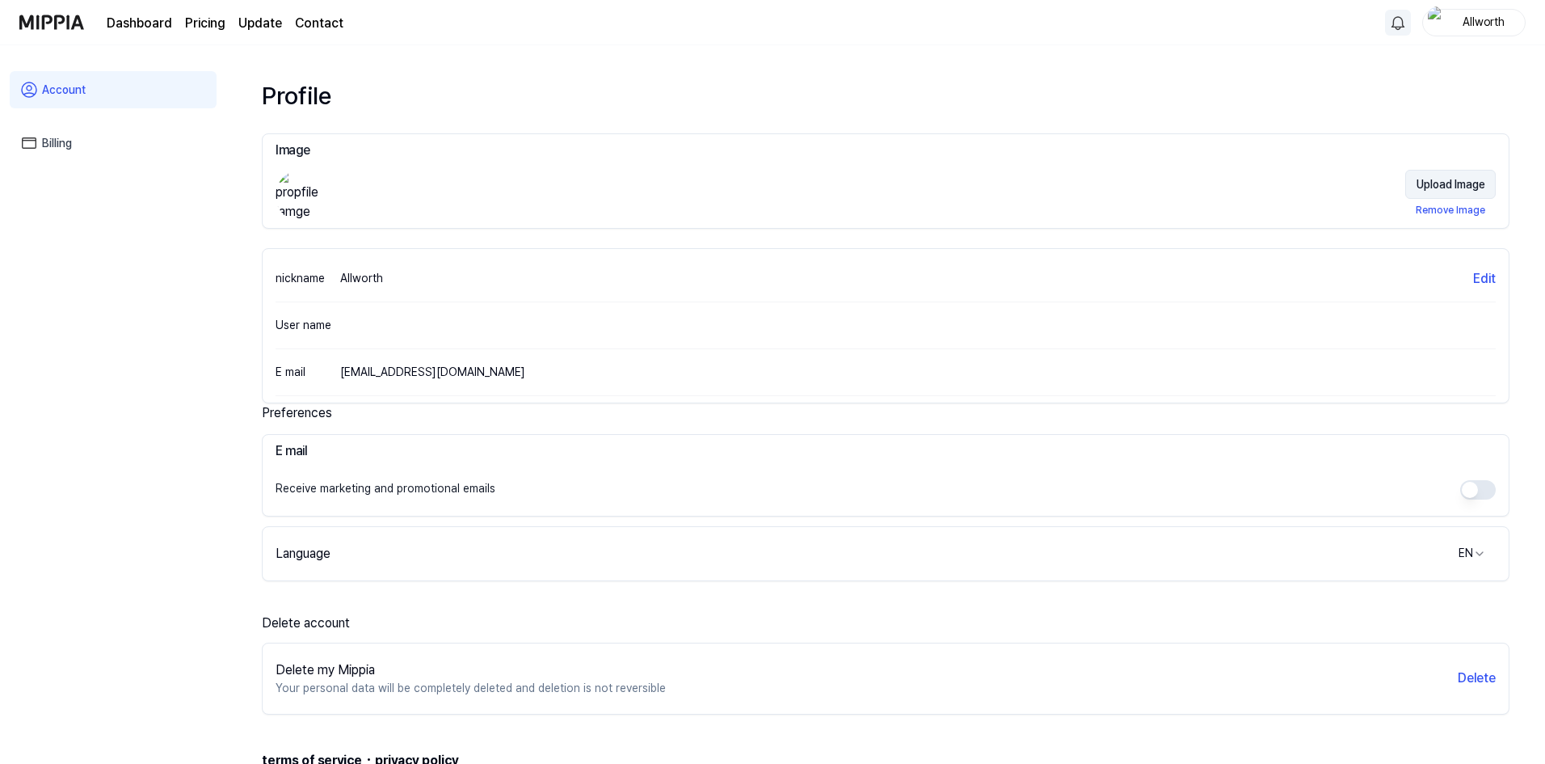
click at [1452, 176] on button "Upload Image" at bounding box center [1451, 184] width 91 height 29
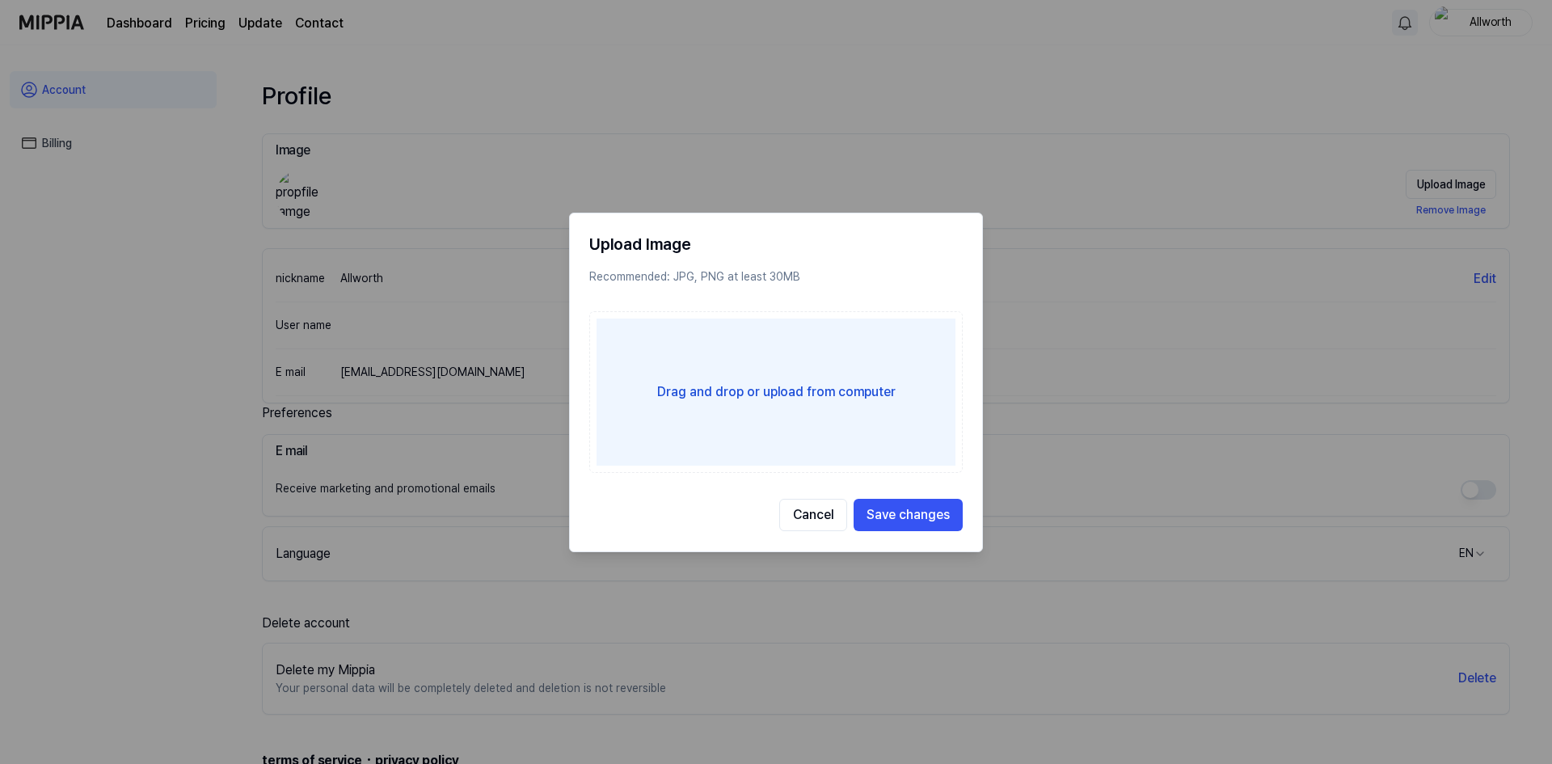
click at [989, 53] on div at bounding box center [776, 382] width 1552 height 764
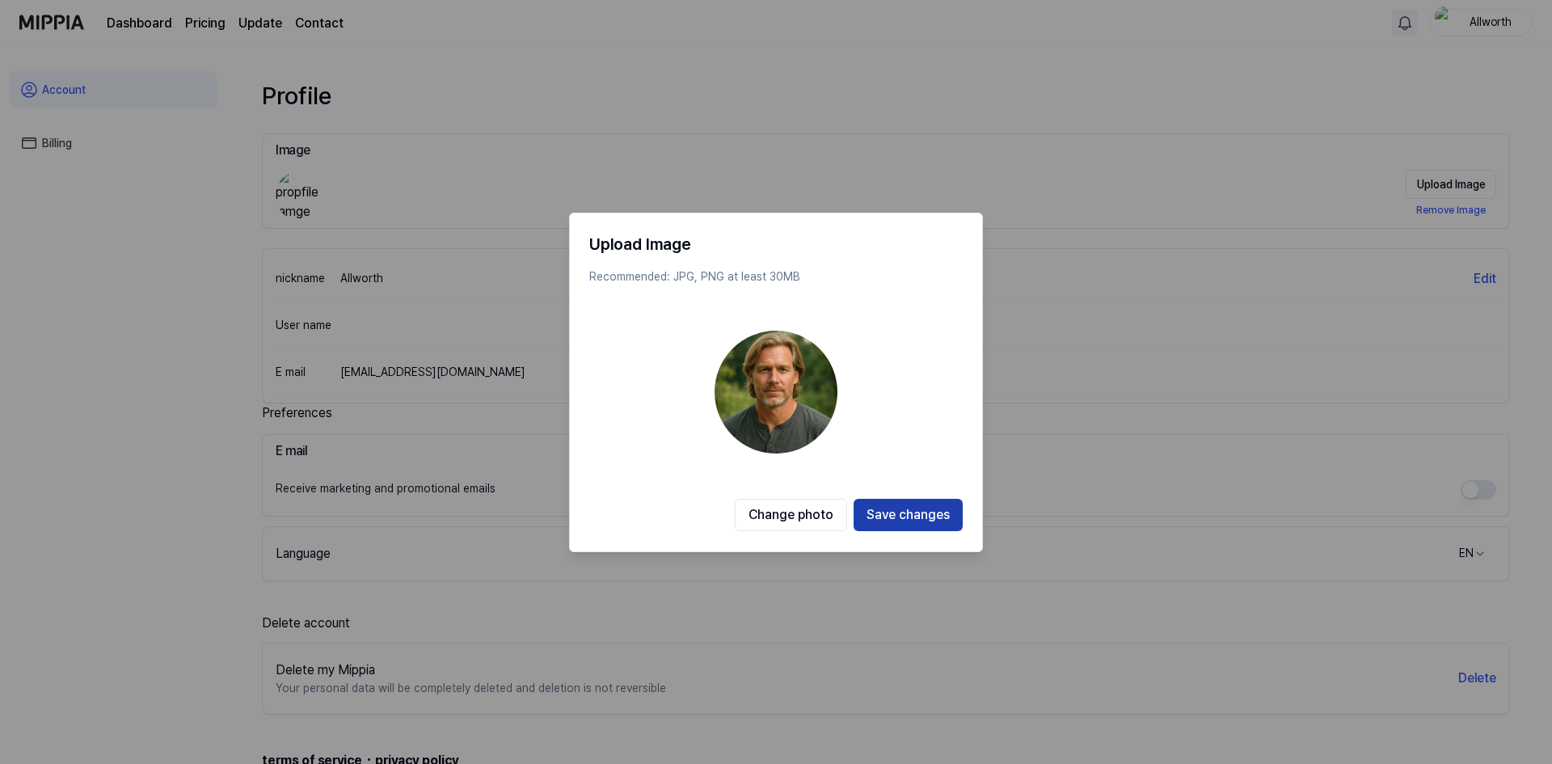
click at [932, 522] on button "Save changes" at bounding box center [907, 515] width 109 height 32
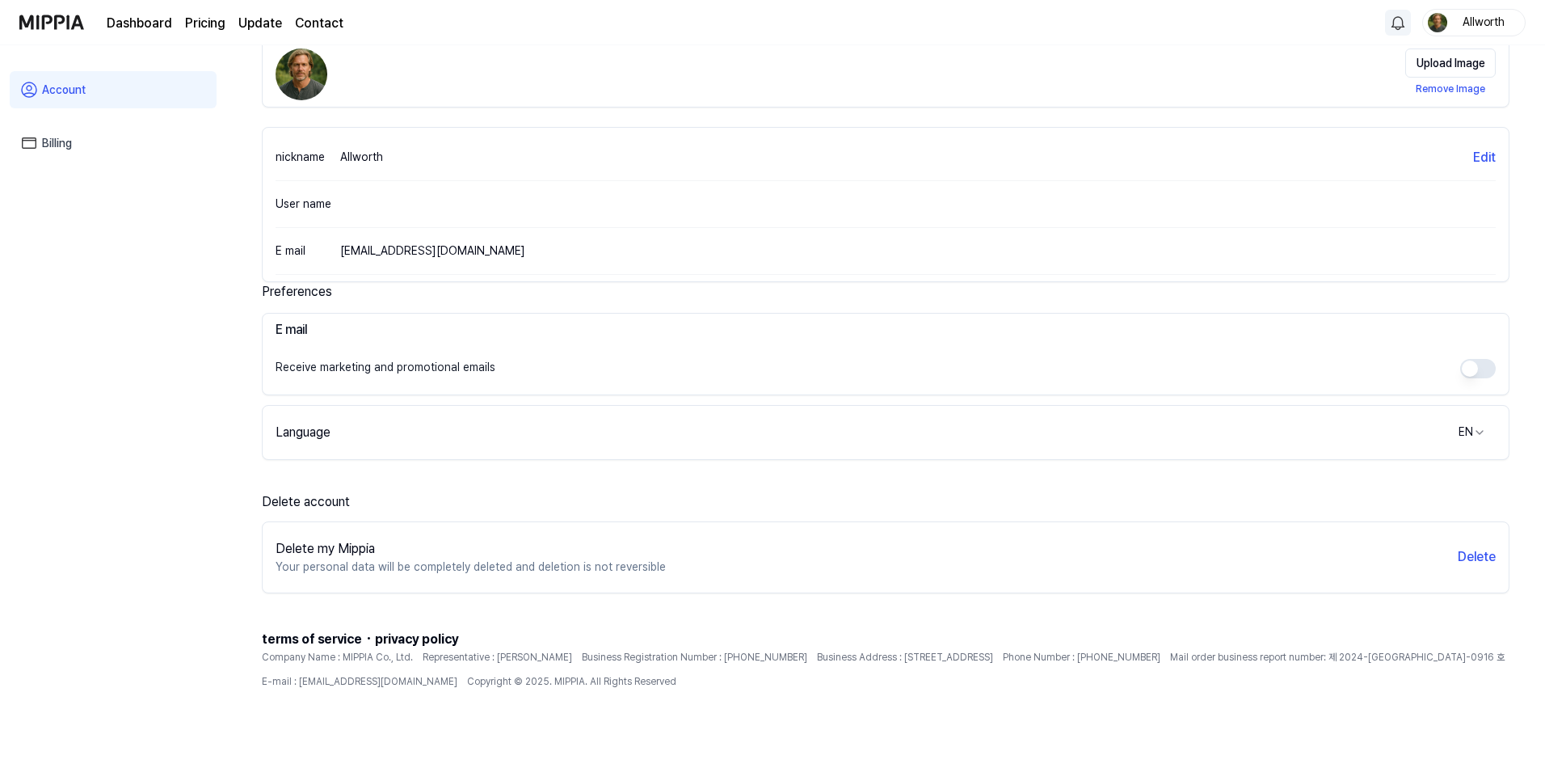
scroll to position [124, 0]
click at [124, 26] on link "Dashboard" at bounding box center [139, 23] width 65 height 19
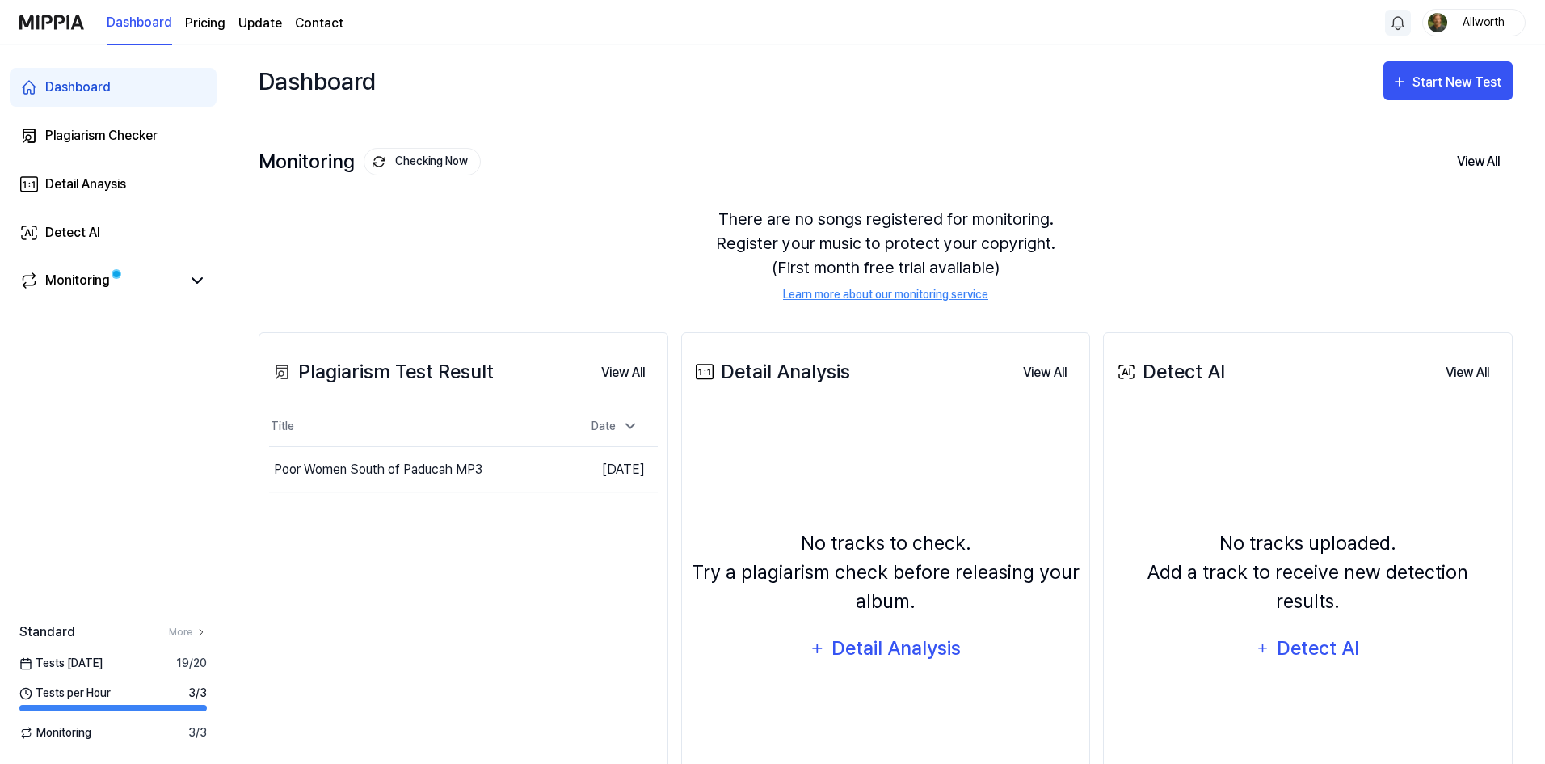
click at [57, 26] on img at bounding box center [51, 22] width 65 height 44
click at [84, 225] on div "Detect AI" at bounding box center [72, 232] width 55 height 19
